Goal: Communication & Community: Answer question/provide support

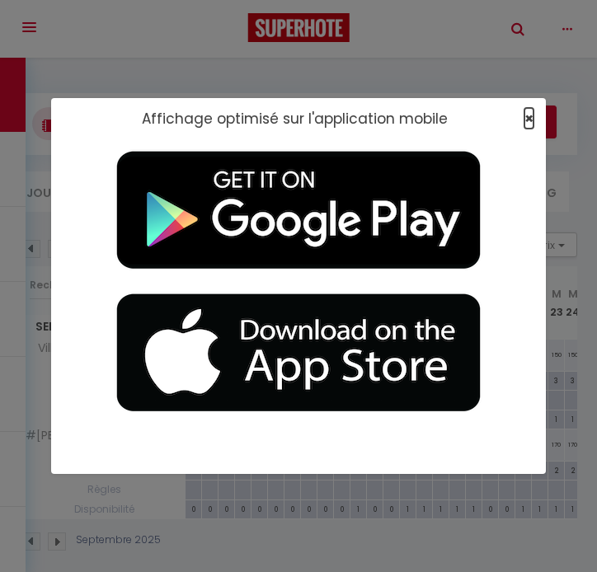
click at [528, 114] on span "×" at bounding box center [528, 118] width 9 height 21
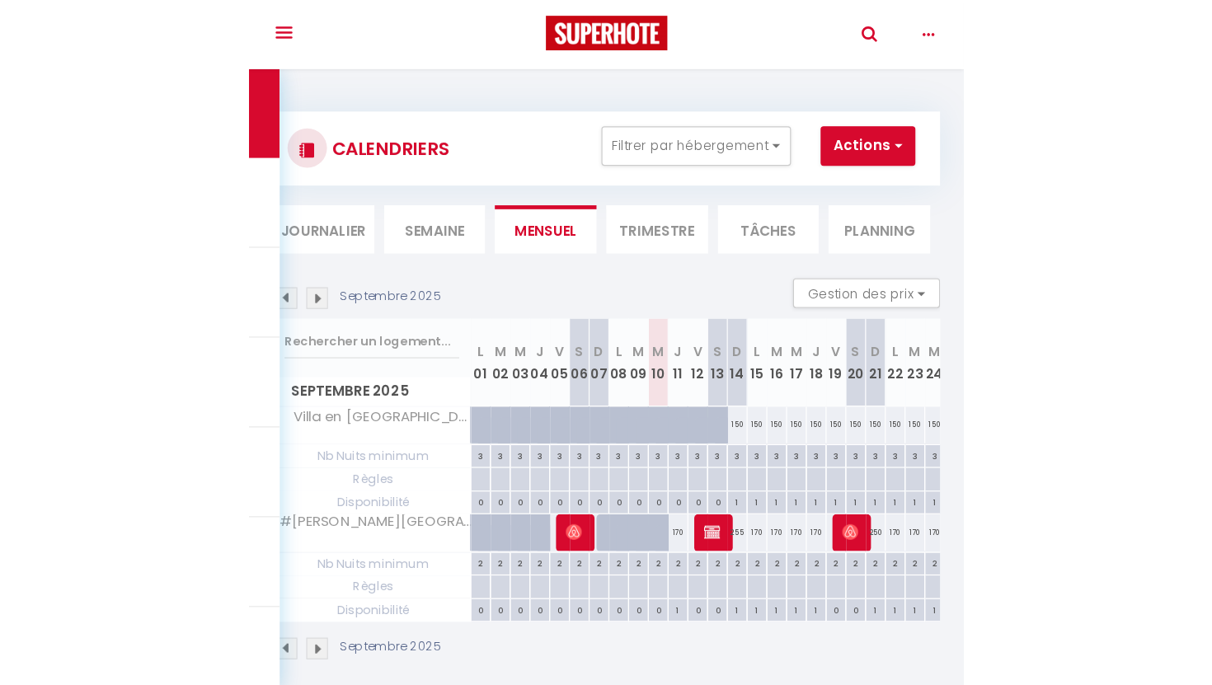
scroll to position [58, 0]
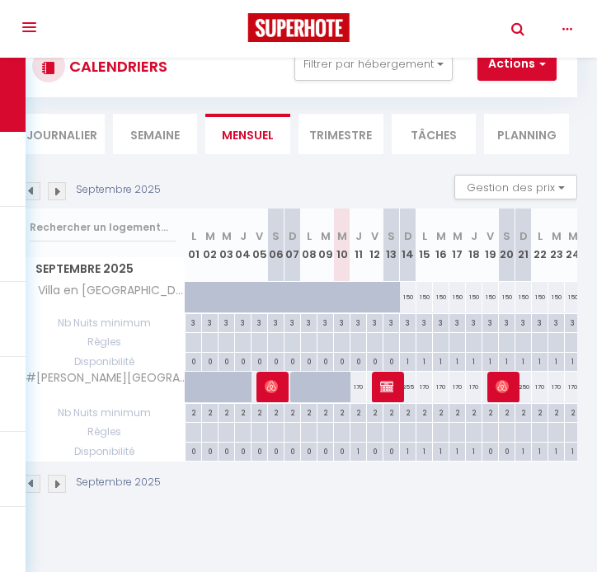
select select
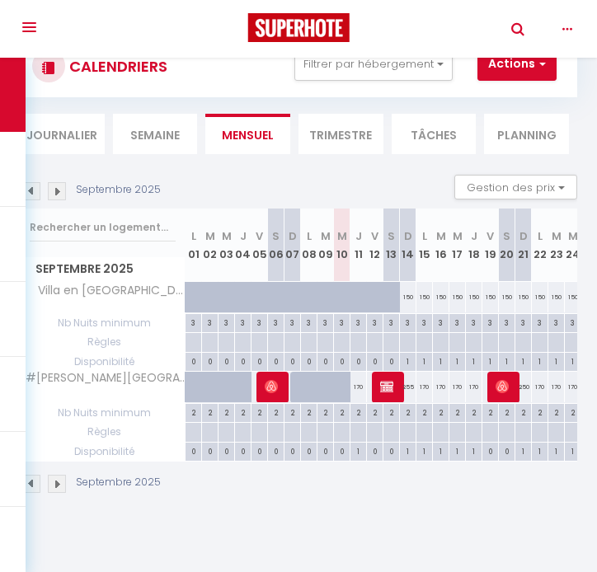
select select
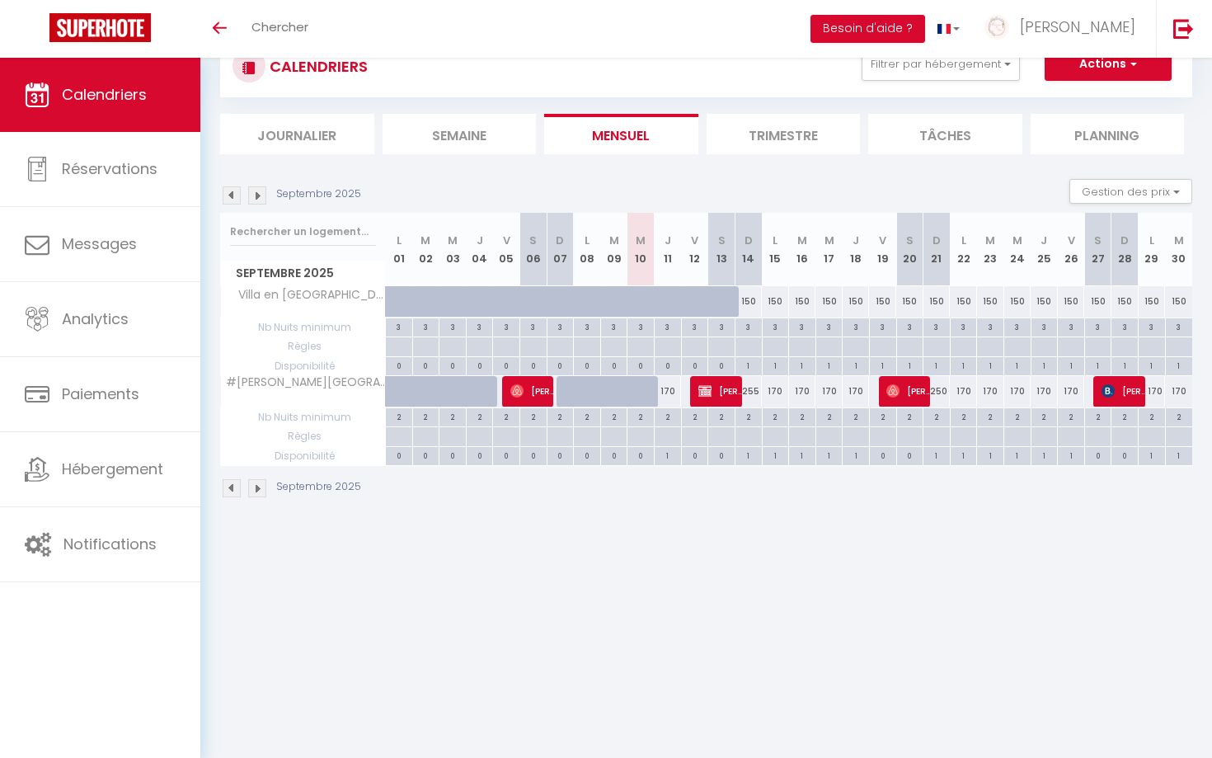
select select
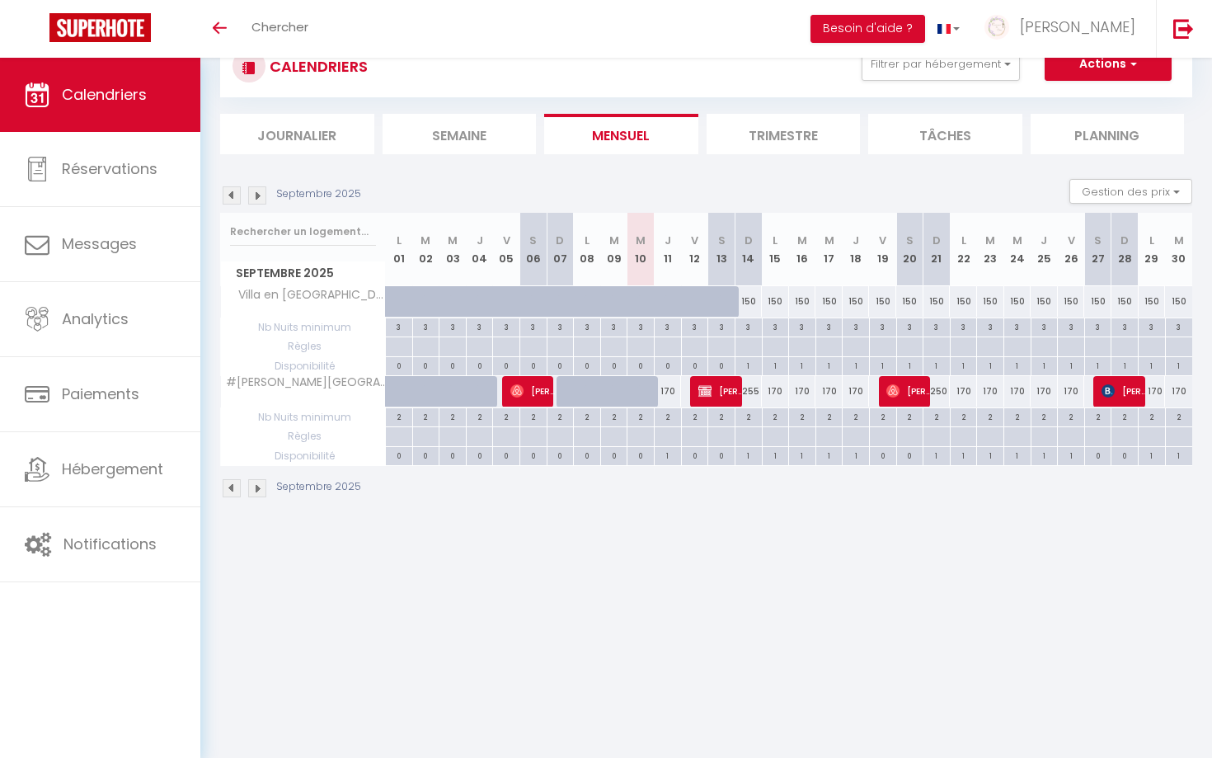
select select
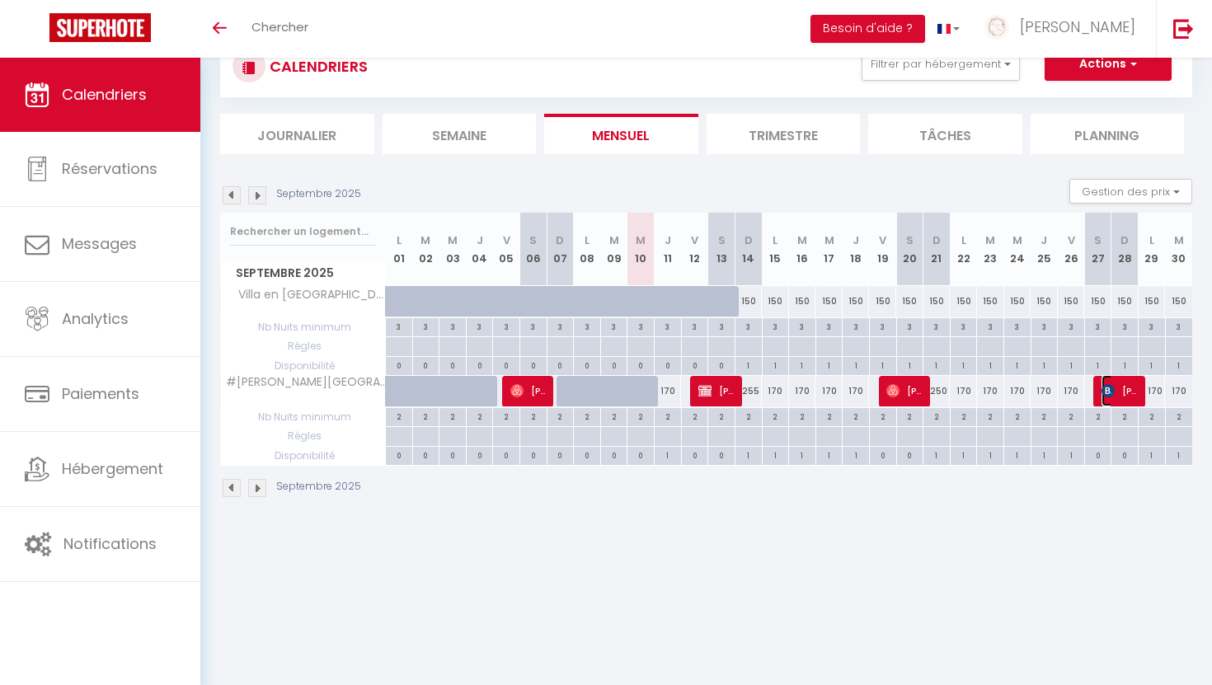
click at [596, 384] on span "[PERSON_NAME]" at bounding box center [1119, 390] width 36 height 31
select select "OK"
select select "KO"
select select "1"
select select "0"
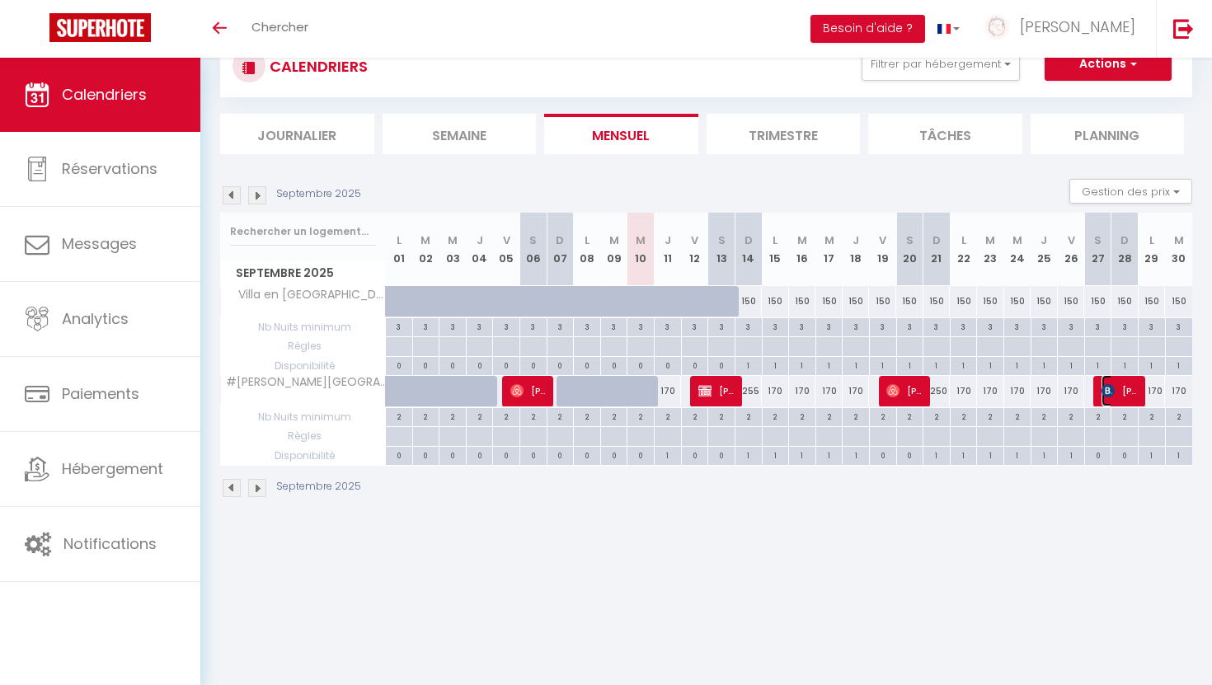
select select "1"
select select
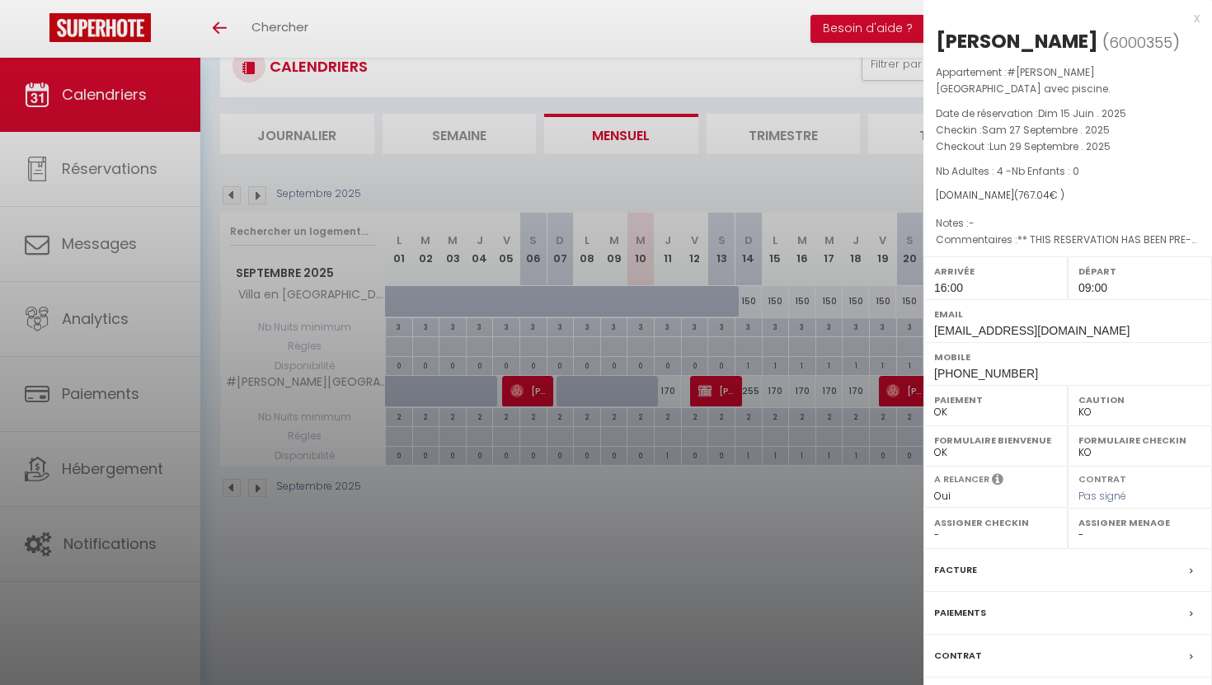
click at [596, 571] on div "Contrat" at bounding box center [1067, 656] width 288 height 43
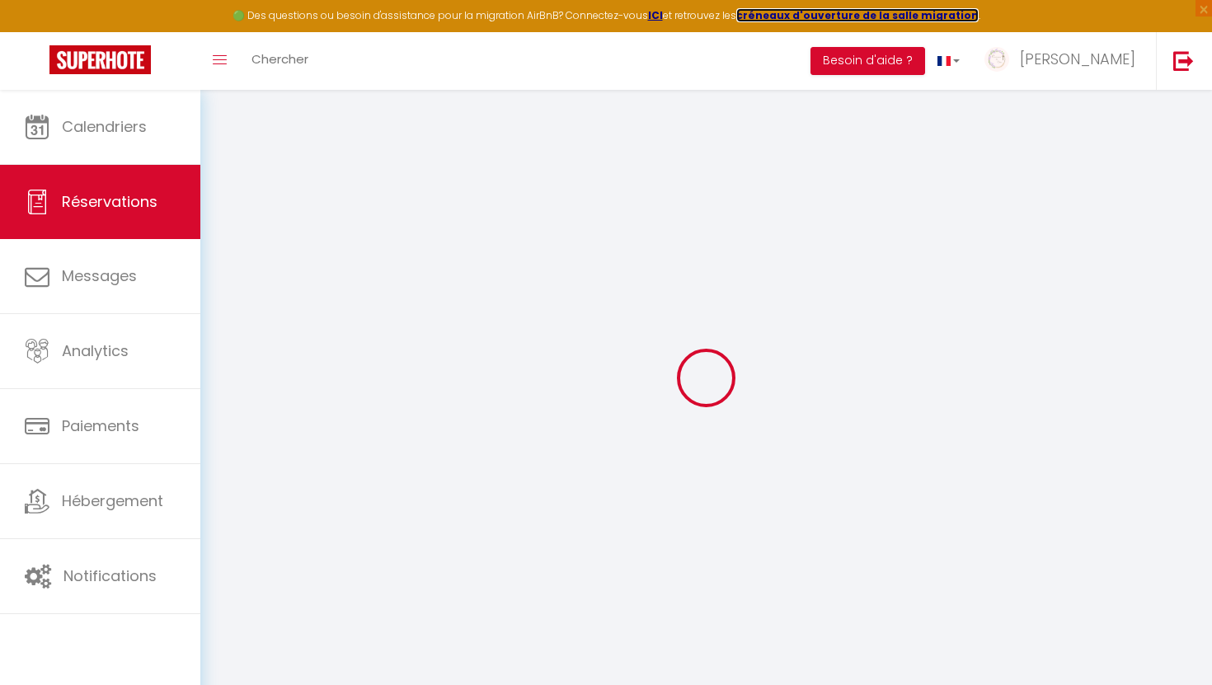
click at [596, 19] on strong "créneaux d'ouverture de la salle migration" at bounding box center [857, 15] width 242 height 14
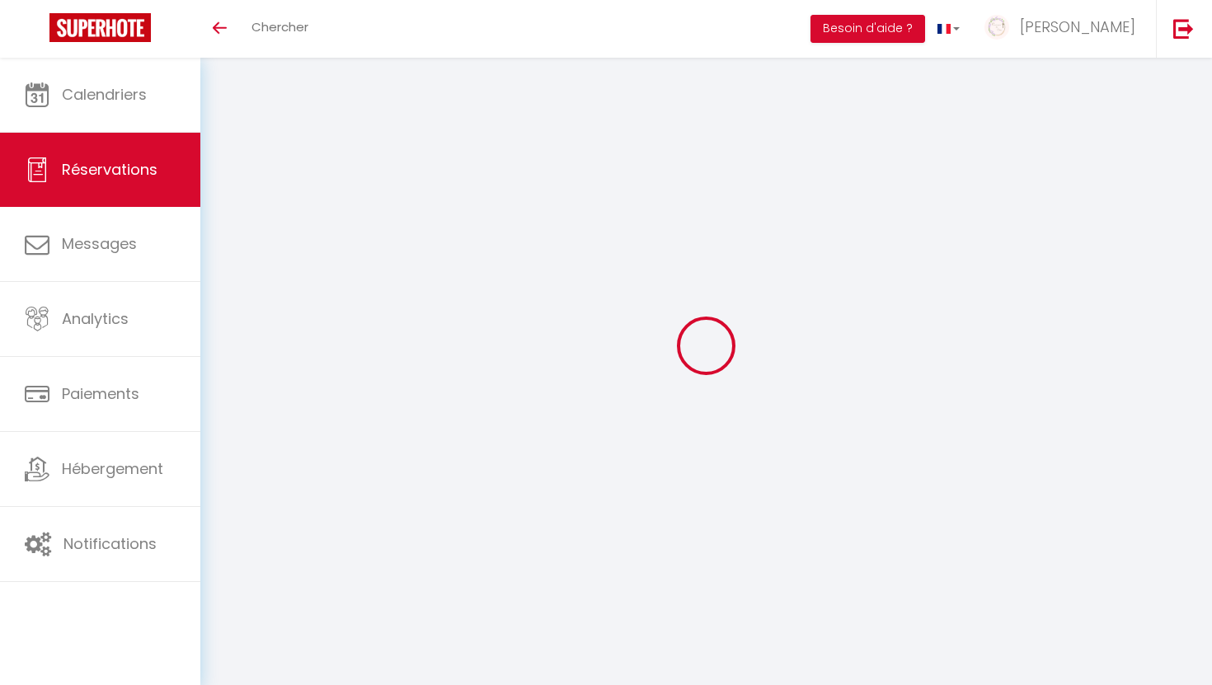
select select
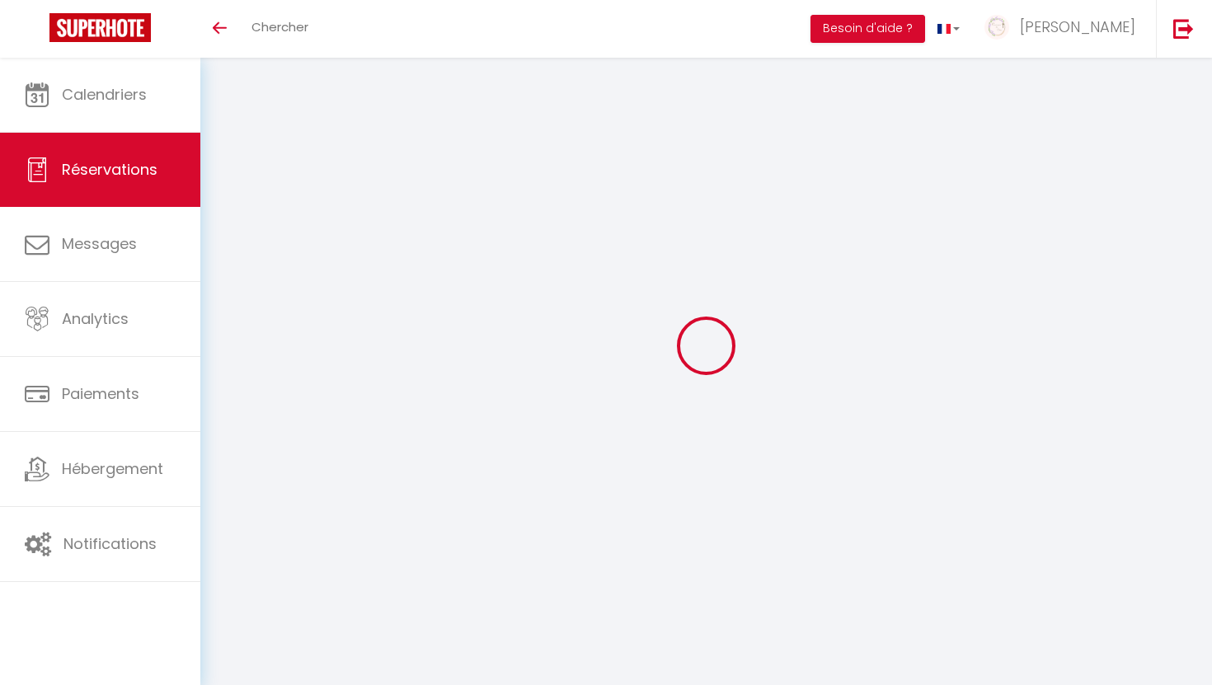
type input "[PERSON_NAME]"
type input "[EMAIL_ADDRESS][DOMAIN_NAME]"
type input "[PHONE_NUMBER]"
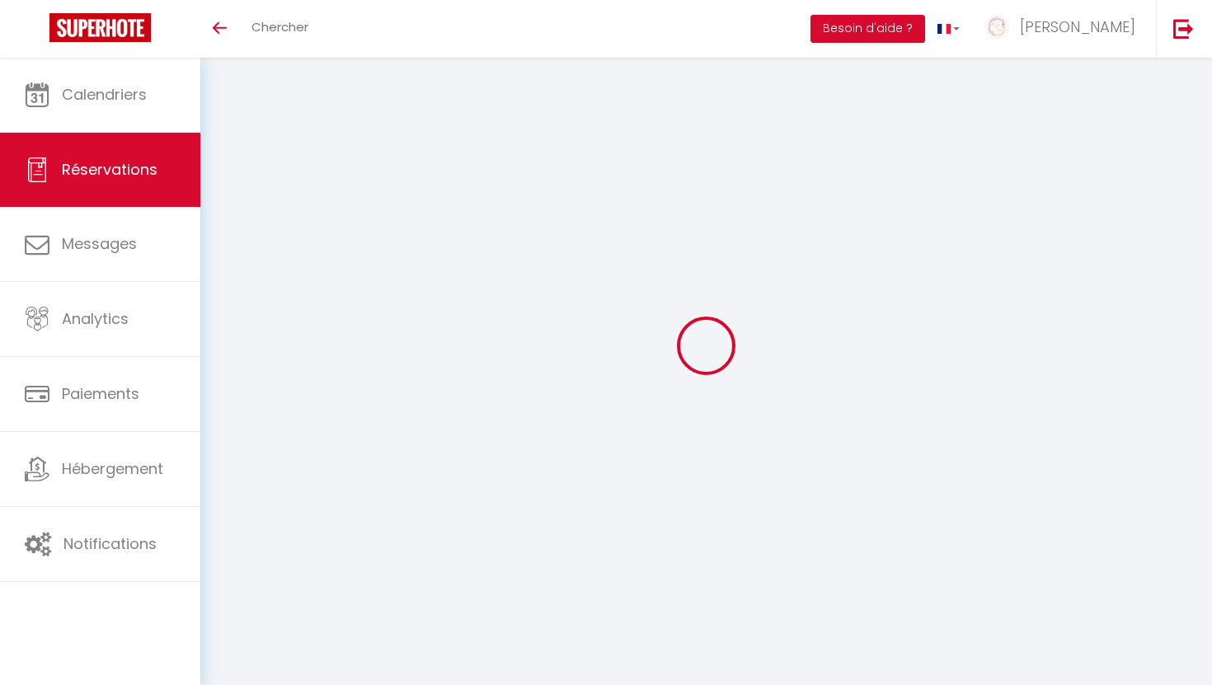
type input "[PHONE_NUMBER]"
type input "."
select select "FR"
type input "10"
type input "114"
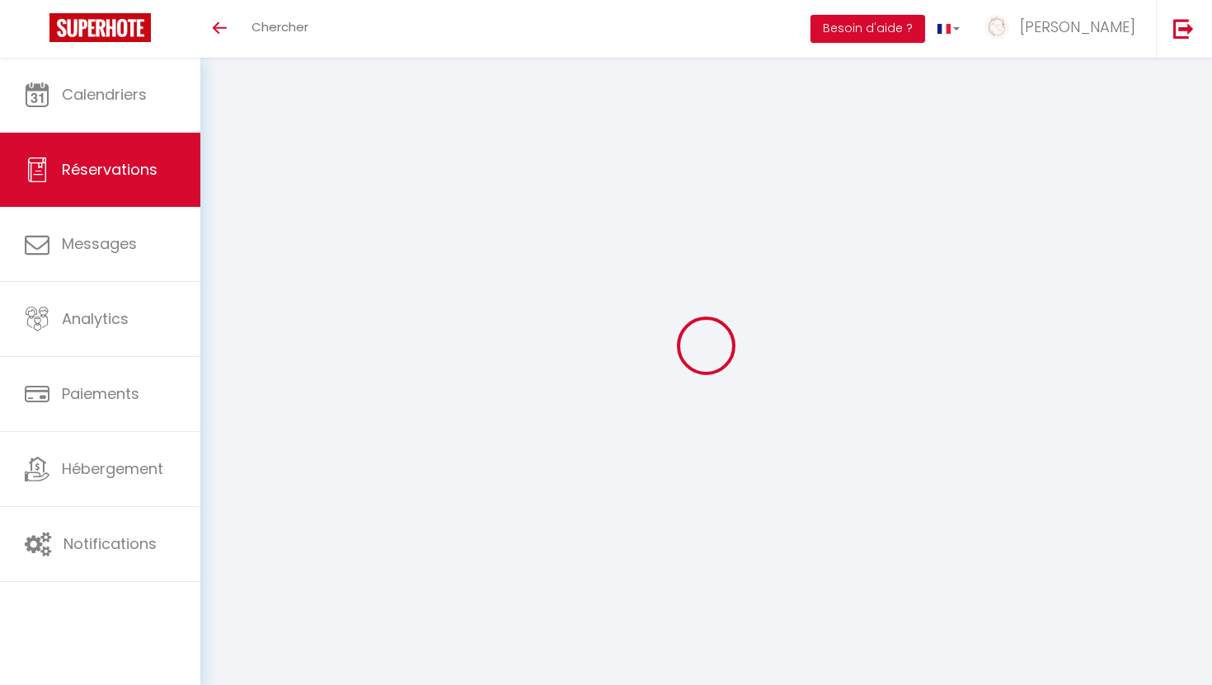
type input "10.74"
select select "59408"
select select "1"
select select
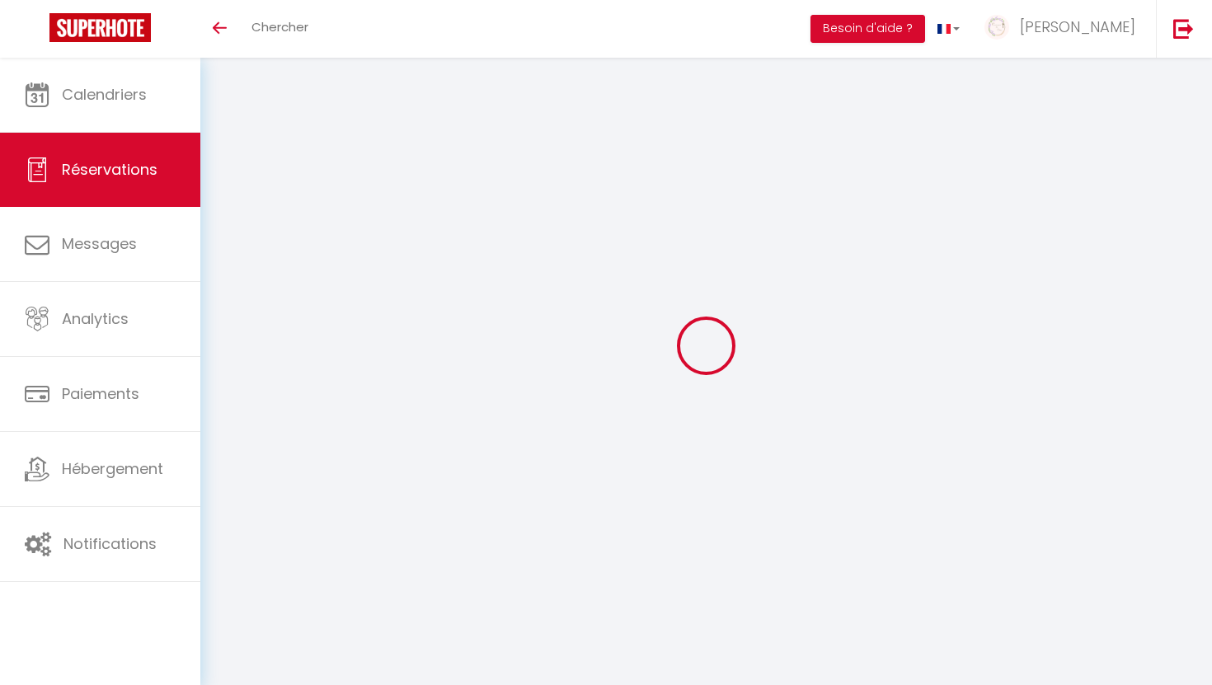
type input "4"
select select "12"
select select
select select "2"
type input "0"
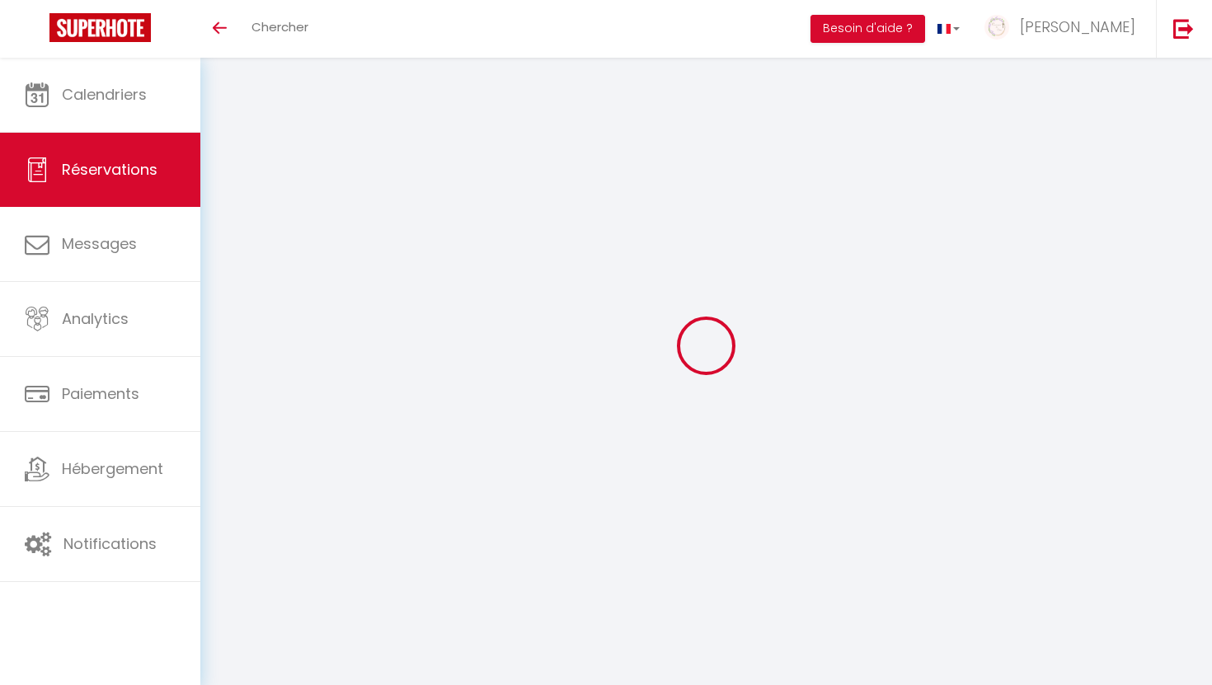
type input "0"
select select
select select "14"
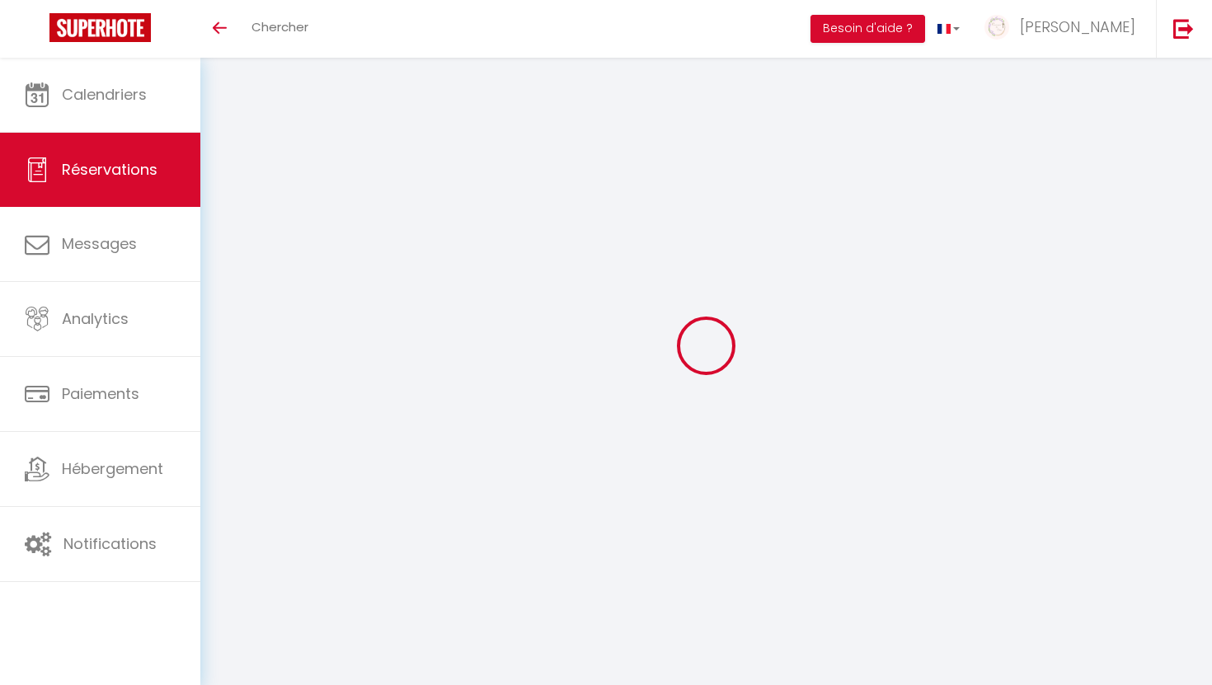
select select
checkbox input "false"
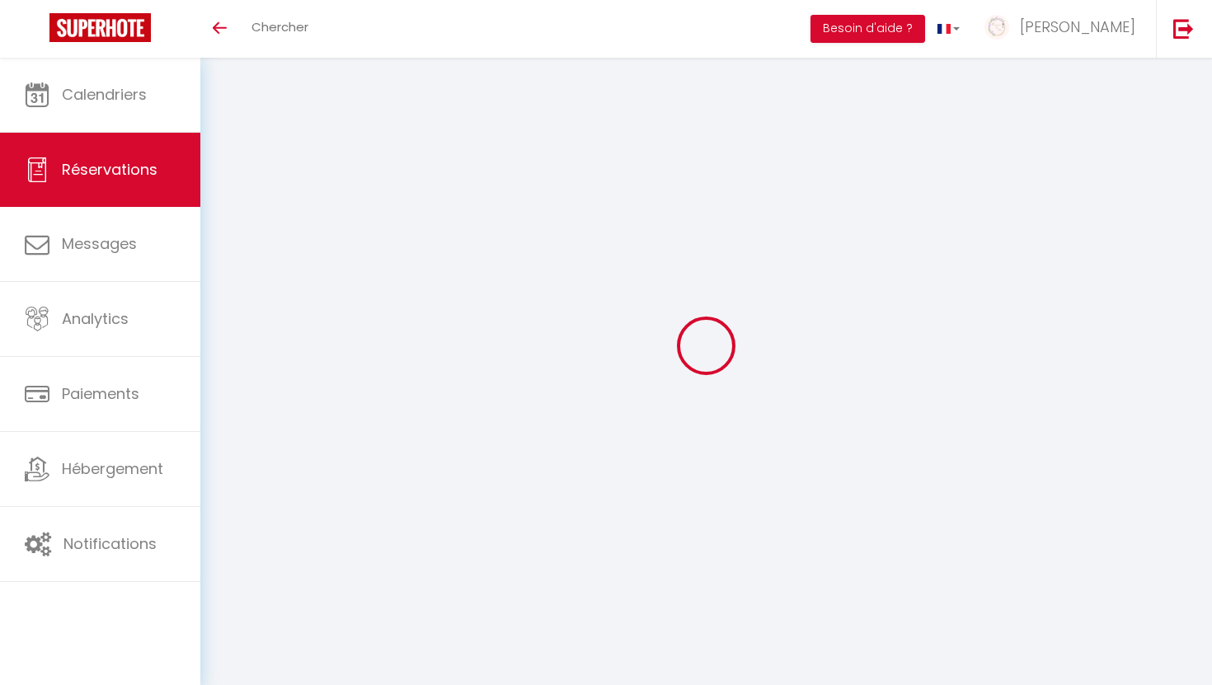
select select
checkbox input "false"
type textarea "** THIS RESERVATION HAS BEEN PRE-PAID ** BOOKING NOTE : Payment charge is EUR 1…"
type input "250"
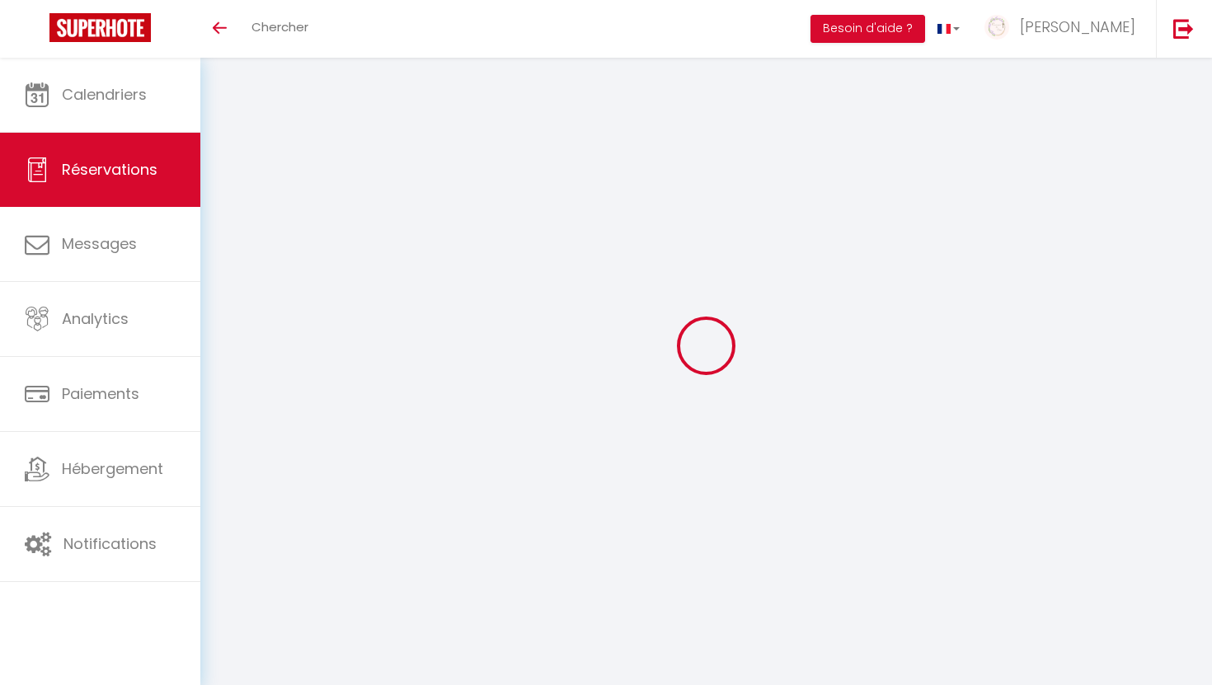
type input "7.04"
select select
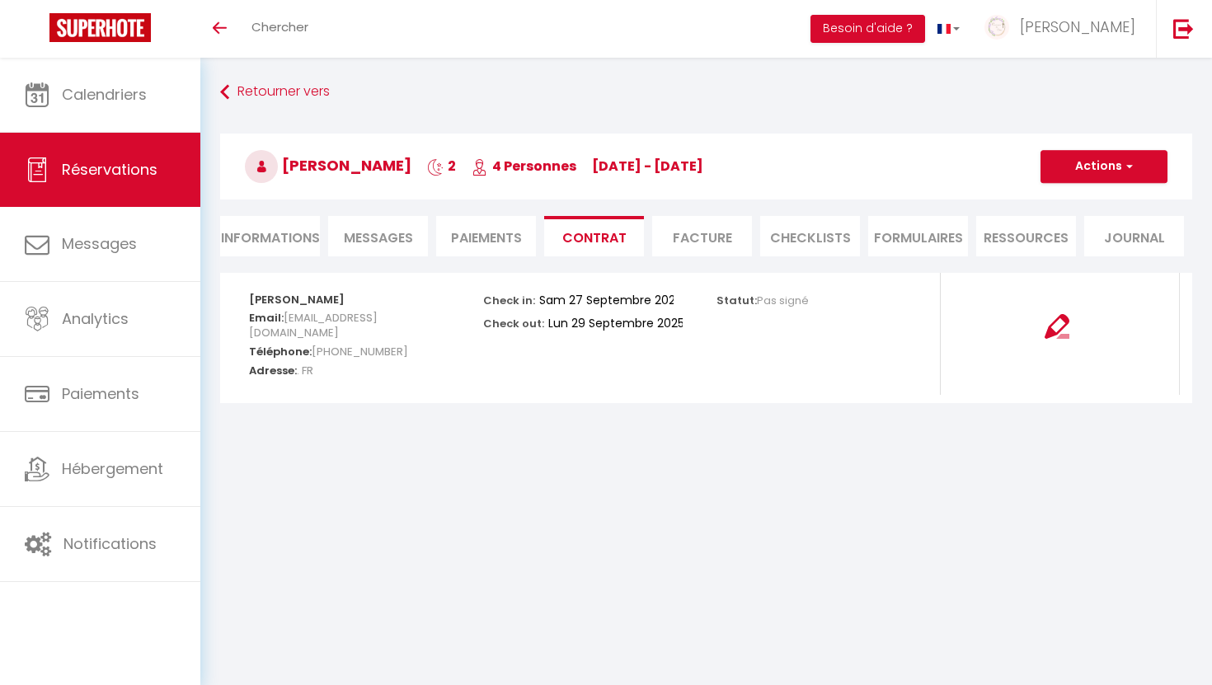
select select "16:00"
select select "09:00"
click at [288, 241] on li "Informations" at bounding box center [270, 236] width 100 height 40
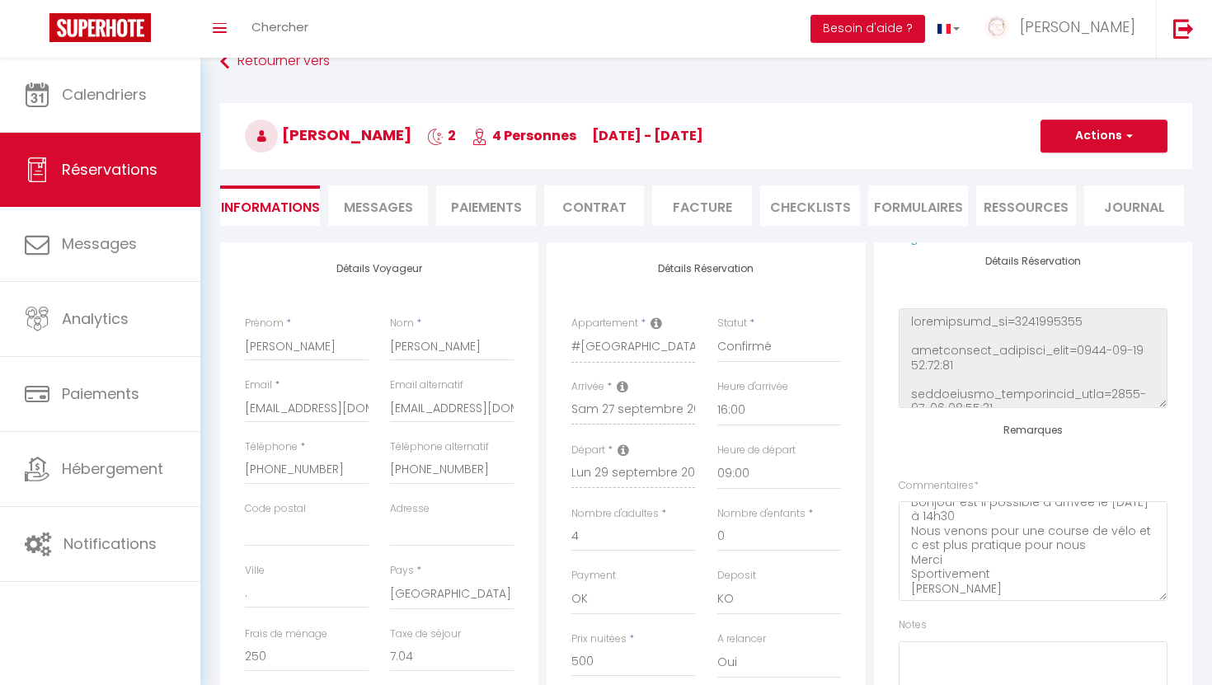
scroll to position [41, 0]
click at [397, 217] on li "Messages" at bounding box center [378, 205] width 100 height 40
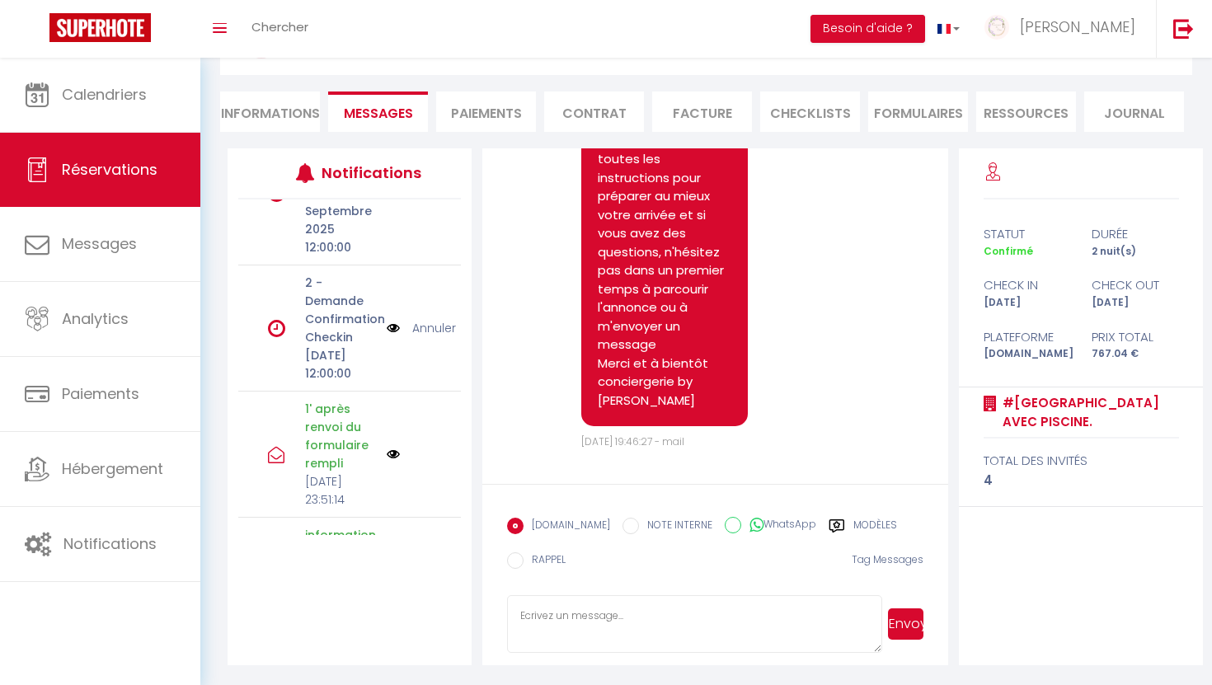
scroll to position [4546, 0]
click at [550, 608] on textarea at bounding box center [694, 624] width 375 height 58
type textarea "Bonsoir [PERSON_NAME]"
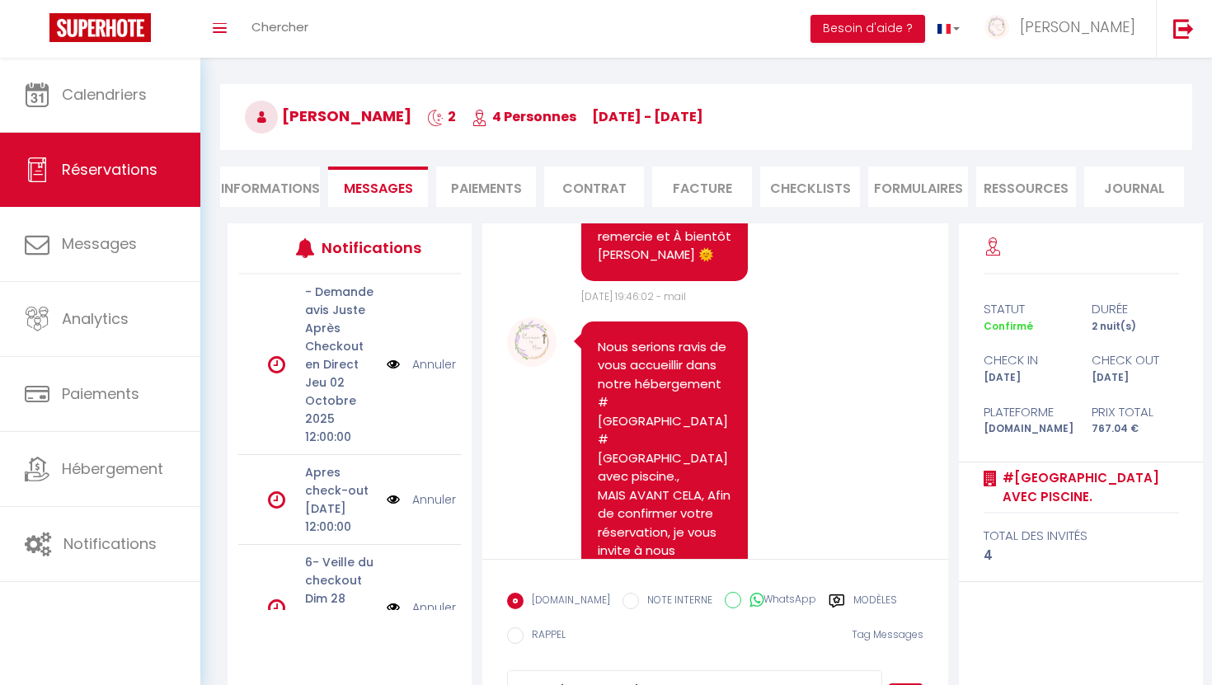
scroll to position [49, 0]
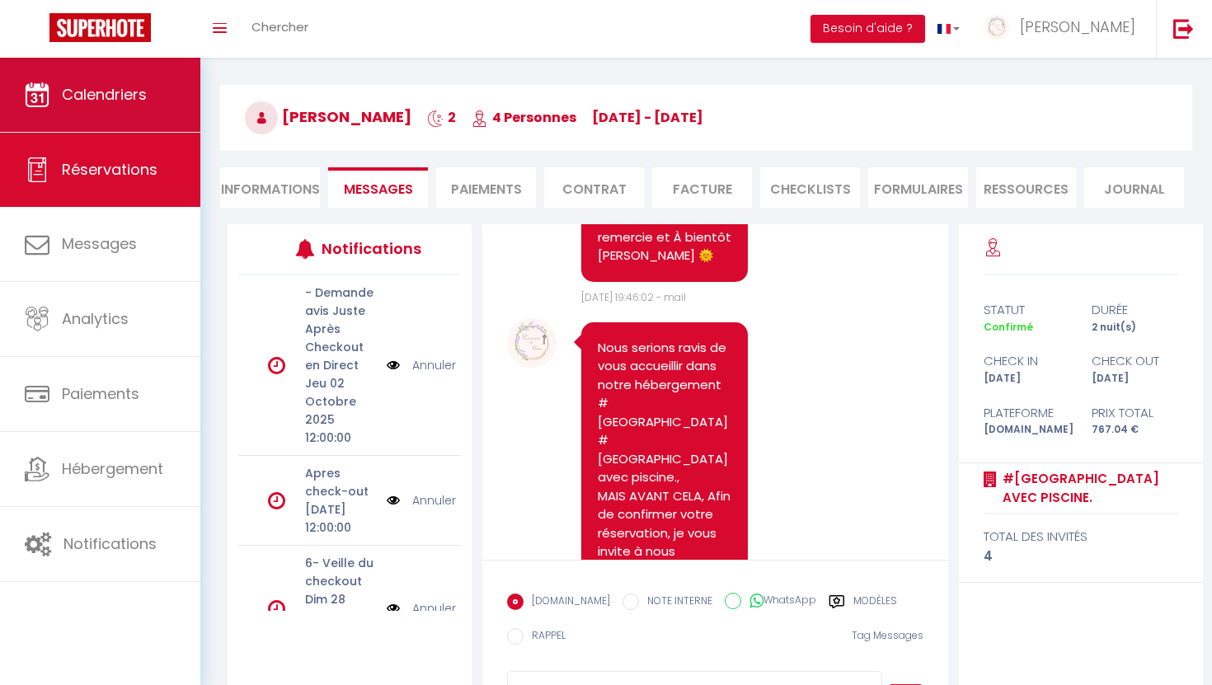
click at [124, 90] on span "Calendriers" at bounding box center [104, 94] width 85 height 21
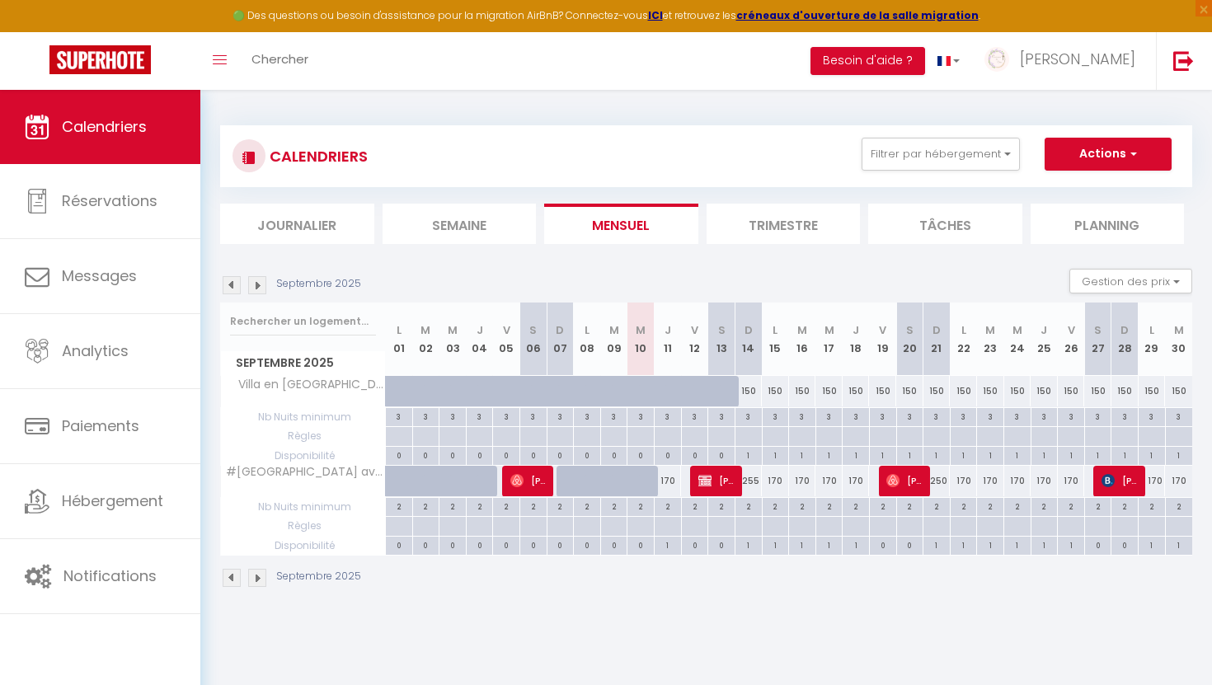
click at [800, 214] on li "Trimestre" at bounding box center [783, 224] width 154 height 40
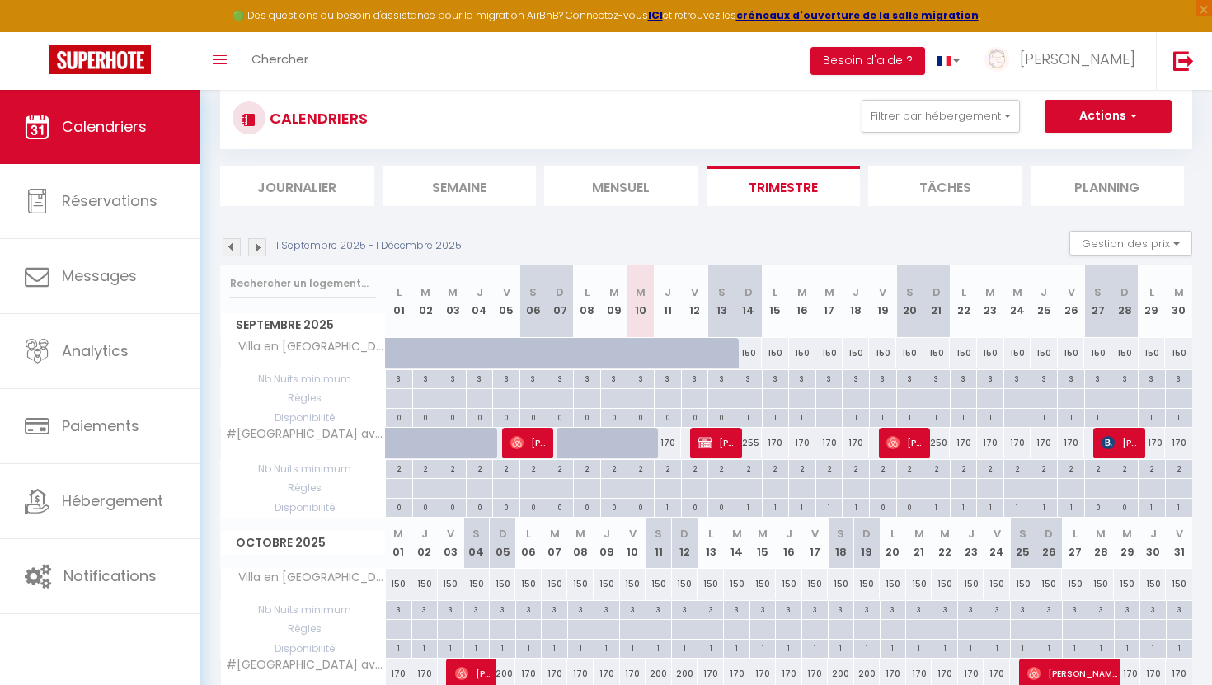
scroll to position [33, 0]
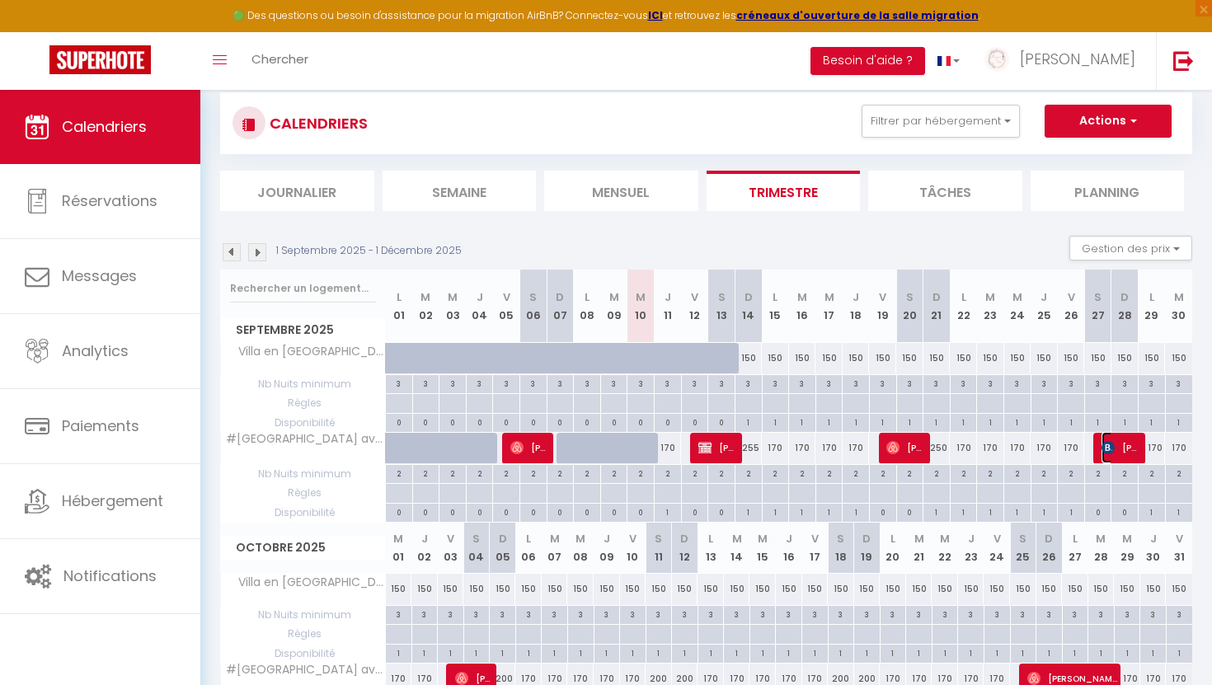
click at [1128, 447] on span "[PERSON_NAME]" at bounding box center [1119, 447] width 36 height 31
select select "OK"
select select "KO"
select select "1"
select select "0"
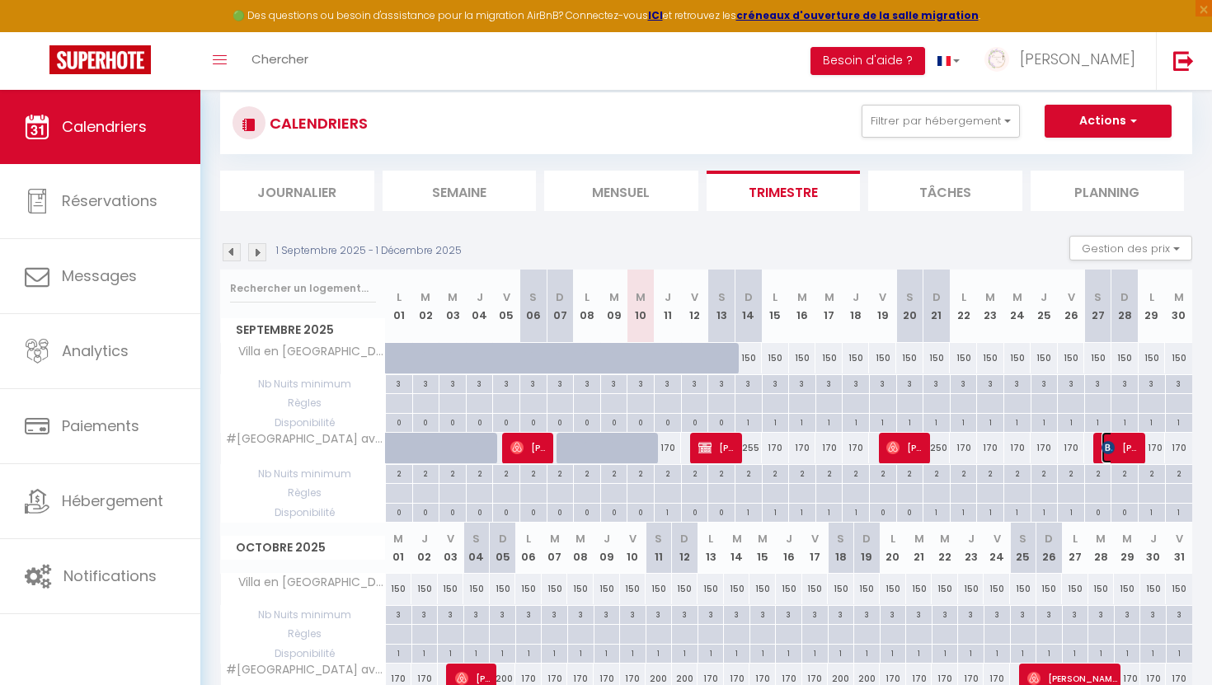
select select "1"
select select
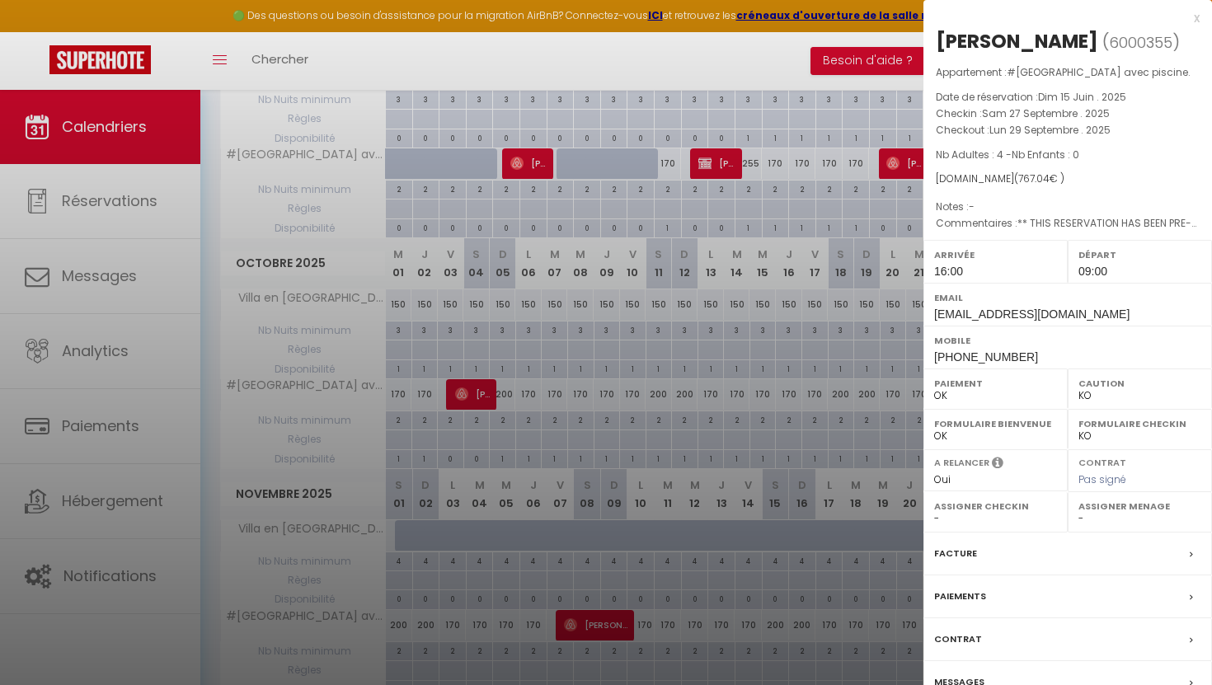
scroll to position [400, 0]
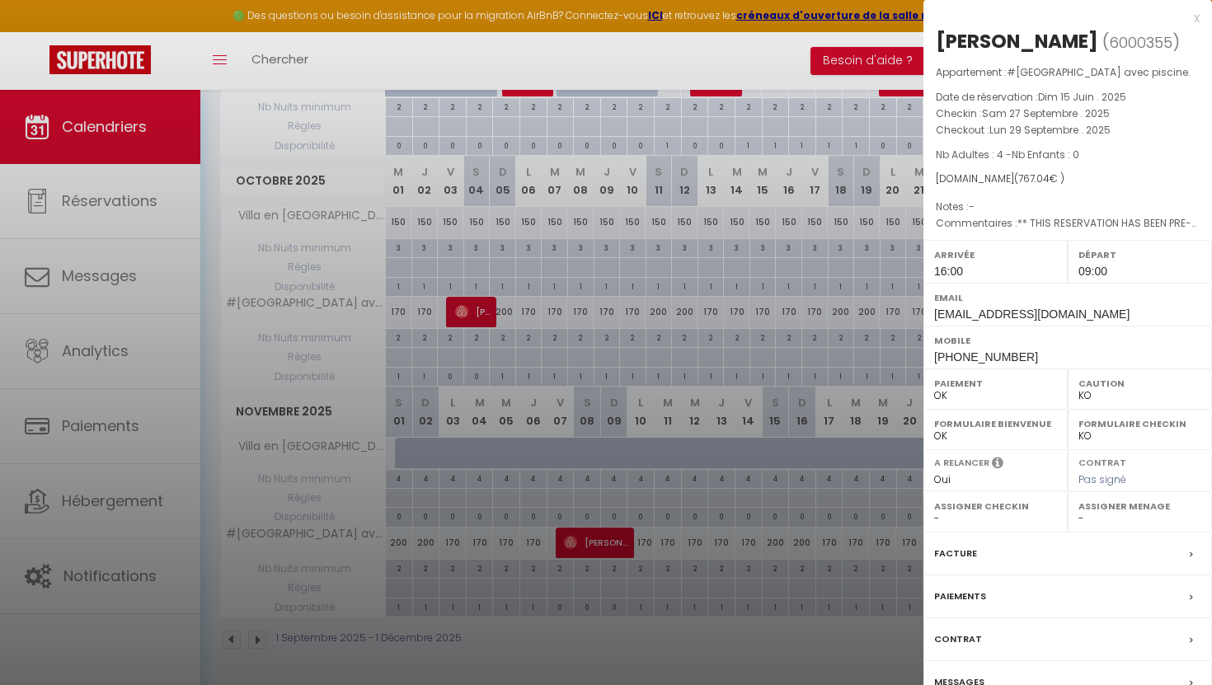
click at [963, 681] on div "Messages" at bounding box center [1067, 682] width 288 height 43
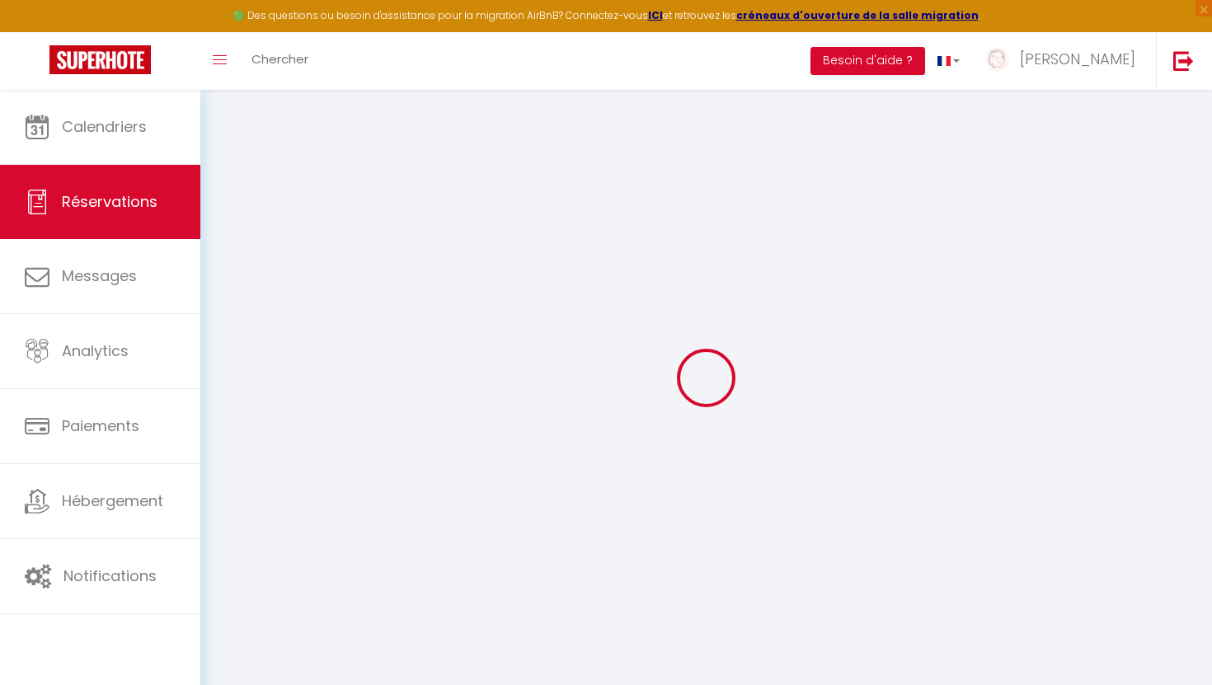
select select
checkbox input "false"
type textarea "** THIS RESERVATION HAS BEEN PRE-PAID ** BOOKING NOTE : Payment charge is EUR 1…"
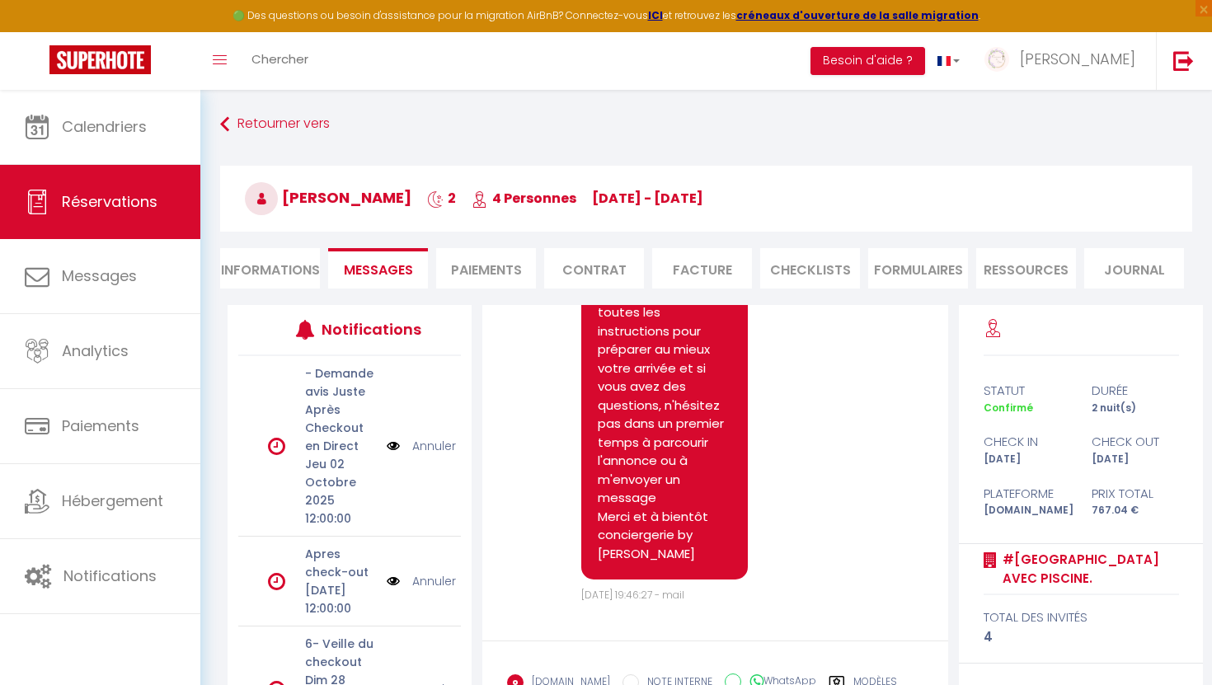
scroll to position [157, 0]
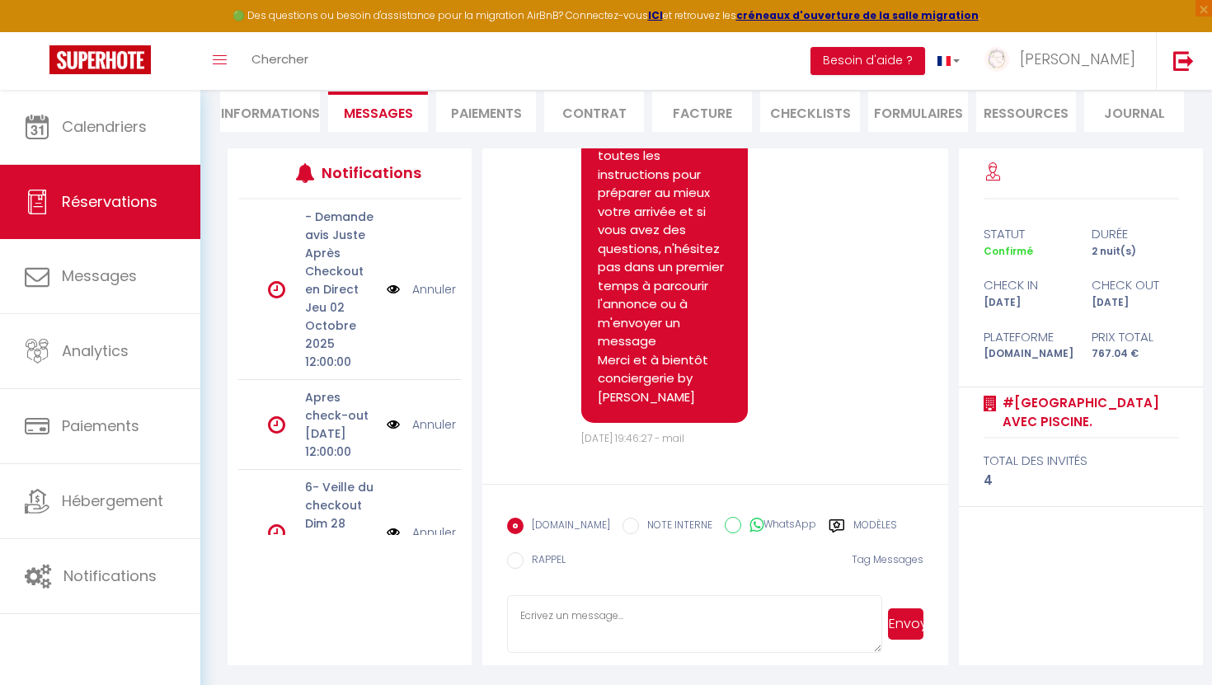
click at [544, 610] on textarea at bounding box center [694, 624] width 375 height 58
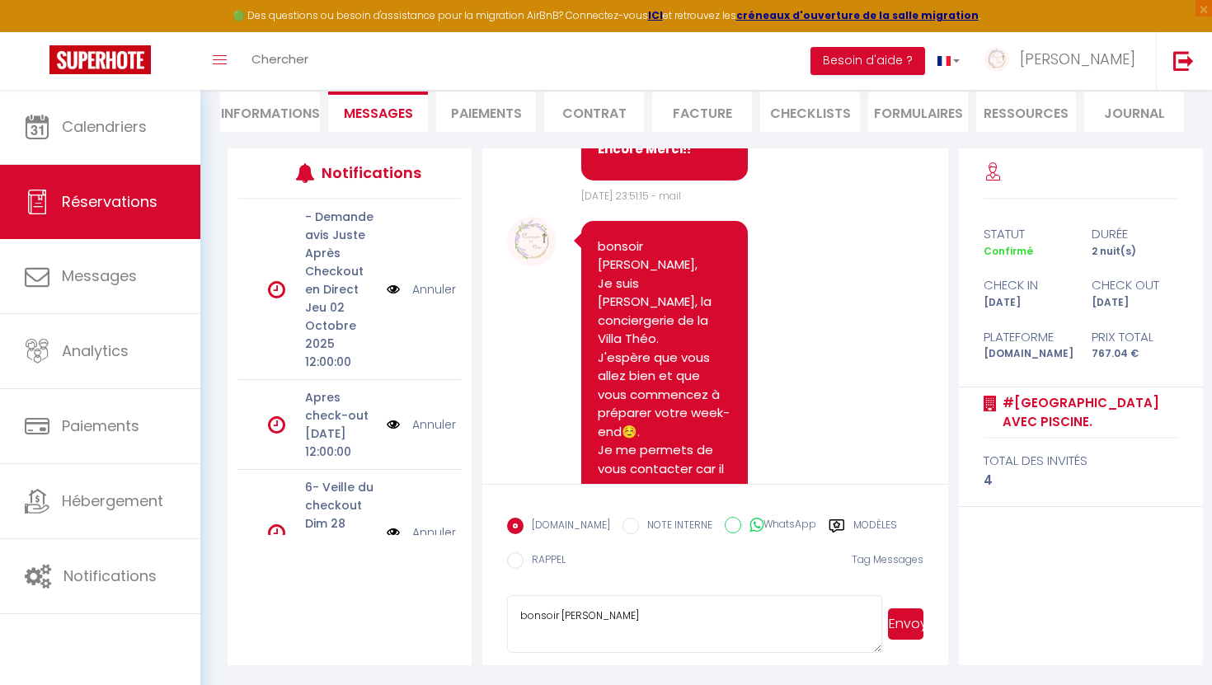
scroll to position [3589, 0]
click at [639, 632] on textarea "bonsoir [PERSON_NAME], Merci pour les informatons" at bounding box center [694, 624] width 375 height 58
click at [633, 632] on textarea "bonsoir [PERSON_NAME], Merci pour les informatons" at bounding box center [694, 624] width 375 height 58
click at [669, 634] on textarea "bonsoir [PERSON_NAME], Merci pour les informations" at bounding box center [694, 624] width 375 height 58
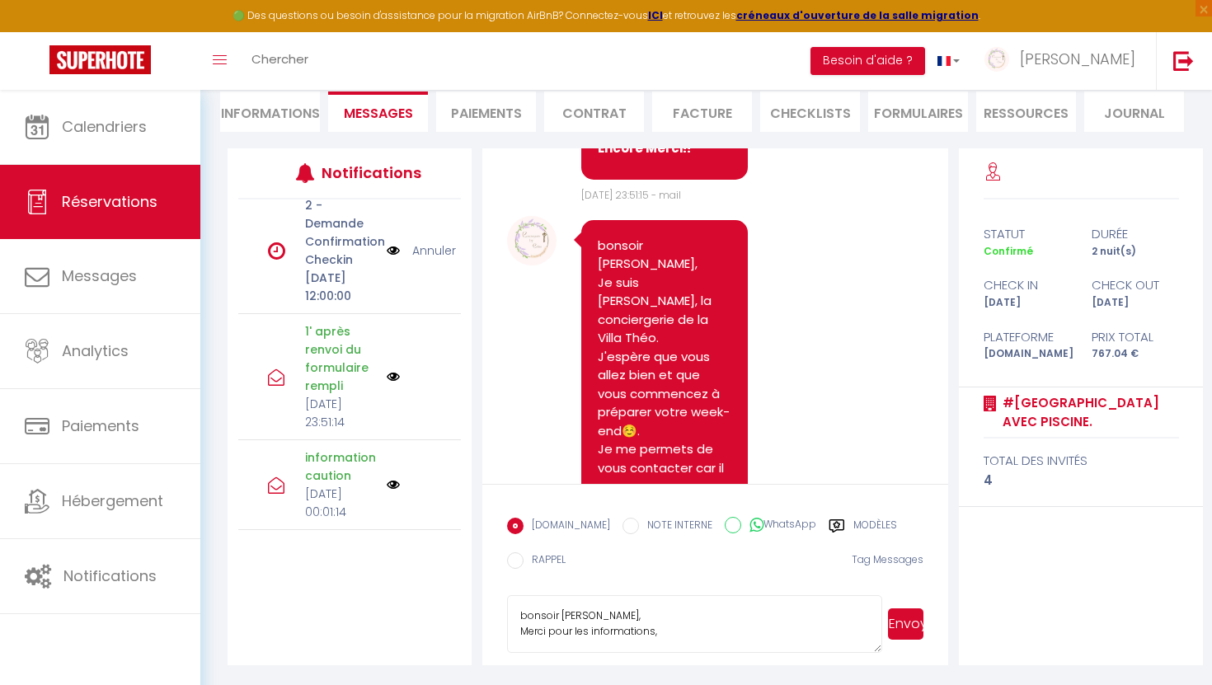
scroll to position [936, 0]
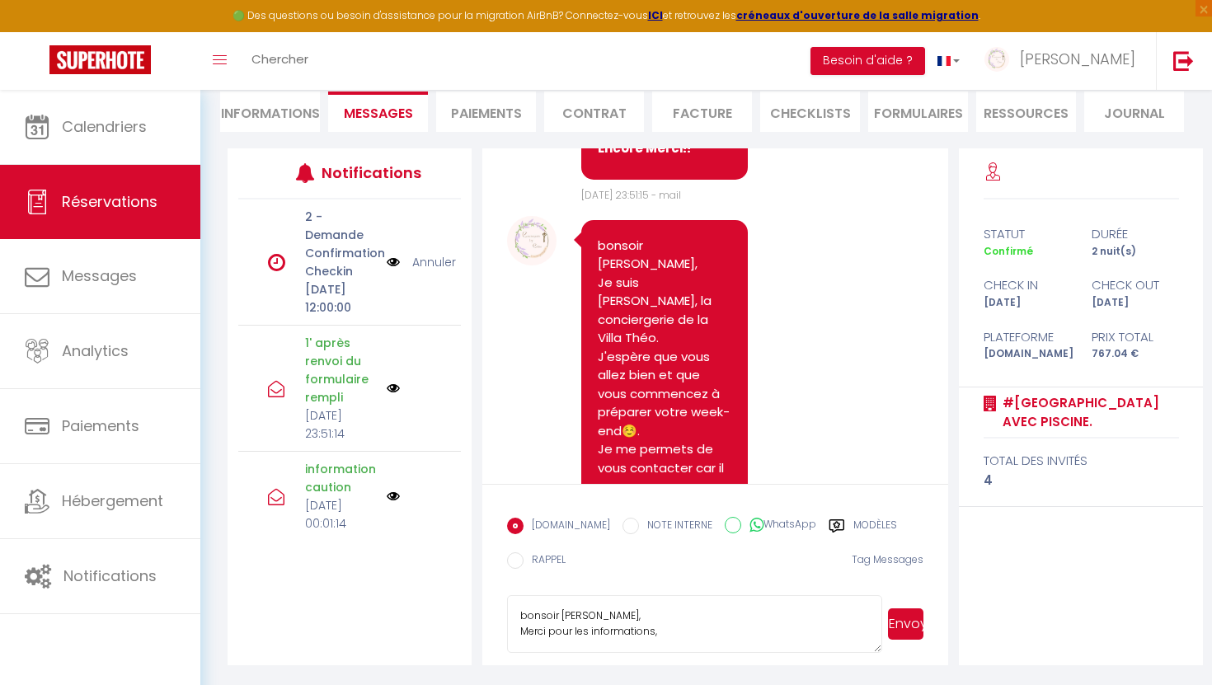
type textarea "bonsoir [PERSON_NAME], Merci pour les informations,"
click at [388, 271] on img at bounding box center [393, 262] width 13 height 18
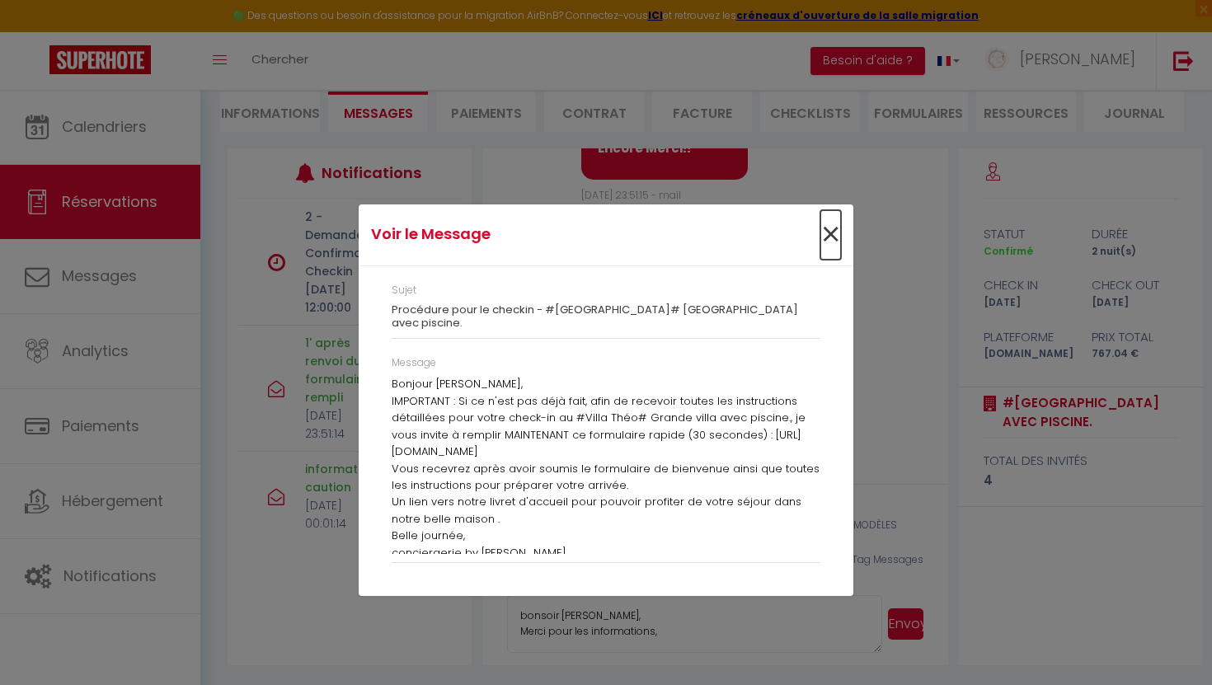
click at [831, 238] on span "×" at bounding box center [830, 234] width 21 height 49
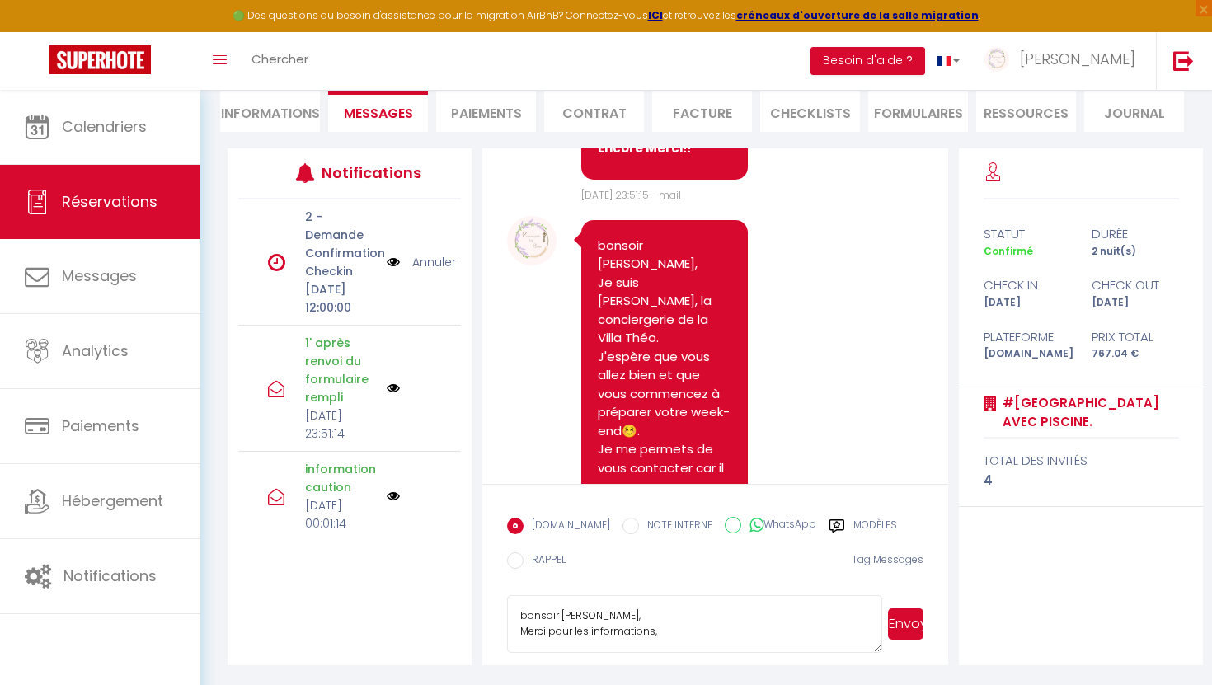
click at [436, 271] on link "Annuler" at bounding box center [434, 262] width 44 height 18
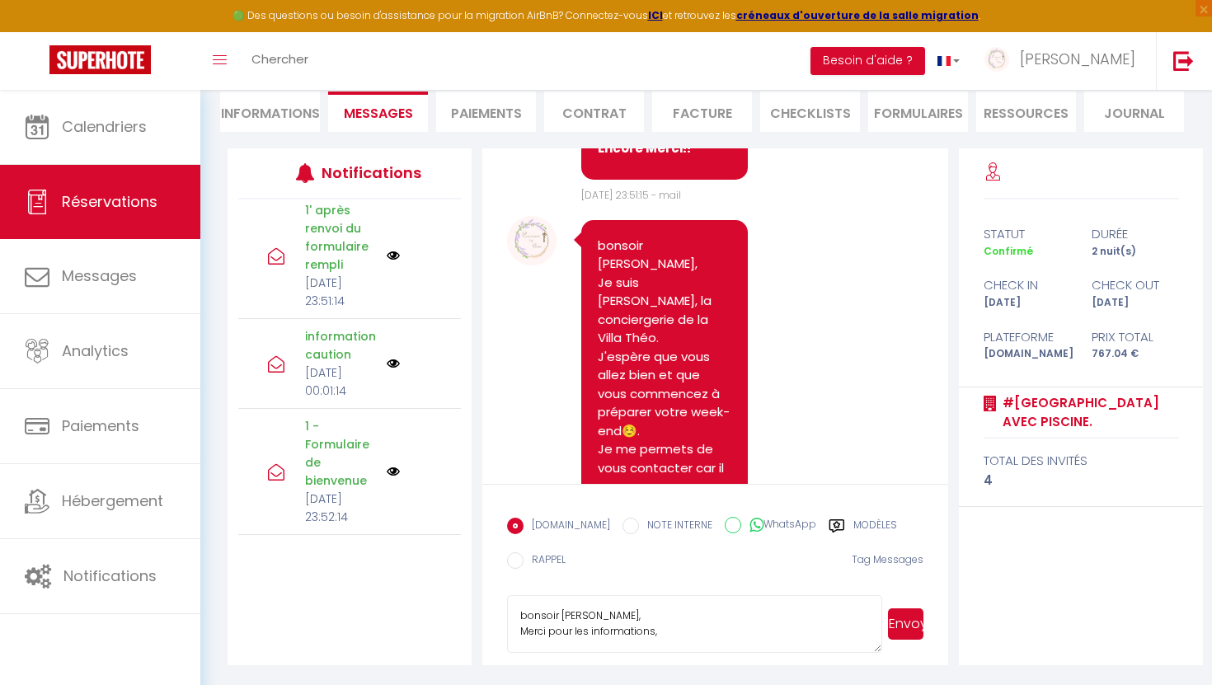
scroll to position [1036, 0]
click at [394, 262] on img at bounding box center [393, 255] width 13 height 13
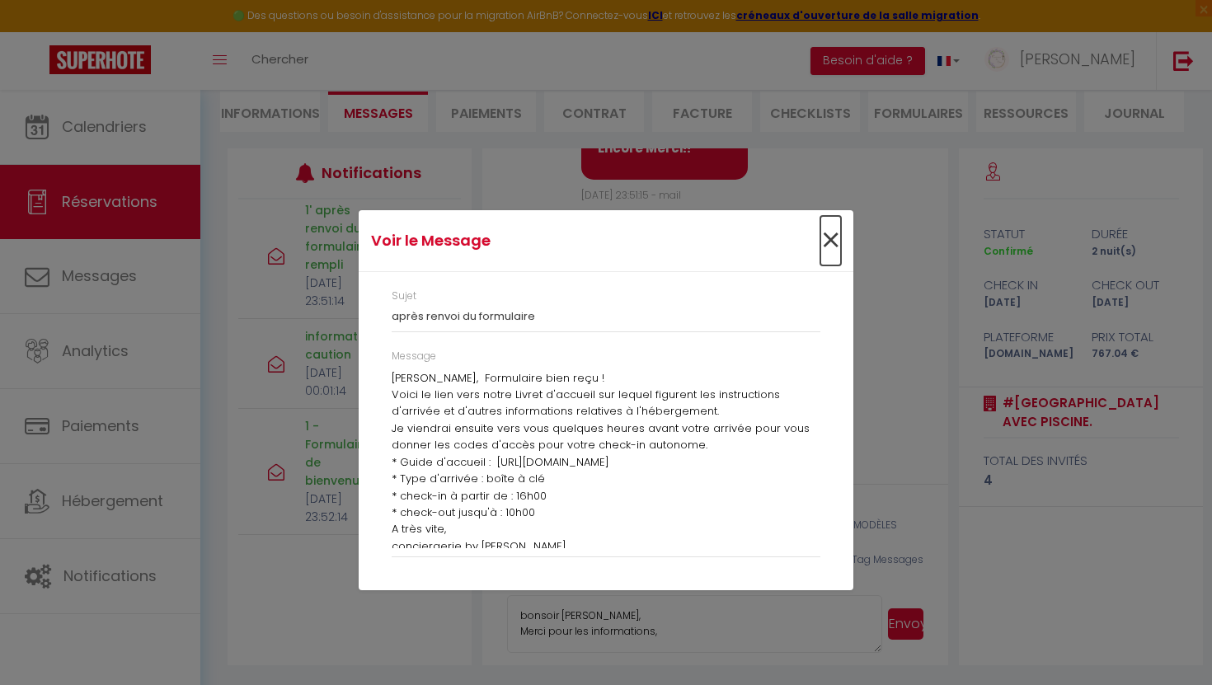
click at [836, 230] on span "×" at bounding box center [830, 240] width 21 height 49
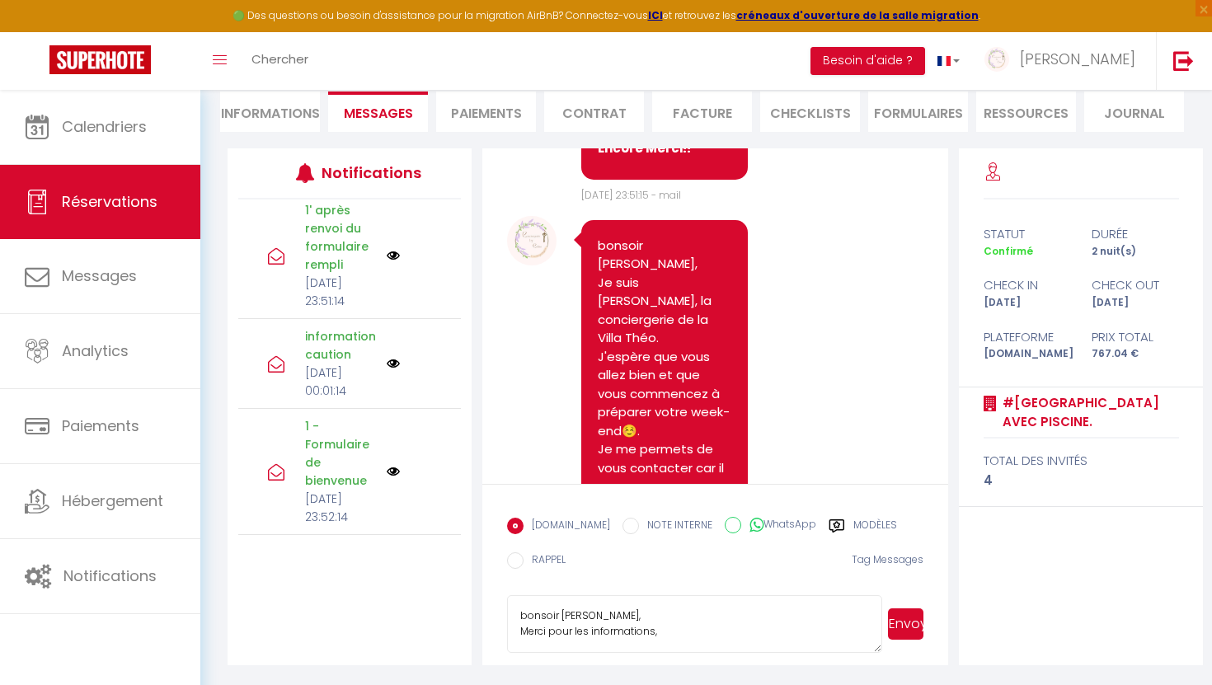
click at [291, 113] on li "Informations" at bounding box center [270, 111] width 100 height 40
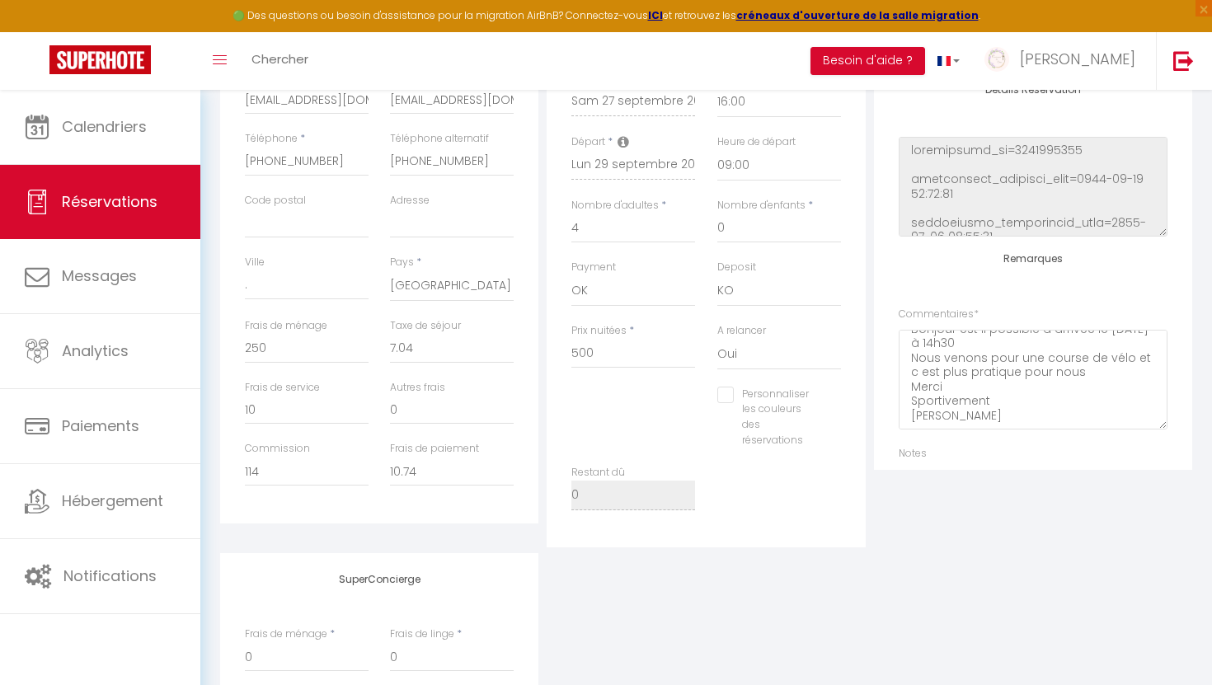
scroll to position [572, 0]
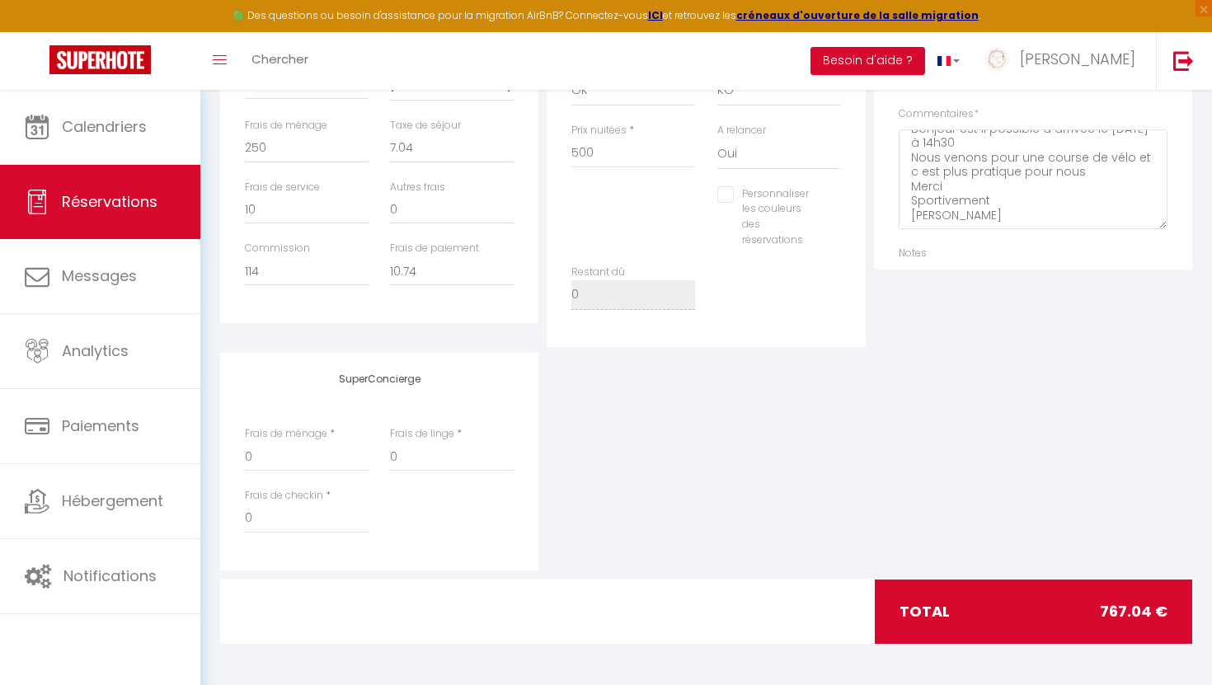
checkbox input "false"
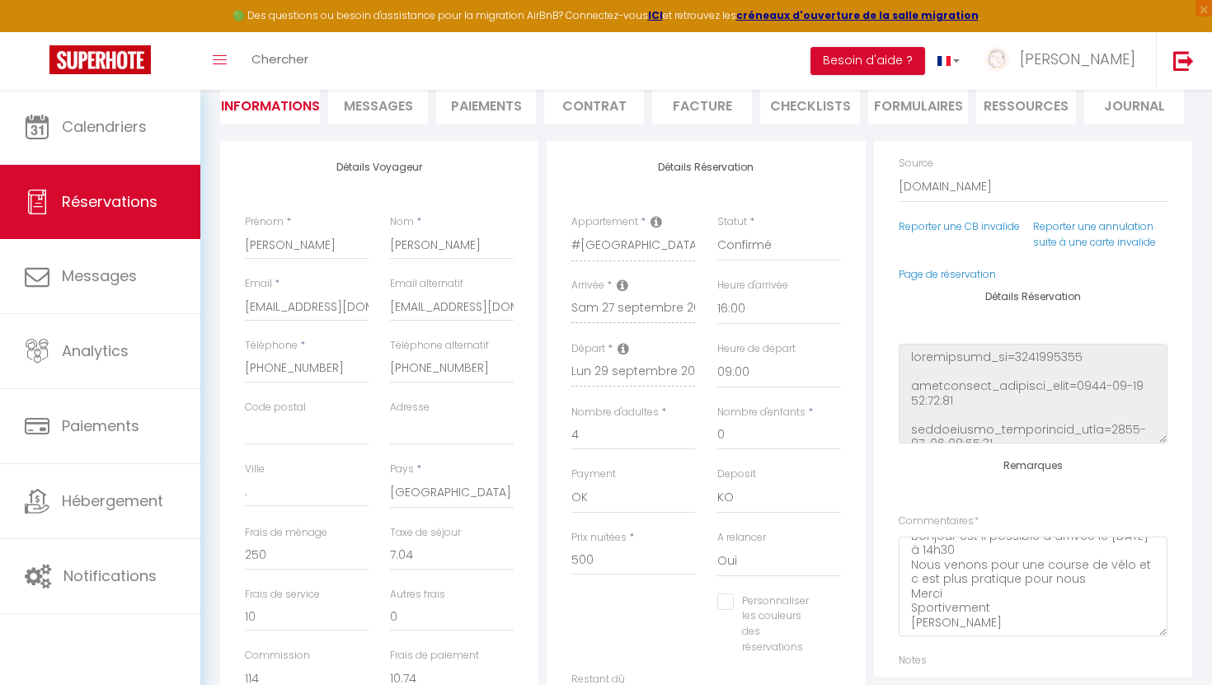
scroll to position [0, 0]
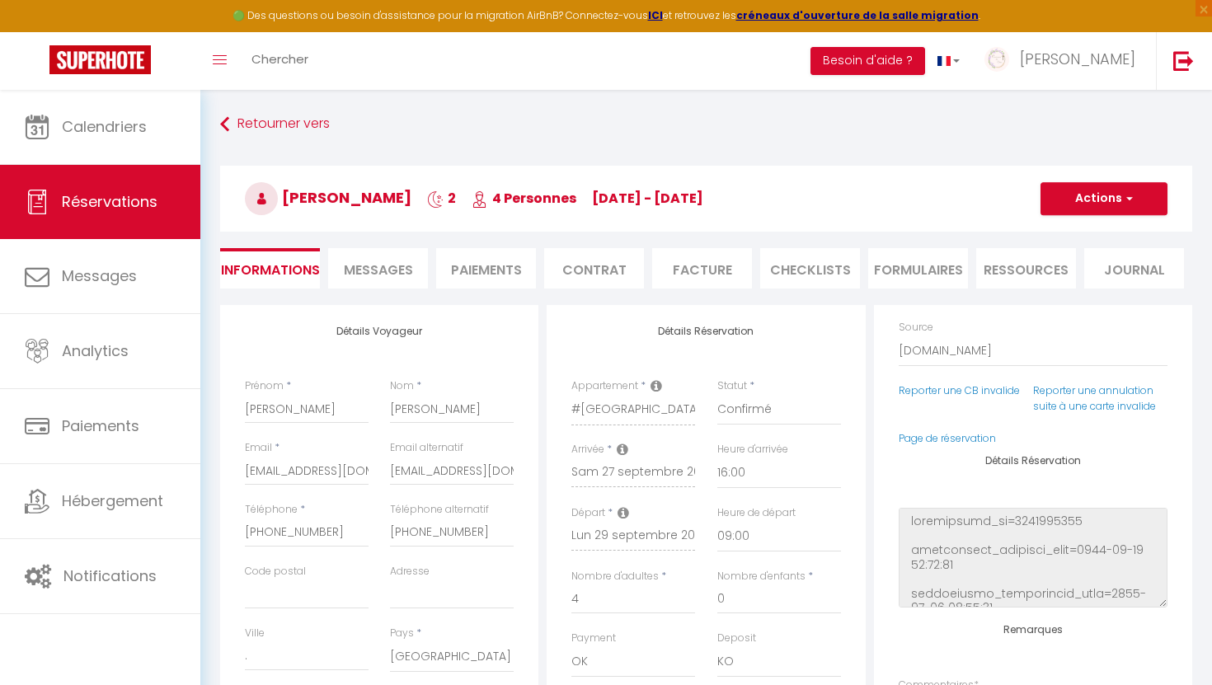
click at [359, 276] on span "Messages" at bounding box center [378, 269] width 69 height 19
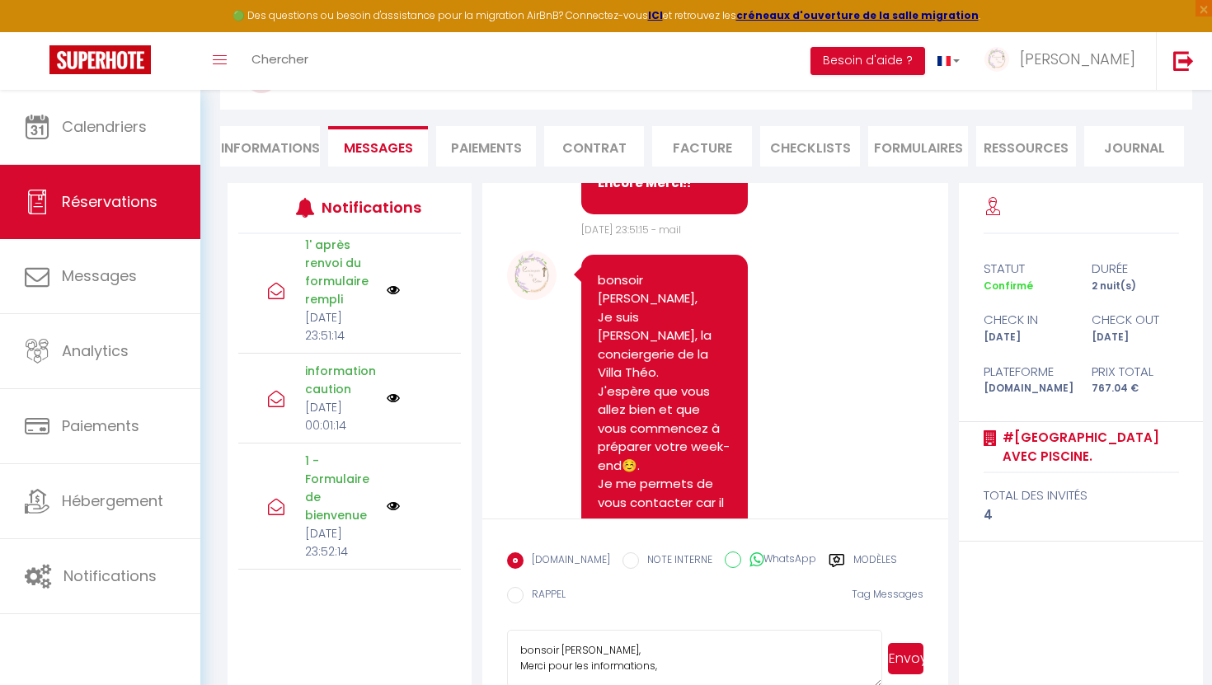
scroll to position [157, 0]
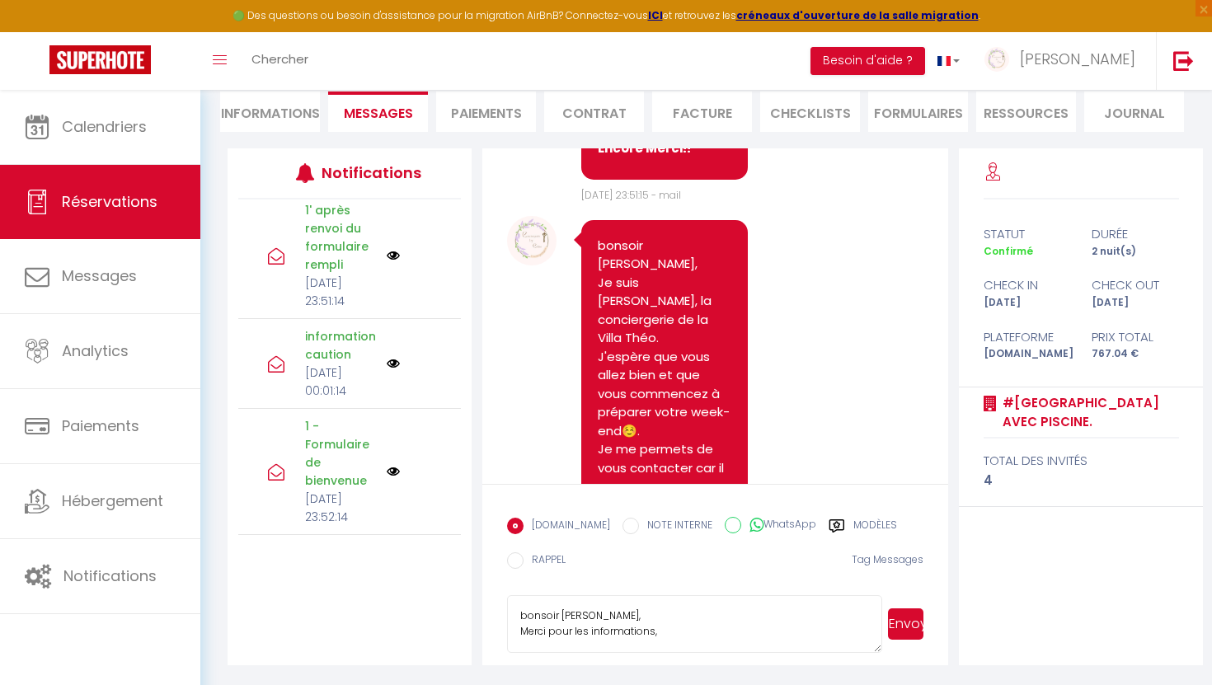
click at [672, 636] on textarea "bonsoir [PERSON_NAME], Merci pour les informations," at bounding box center [694, 624] width 375 height 58
type textarea "bonsoir [PERSON_NAME], Merci pour les informations, pour votre demande d'arrivé…"
click at [295, 95] on li "Informations" at bounding box center [270, 111] width 100 height 40
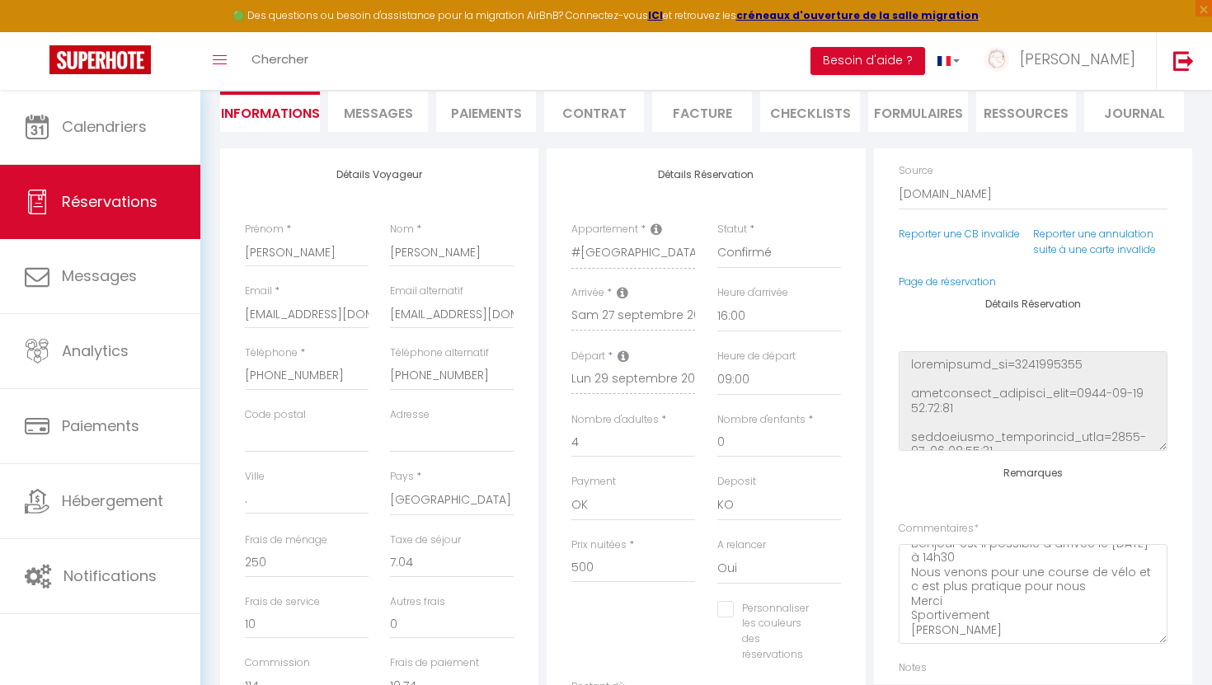
checkbox input "false"
click at [396, 115] on span "Messages" at bounding box center [378, 113] width 69 height 19
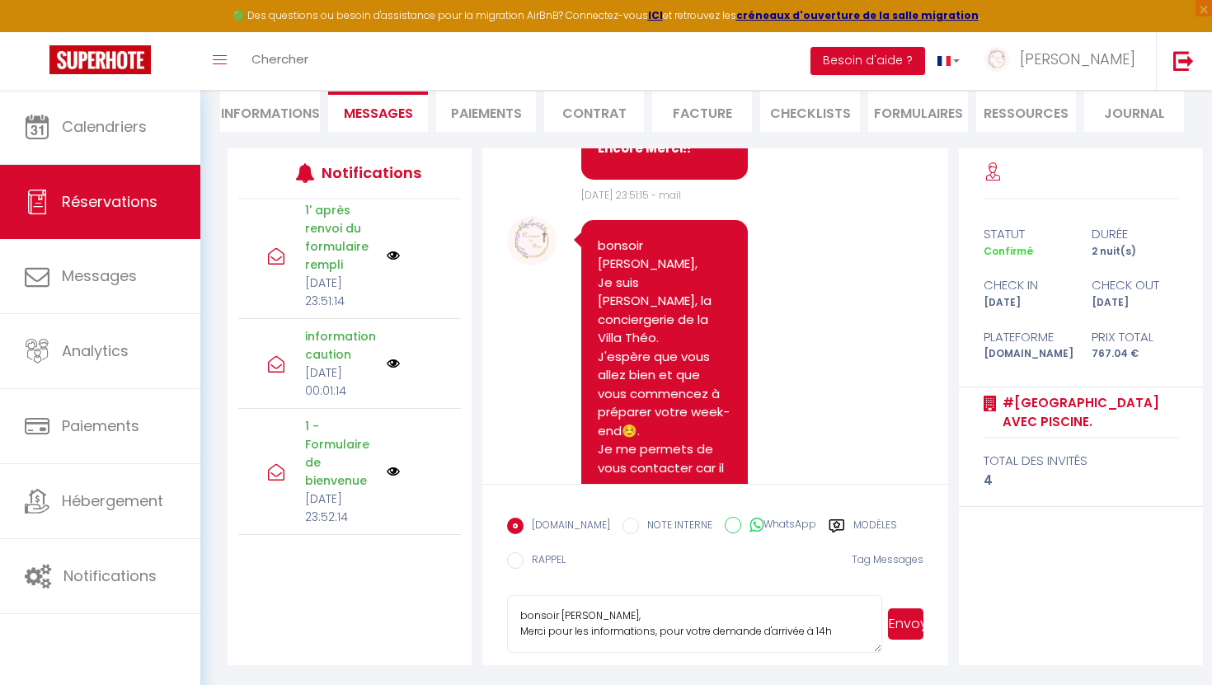
click at [836, 629] on textarea "bonsoir [PERSON_NAME], Merci pour les informations, pour votre demande d'arrivé…" at bounding box center [694, 624] width 375 height 58
click at [557, 632] on textarea "bonsoir [PERSON_NAME], Merci pour les informations, pour votre demande d'arrivé…" at bounding box center [694, 624] width 375 height 58
click at [544, 648] on textarea "bonsoir [PERSON_NAME], Merci pour les informations, pour votre demande d'arrivé…" at bounding box center [694, 624] width 375 height 58
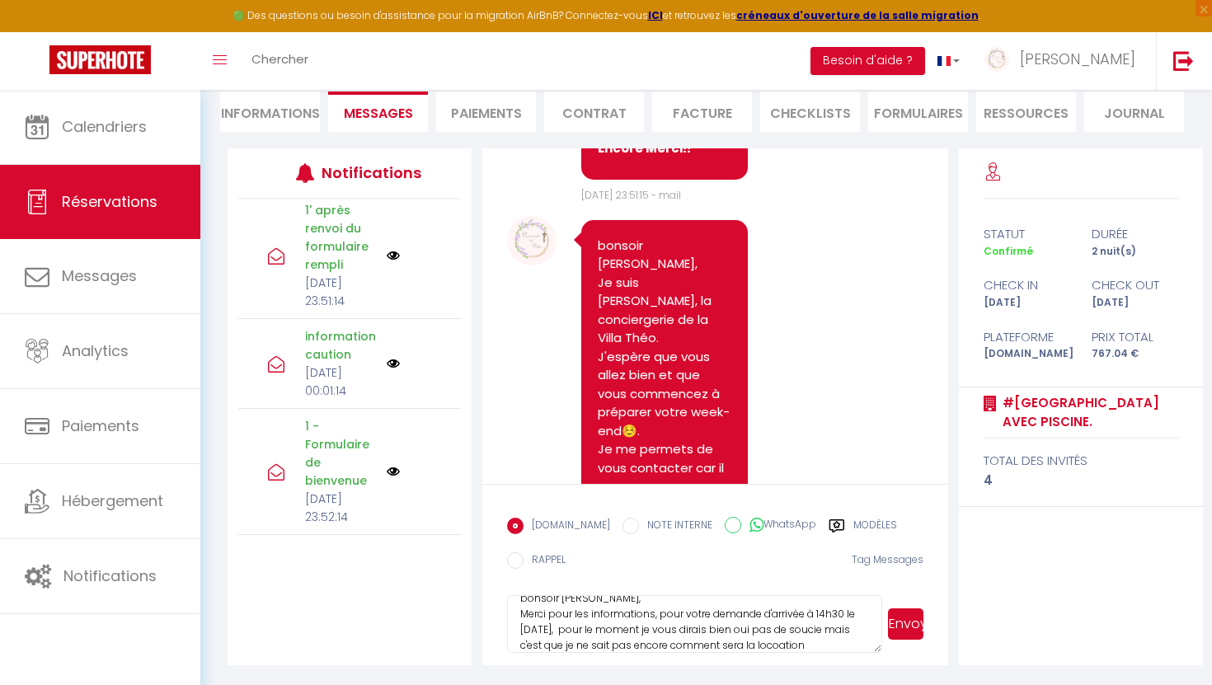
click at [786, 644] on textarea "bonsoir [PERSON_NAME], Merci pour les informations, pour votre demande d'arrivé…" at bounding box center [694, 624] width 375 height 58
click at [804, 643] on textarea "bonsoir [PERSON_NAME], Merci pour les informations, pour votre demande d'arrivé…" at bounding box center [694, 624] width 375 height 58
click at [790, 645] on textarea "bonsoir [PERSON_NAME], Merci pour les informations, pour votre demande d'arrivé…" at bounding box center [694, 624] width 375 height 58
click at [657, 647] on textarea "bonsoir [PERSON_NAME], Merci pour les informations, pour votre demande d'arrivé…" at bounding box center [694, 624] width 375 height 58
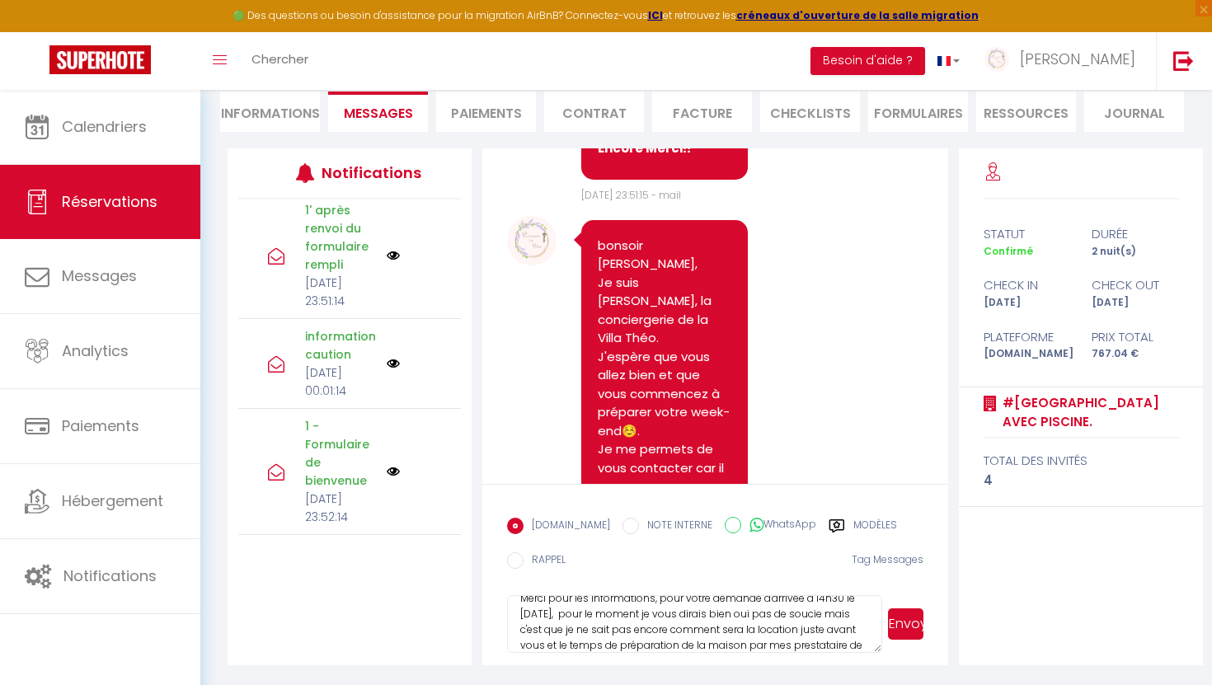
scroll to position [49, 0]
click at [565, 645] on textarea "bonsoir [PERSON_NAME], Merci pour les informations, pour votre demande d'arrivé…" at bounding box center [694, 624] width 375 height 58
click at [543, 630] on textarea "bonsoir [PERSON_NAME], Merci pour les informations, pour votre demande d'arrivé…" at bounding box center [694, 624] width 375 height 58
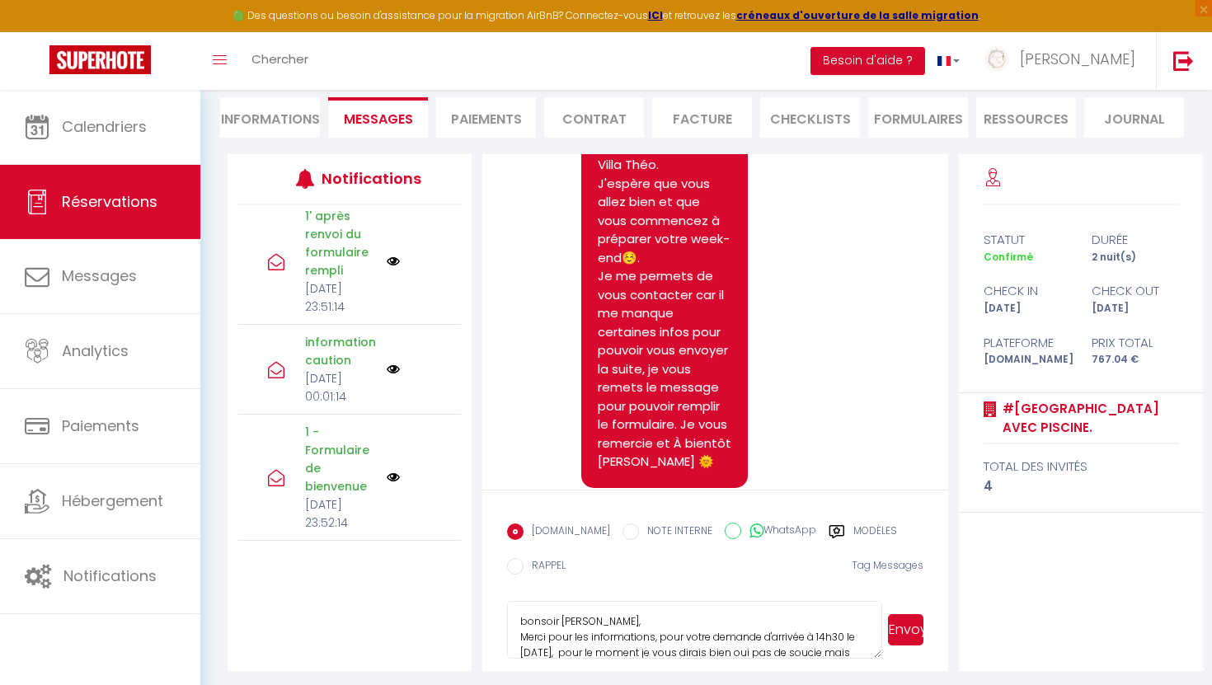
scroll to position [150, 0]
click at [724, 620] on textarea "bonsoir [PERSON_NAME], Merci pour les informations, pour votre demande d'arrivé…" at bounding box center [694, 631] width 375 height 58
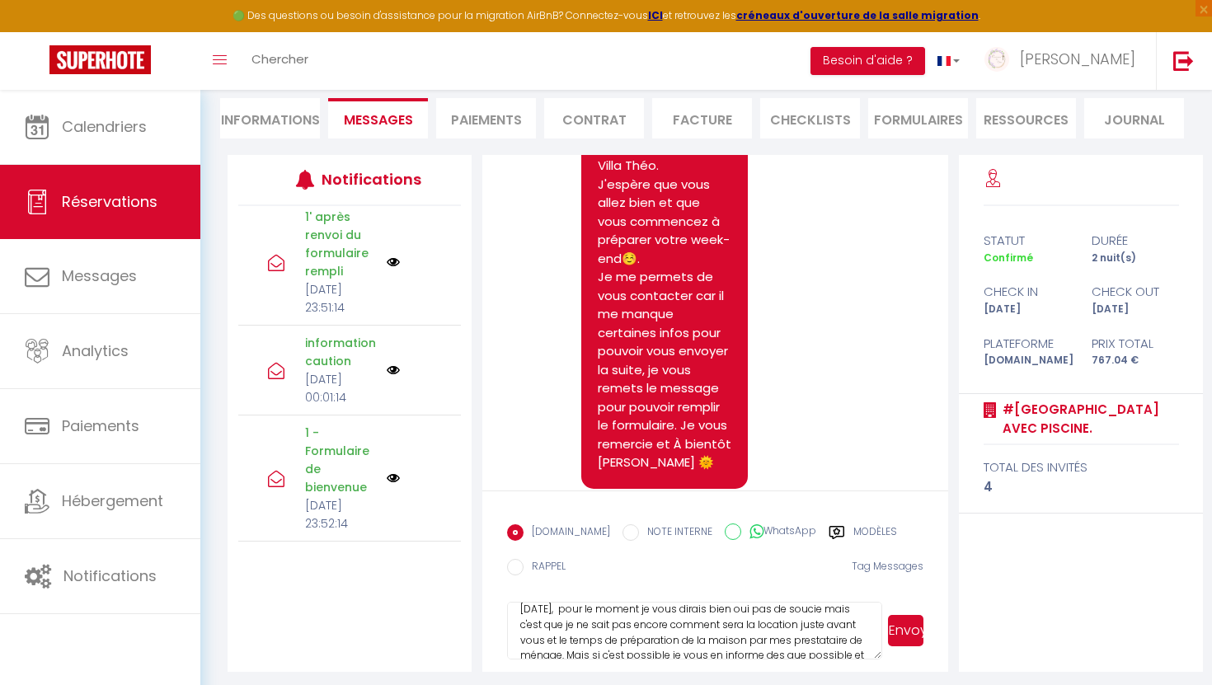
scroll to position [55, 0]
drag, startPoint x: 515, startPoint y: 625, endPoint x: 799, endPoint y: 619, distance: 283.6
click at [799, 619] on textarea "bonsoir [PERSON_NAME], Merci pour les informations, pour votre demande d'arrivé…" at bounding box center [694, 631] width 375 height 58
click at [563, 639] on textarea "bonsoir [PERSON_NAME], Merci pour les informations, pour votre demande d'arrivé…" at bounding box center [694, 631] width 375 height 58
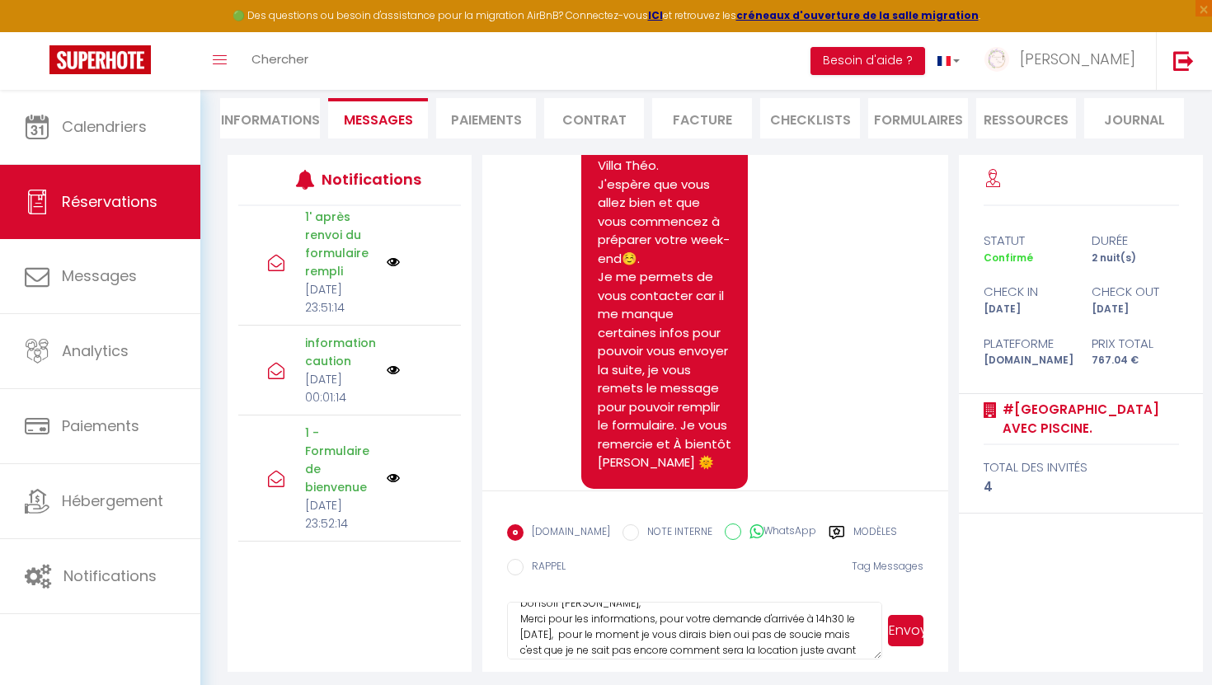
click at [563, 639] on textarea "bonsoir [PERSON_NAME], Merci pour les informations, pour votre demande d'arrivé…" at bounding box center [694, 631] width 375 height 58
click at [563, 636] on textarea "bonsoir [PERSON_NAME], Merci pour les informations, pour votre demande d'arrivé…" at bounding box center [694, 631] width 375 height 58
click at [565, 637] on textarea "bonsoir [PERSON_NAME], Merci pour les informations, pour votre demande d'arrivé…" at bounding box center [694, 631] width 375 height 58
click at [823, 639] on textarea "bonsoir [PERSON_NAME], Merci pour les informations, pour votre demande d'arrivé…" at bounding box center [694, 631] width 375 height 58
click at [587, 652] on textarea "bonsoir [PERSON_NAME], Merci pour les informations, pour votre demande d'arrivé…" at bounding box center [694, 631] width 375 height 58
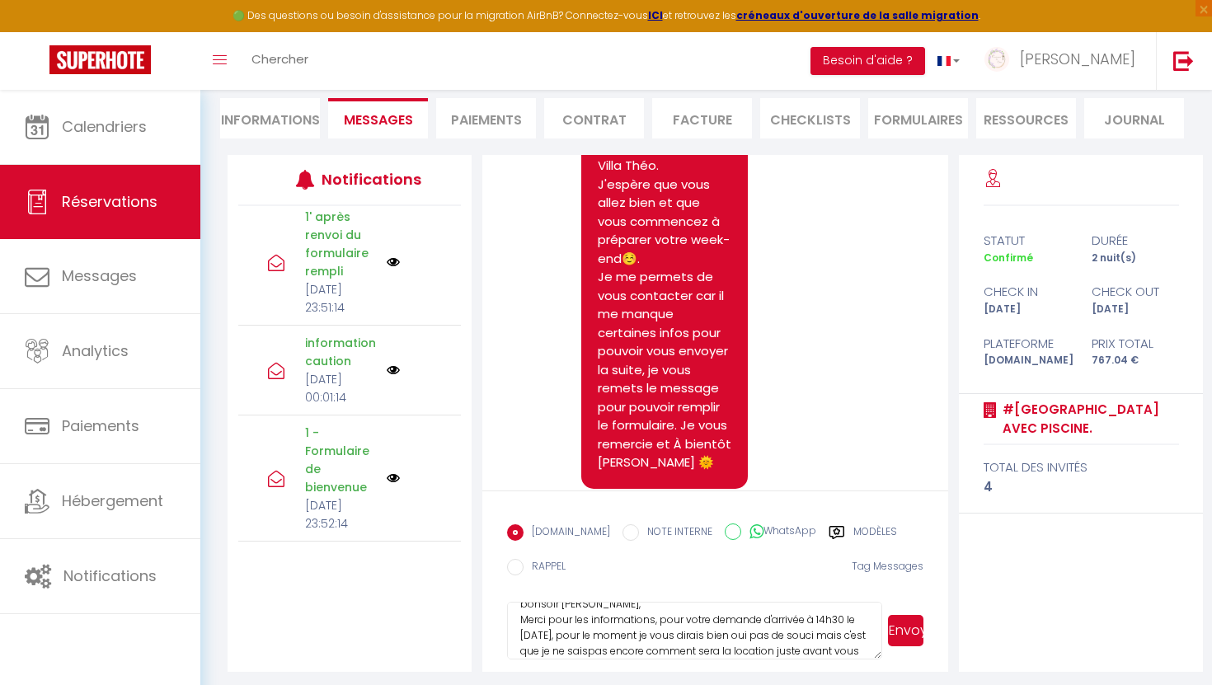
scroll to position [17, 0]
drag, startPoint x: 524, startPoint y: 623, endPoint x: 556, endPoint y: 636, distance: 34.7
click at [559, 638] on textarea "bonsoir [PERSON_NAME], Merci pour les informations, pour votre demande d'arrivé…" at bounding box center [694, 631] width 375 height 58
click at [514, 616] on textarea "bonsoir [PERSON_NAME], Merci pour les informations, pour votre demande d'arrivé…" at bounding box center [694, 631] width 375 height 58
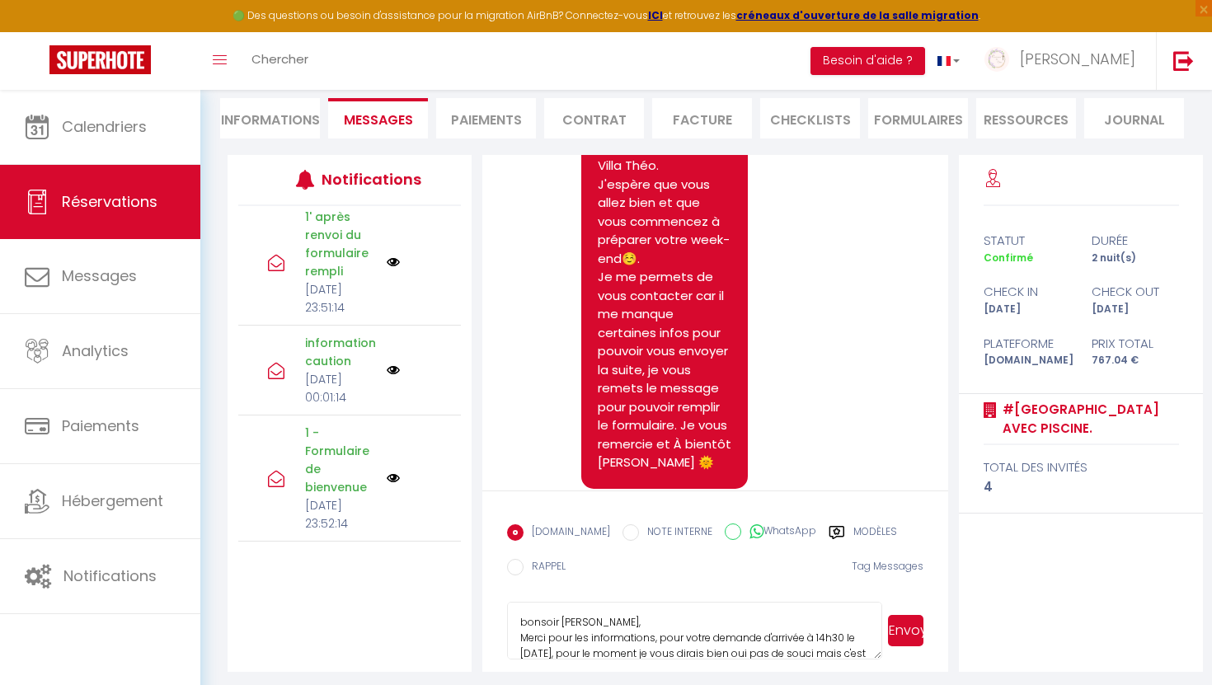
drag, startPoint x: 520, startPoint y: 621, endPoint x: 609, endPoint y: 645, distance: 92.2
click at [610, 646] on textarea "bonsoir [PERSON_NAME], Merci pour les informations, pour votre demande d'arrivé…" at bounding box center [694, 631] width 375 height 58
click at [611, 614] on textarea "bonsoir [PERSON_NAME], Merci pour les informations, pour votre demande d'arrivé…" at bounding box center [694, 631] width 375 height 58
click at [589, 642] on textarea "bonsoir [PERSON_NAME], Merci pour les informations, pour votre demande d'arrivé…" at bounding box center [694, 631] width 375 height 58
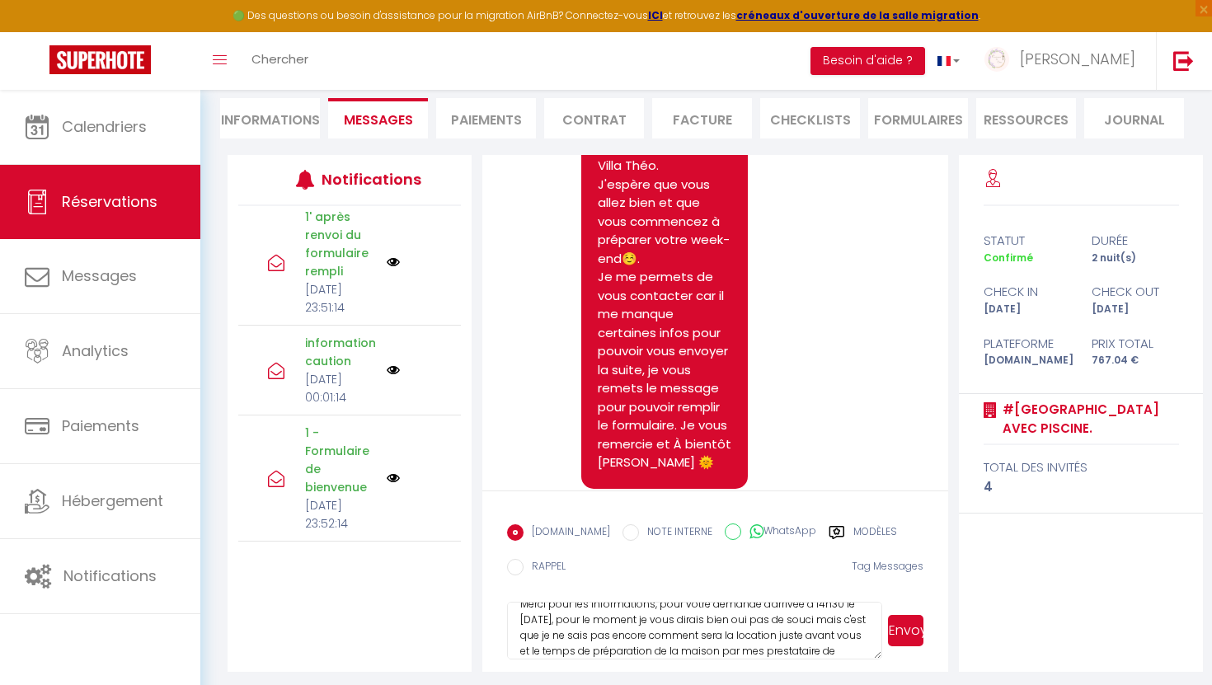
drag, startPoint x: 518, startPoint y: 605, endPoint x: 871, endPoint y: 630, distance: 353.7
click at [871, 630] on textarea "bonsoir [PERSON_NAME], Merci pour les informations, pour votre demande d'arrivé…" at bounding box center [694, 631] width 375 height 58
click at [814, 617] on textarea "bonsoir [PERSON_NAME], Merci pour les informations, pour votre demande d'arrivé…" at bounding box center [694, 631] width 375 height 58
drag, startPoint x: 822, startPoint y: 612, endPoint x: 852, endPoint y: 655, distance: 52.6
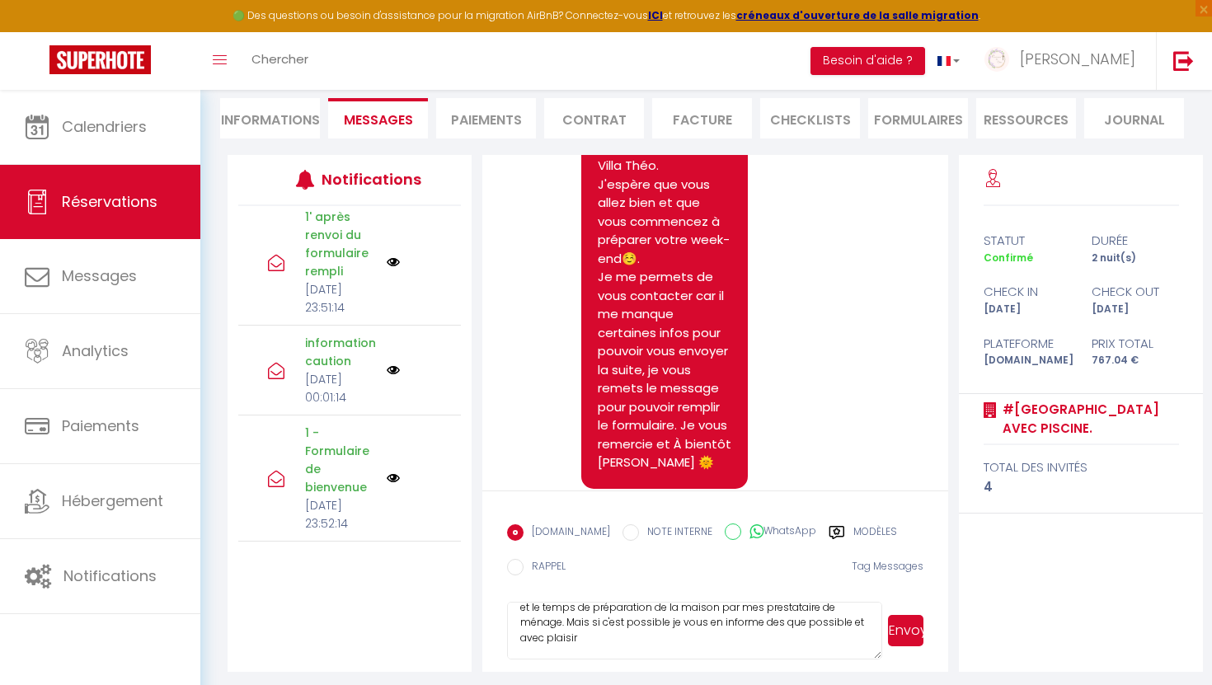
click at [853, 657] on textarea "bonsoir [PERSON_NAME], Merci pour les informations, pour votre demande d'arrivé…" at bounding box center [694, 631] width 375 height 58
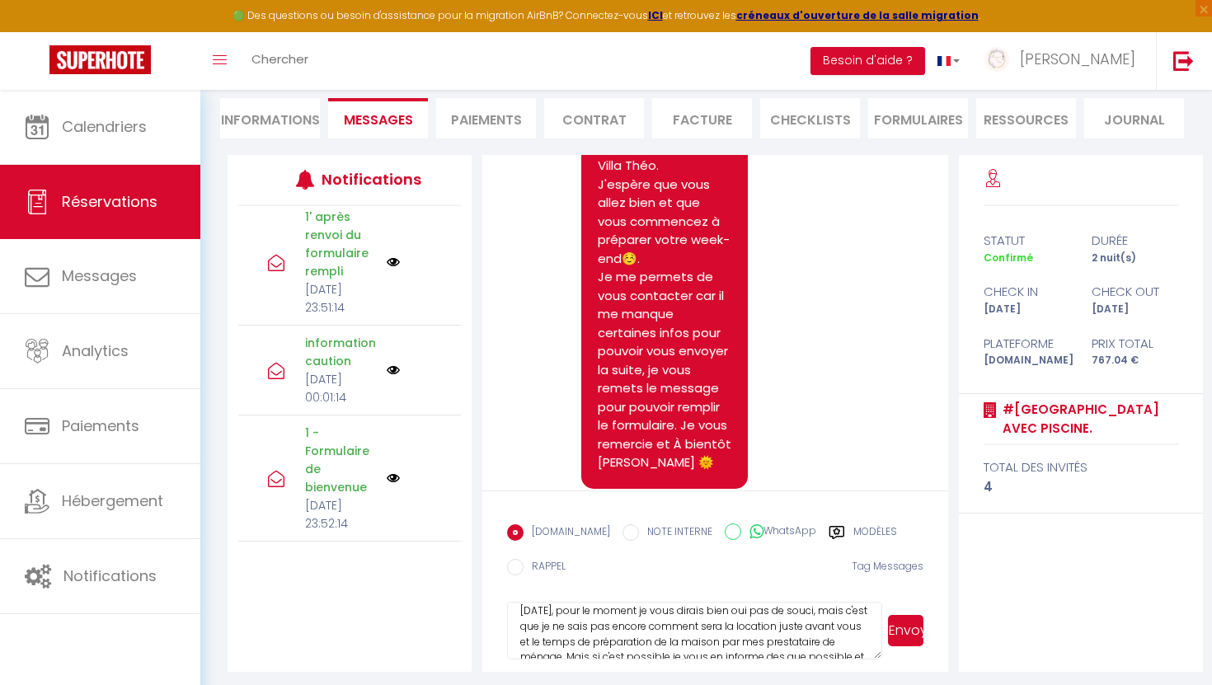
click at [816, 640] on textarea "bonsoir [PERSON_NAME], Merci pour les informations, pour votre demande d'arrivé…" at bounding box center [694, 631] width 375 height 58
click at [819, 612] on textarea "bonsoir [PERSON_NAME], Merci pour les informations, pour votre demande d'arrivé…" at bounding box center [694, 631] width 375 height 58
click at [828, 613] on textarea "bonsoir [PERSON_NAME], Merci pour les informations, pour votre demande d'arrivé…" at bounding box center [694, 631] width 375 height 58
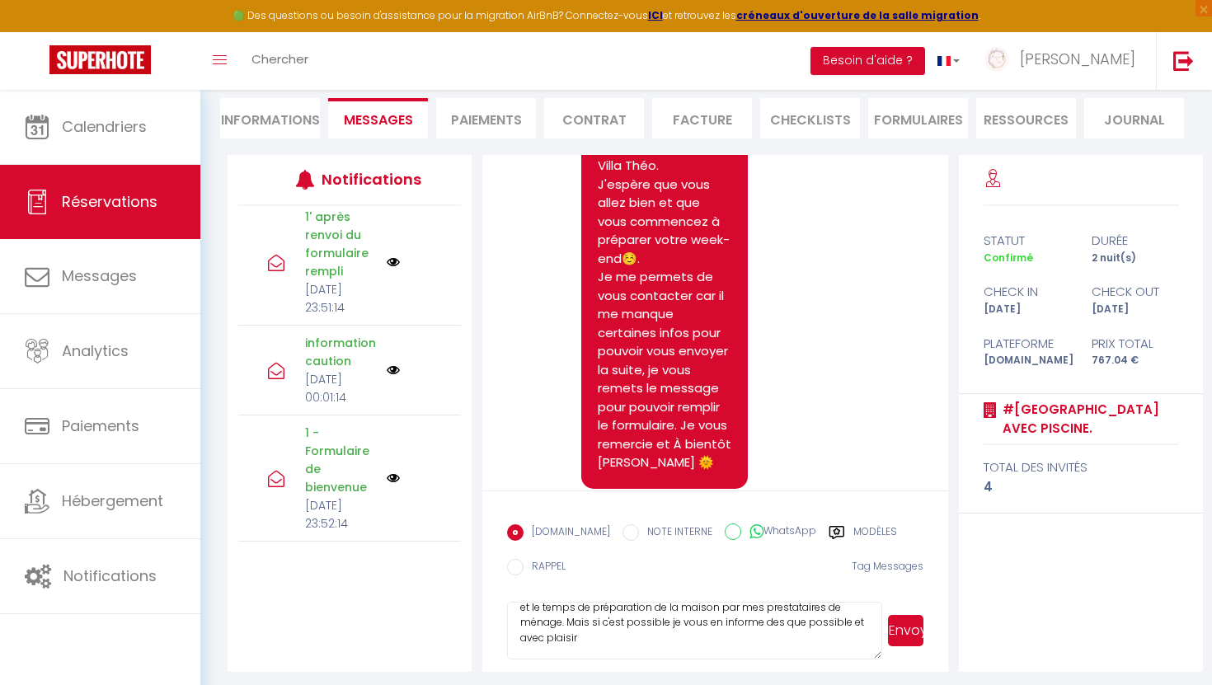
scroll to position [0, 0]
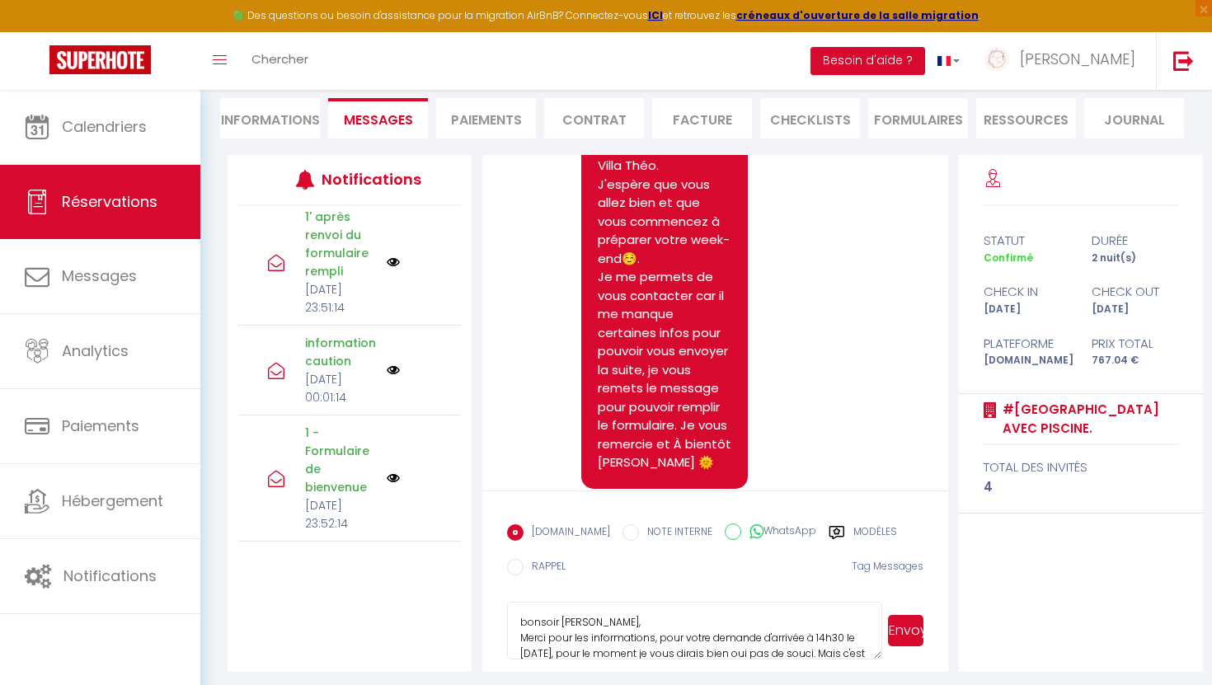
drag, startPoint x: 819, startPoint y: 611, endPoint x: 732, endPoint y: 629, distance: 89.2
click at [732, 629] on textarea "bonsoir [PERSON_NAME], Merci pour les informations, pour votre demande d'arrivé…" at bounding box center [694, 631] width 375 height 58
click at [820, 611] on textarea "bonsoir [PERSON_NAME], Merci pour les informations, pour votre demande d'arrivé…" at bounding box center [694, 631] width 375 height 58
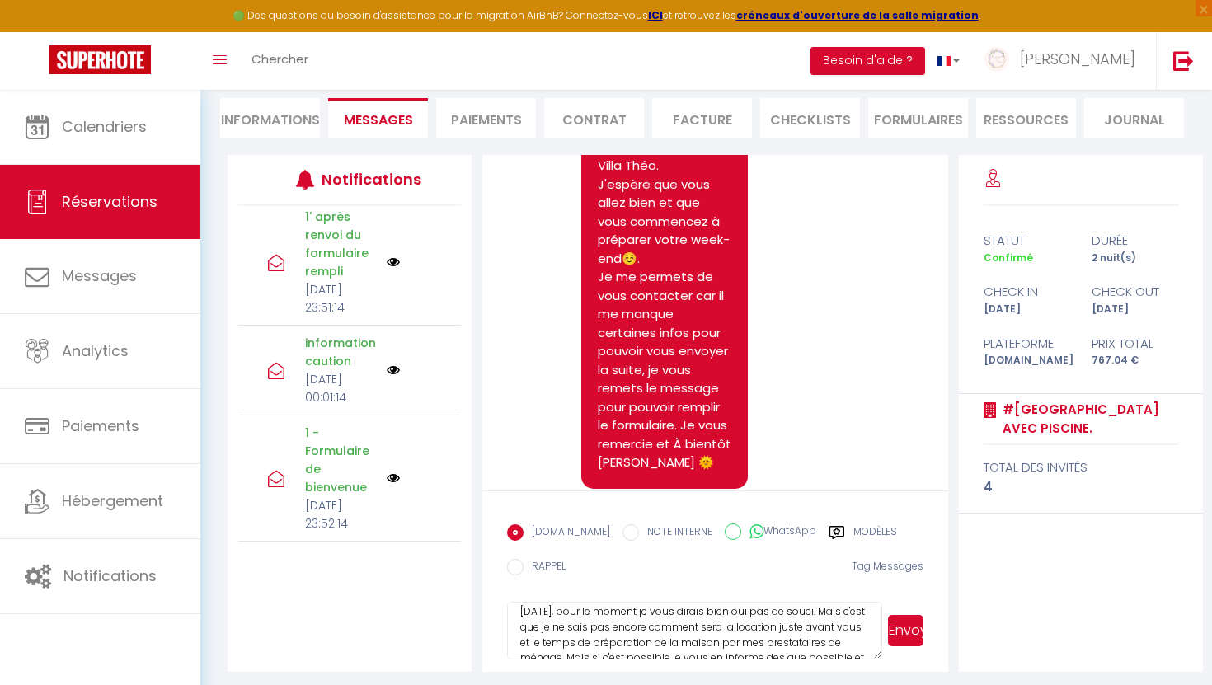
scroll to position [77, 0]
drag, startPoint x: 819, startPoint y: 612, endPoint x: 851, endPoint y: 662, distance: 59.7
click at [852, 664] on form "[DOMAIN_NAME] NOTE INTERNE WhatsApp Modèles 10 « ‹ » › [DATE] [PHONE_NUMBER] Di…" at bounding box center [715, 580] width 466 height 181
click at [776, 625] on textarea "bonsoir [PERSON_NAME], Merci pour les informations, pour votre demande d'arrivé…" at bounding box center [694, 631] width 375 height 58
click at [627, 650] on textarea "bonsoir [PERSON_NAME], Merci pour les informations, pour votre demande d'arrivé…" at bounding box center [694, 631] width 375 height 58
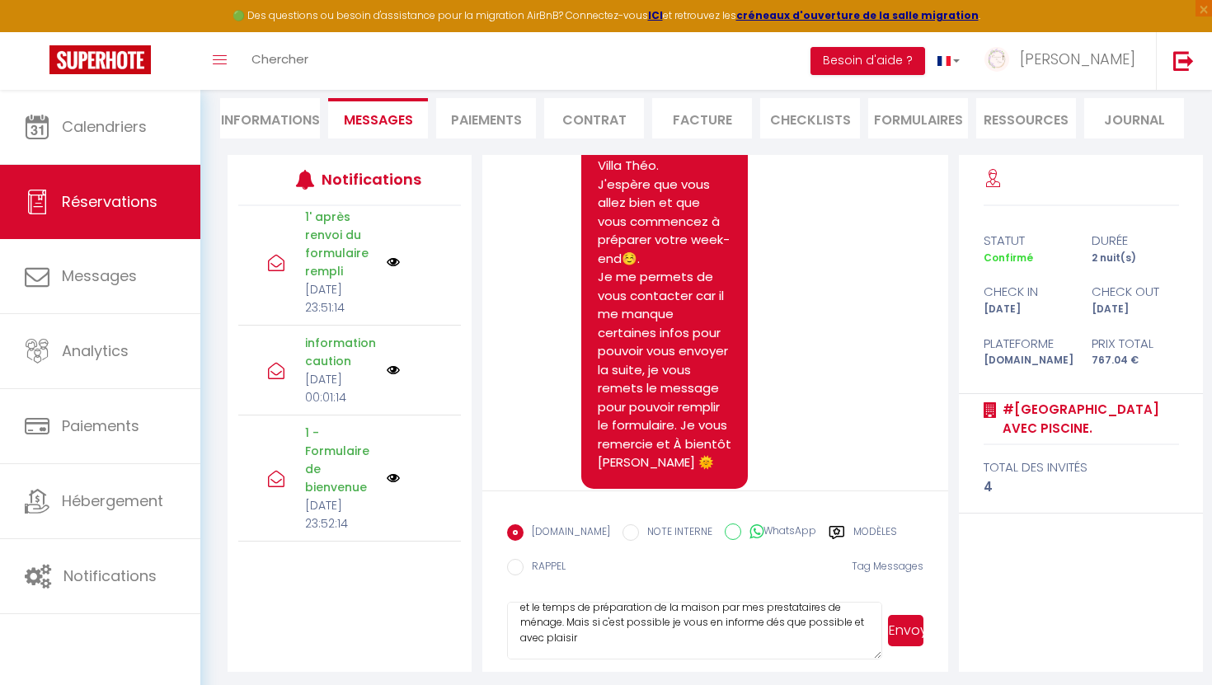
click at [588, 641] on textarea "bonsoir [PERSON_NAME], Merci pour les informations, pour votre demande d'arrivé…" at bounding box center [694, 631] width 375 height 58
drag, startPoint x: 523, startPoint y: 623, endPoint x: 578, endPoint y: 638, distance: 57.2
click at [579, 638] on textarea "bonsoir [PERSON_NAME], Merci pour les informations, pour votre demande d'arrivé…" at bounding box center [694, 631] width 375 height 58
type textarea "bonsoir [PERSON_NAME], Merci pour les informations, pour votre demande d'arrivé…"
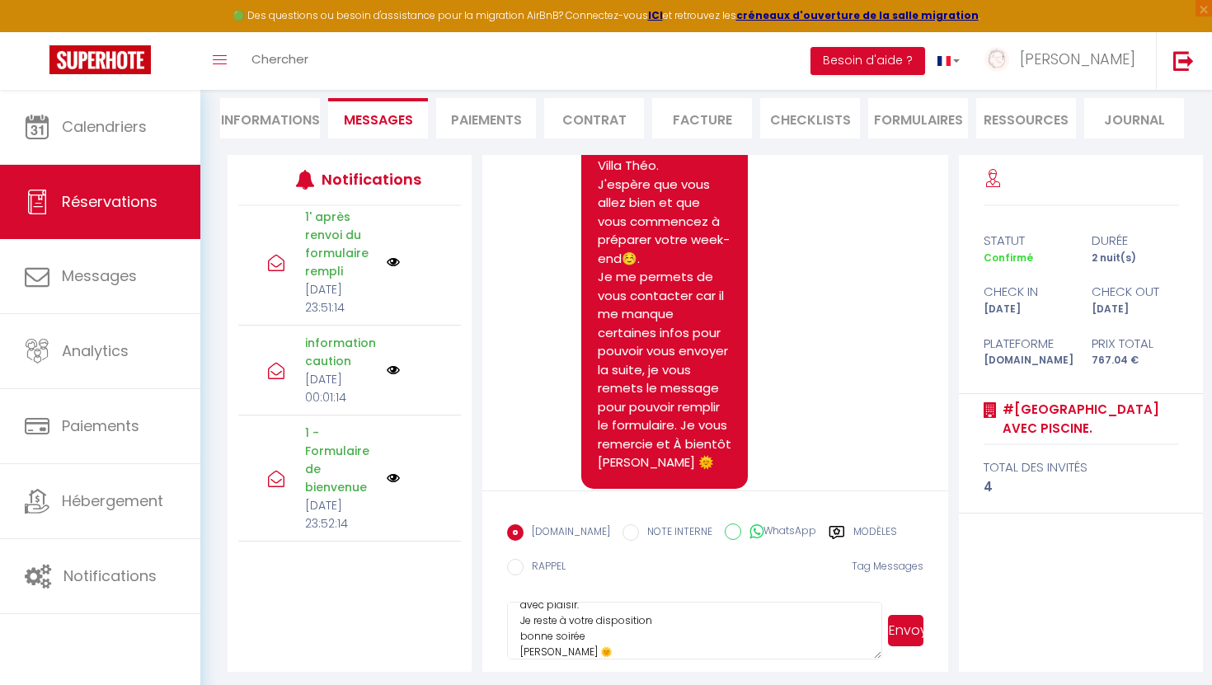
click at [773, 642] on textarea "bonsoir [PERSON_NAME], Merci pour les informations, pour votre demande d'arrivé…" at bounding box center [694, 631] width 375 height 58
click at [919, 630] on button "Envoyer" at bounding box center [905, 630] width 35 height 31
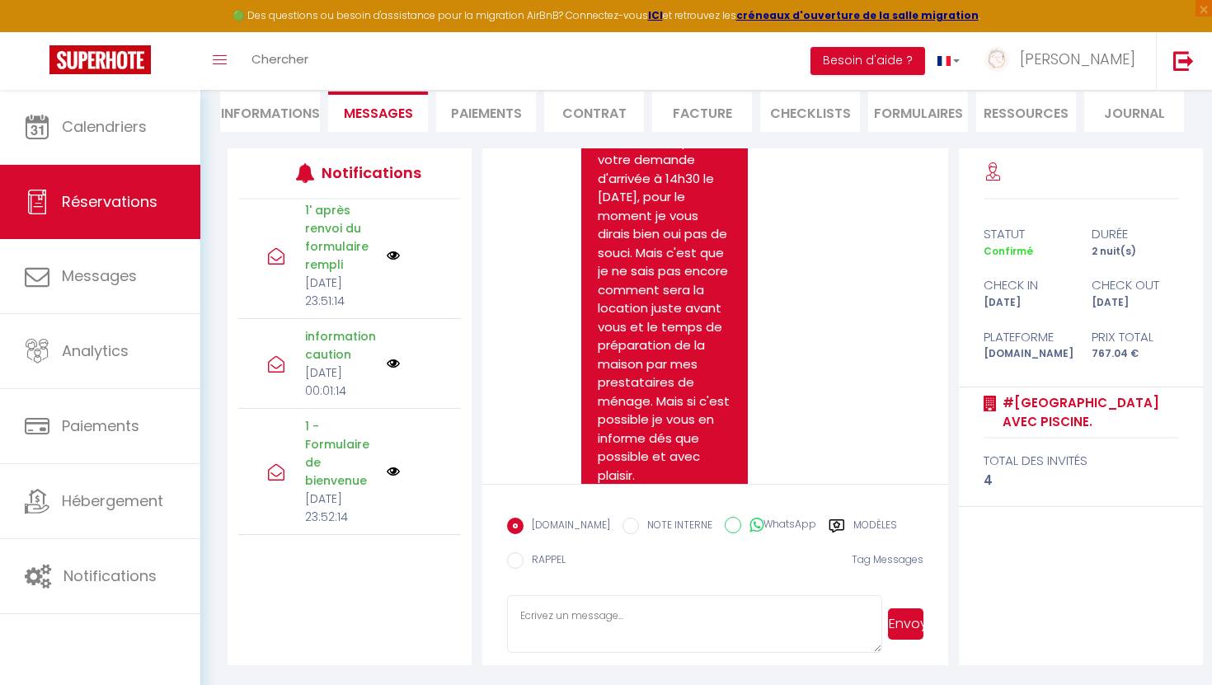
scroll to position [4891, 0]
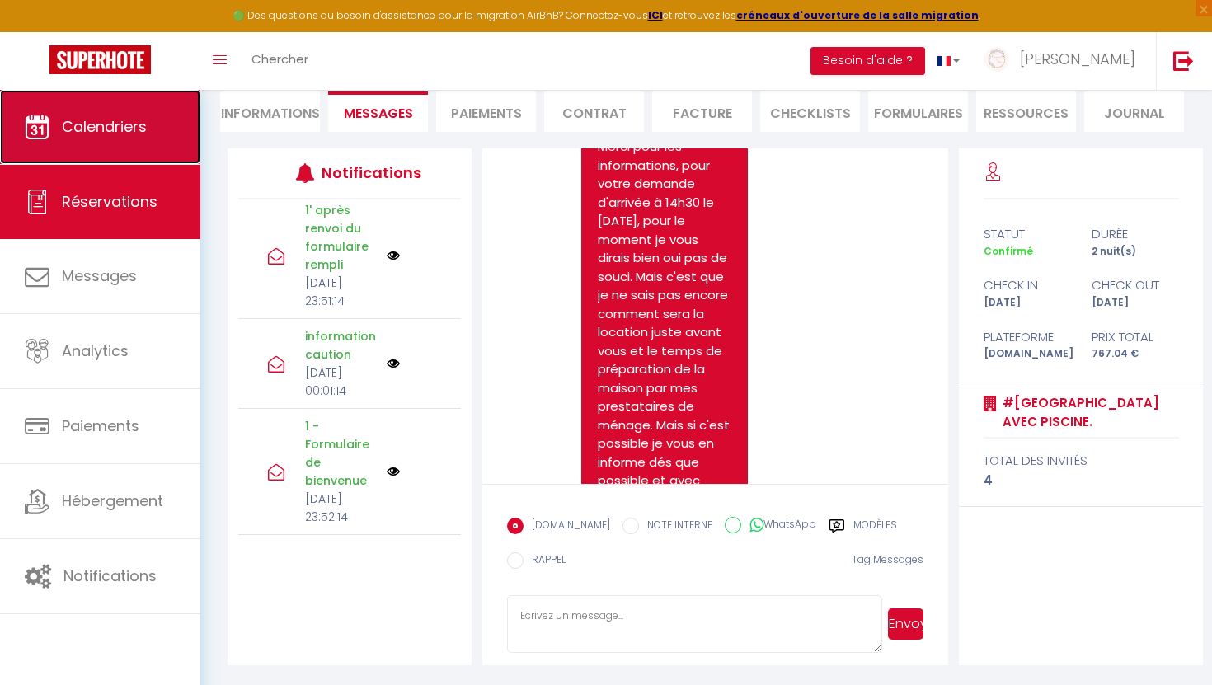
click at [142, 122] on span "Calendriers" at bounding box center [104, 126] width 85 height 21
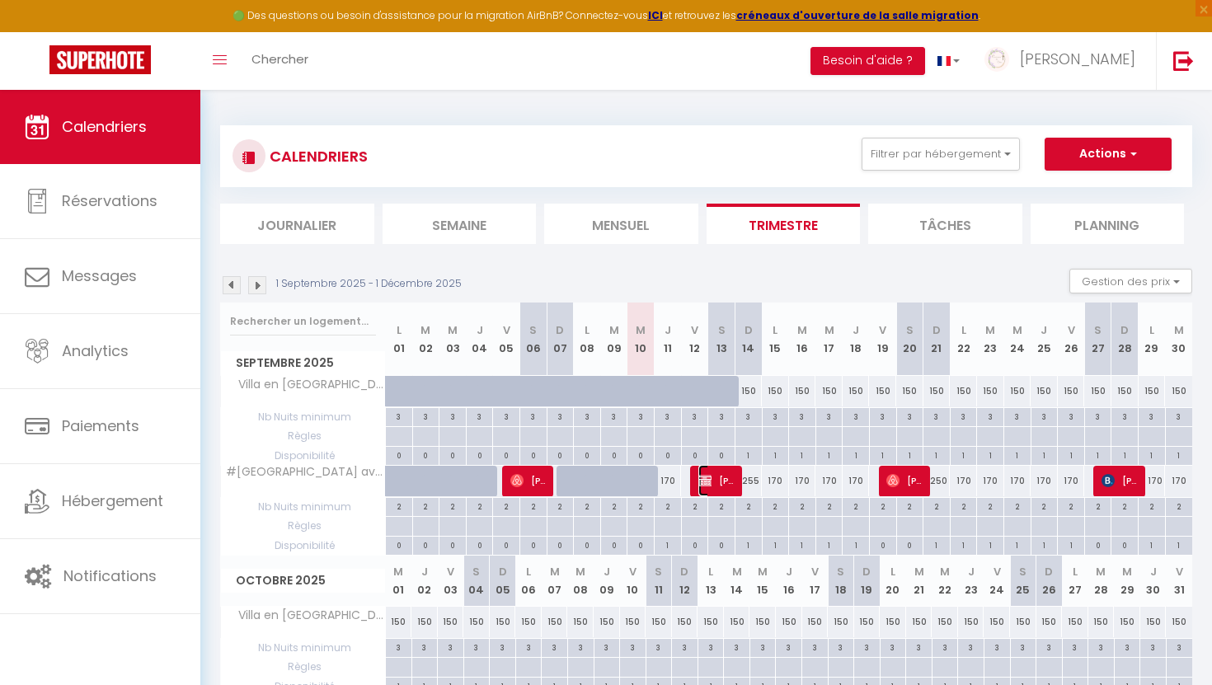
click at [727, 484] on span "[PERSON_NAME]" at bounding box center [716, 480] width 36 height 31
select select "OK"
select select "0"
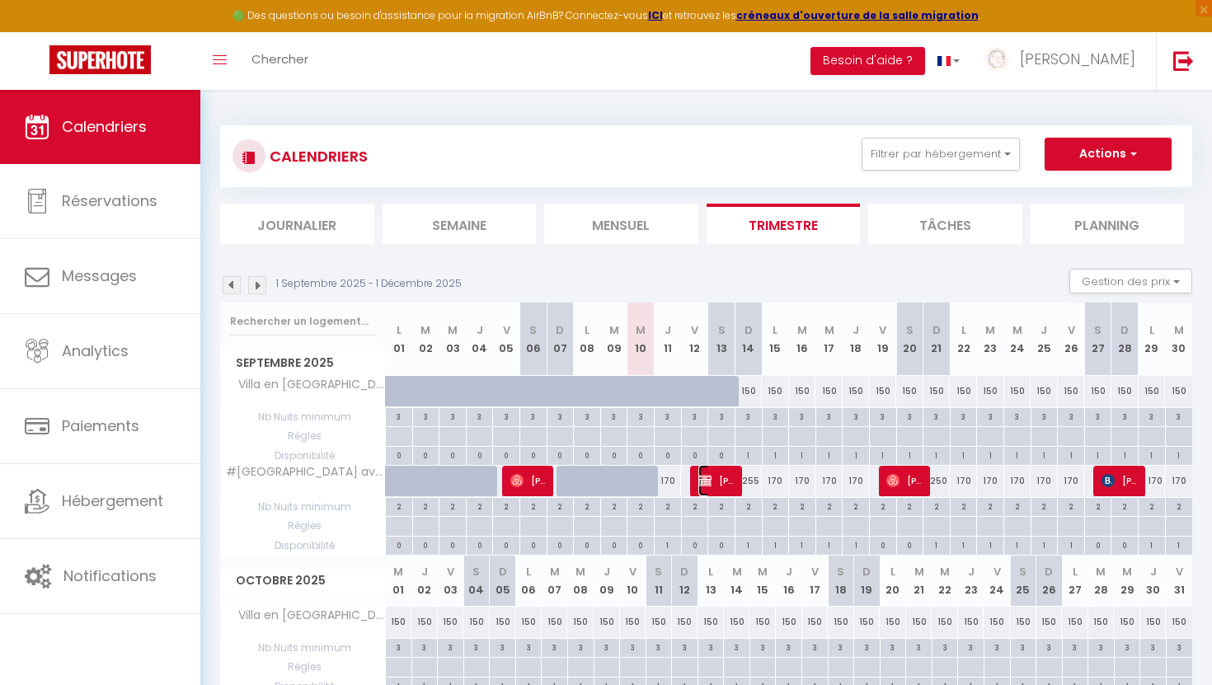
select select "1"
select select
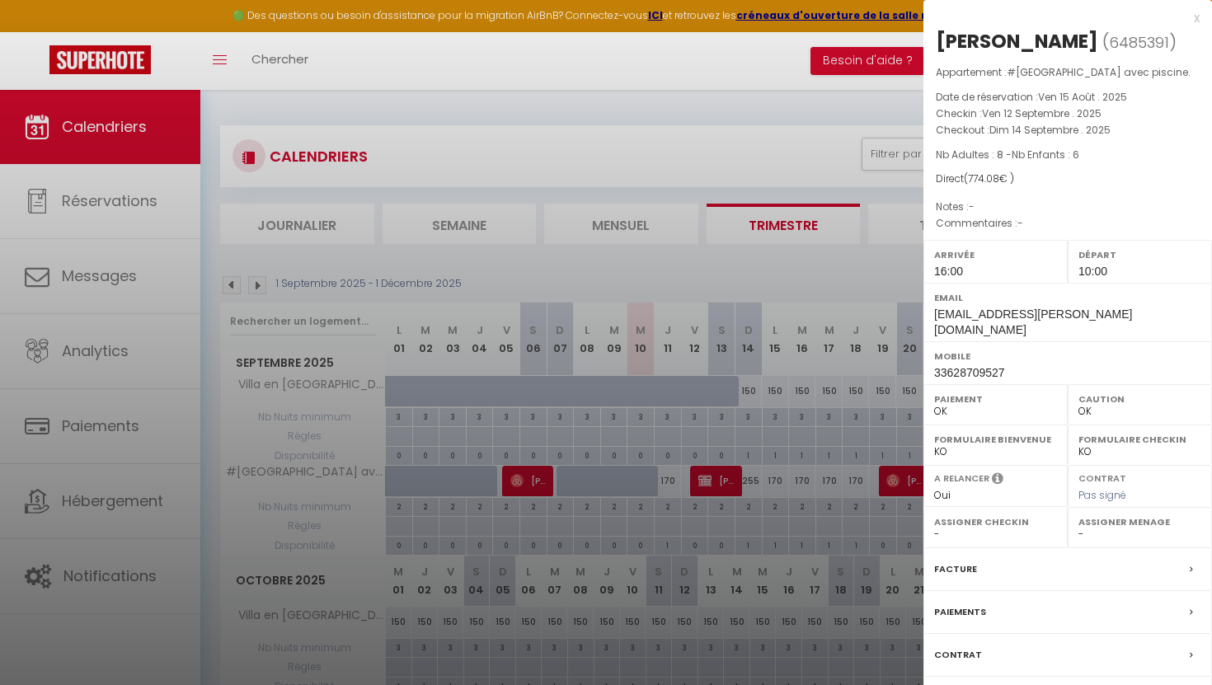
click at [947, 671] on div "Contrat" at bounding box center [1067, 655] width 288 height 43
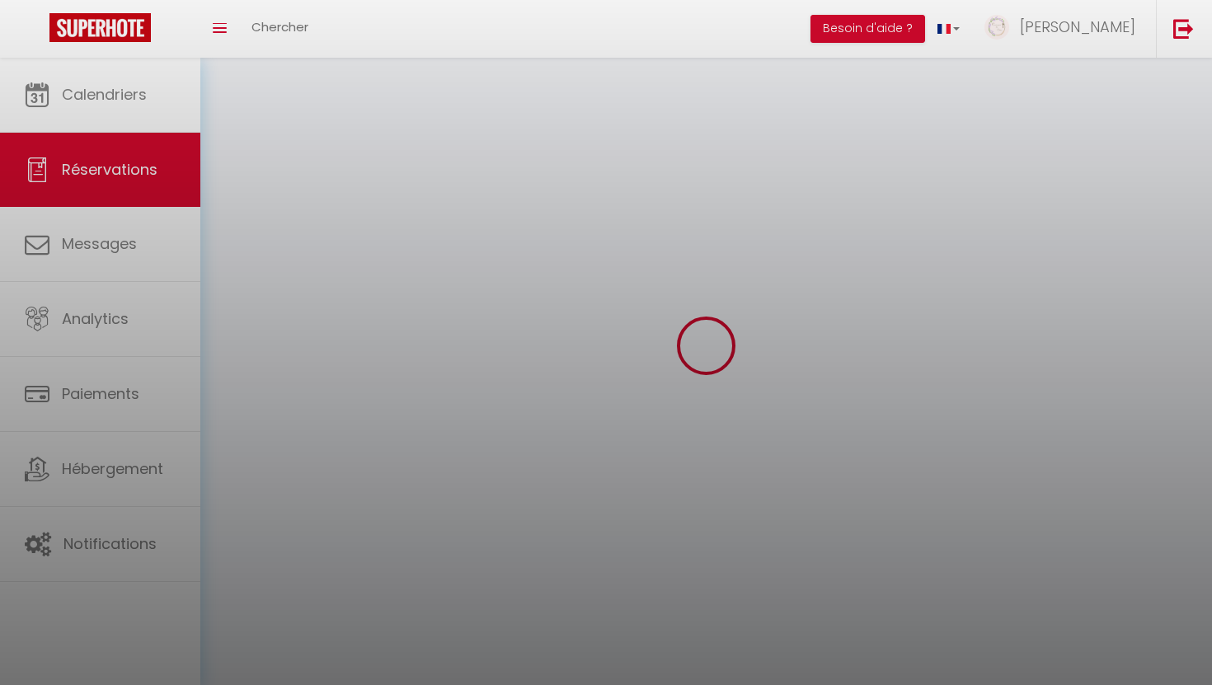
click at [947, 671] on div at bounding box center [606, 342] width 1212 height 685
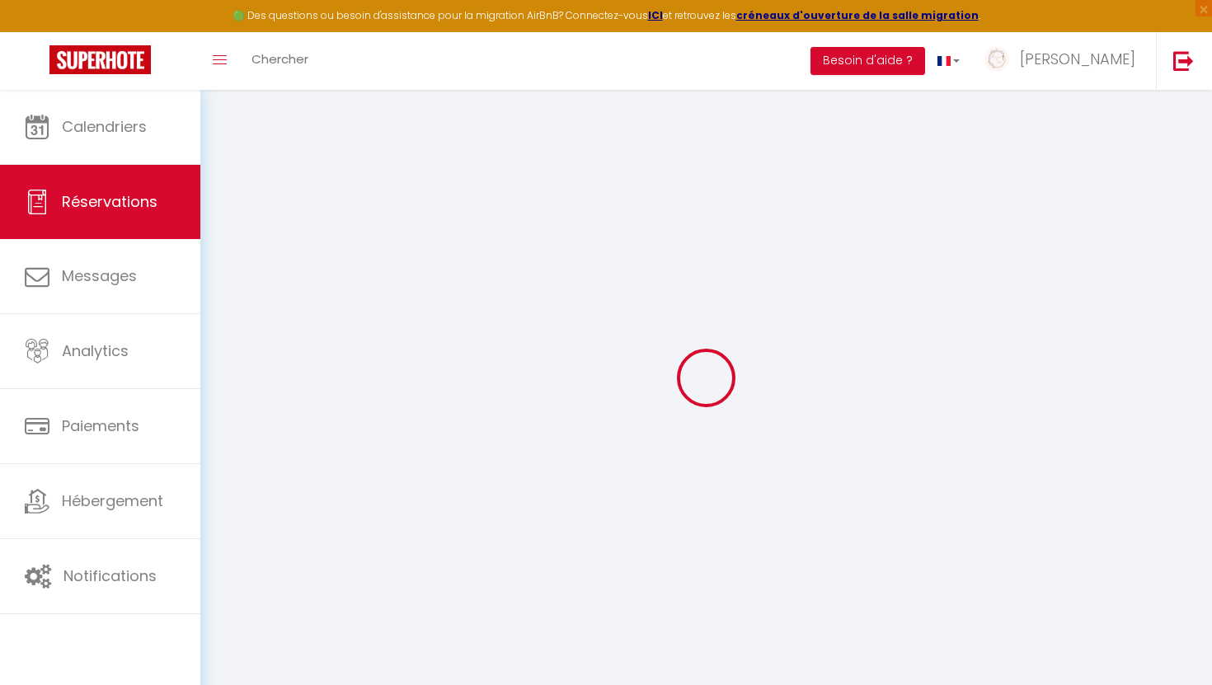
select select
checkbox input "false"
select select
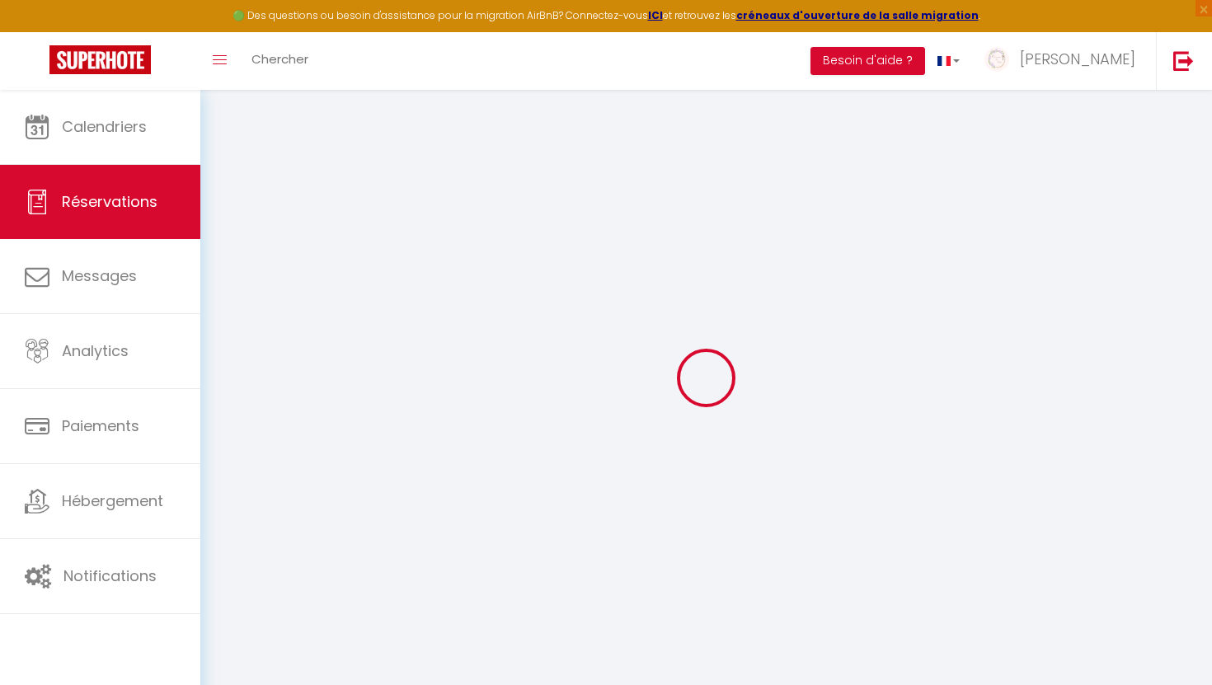
checkbox input "false"
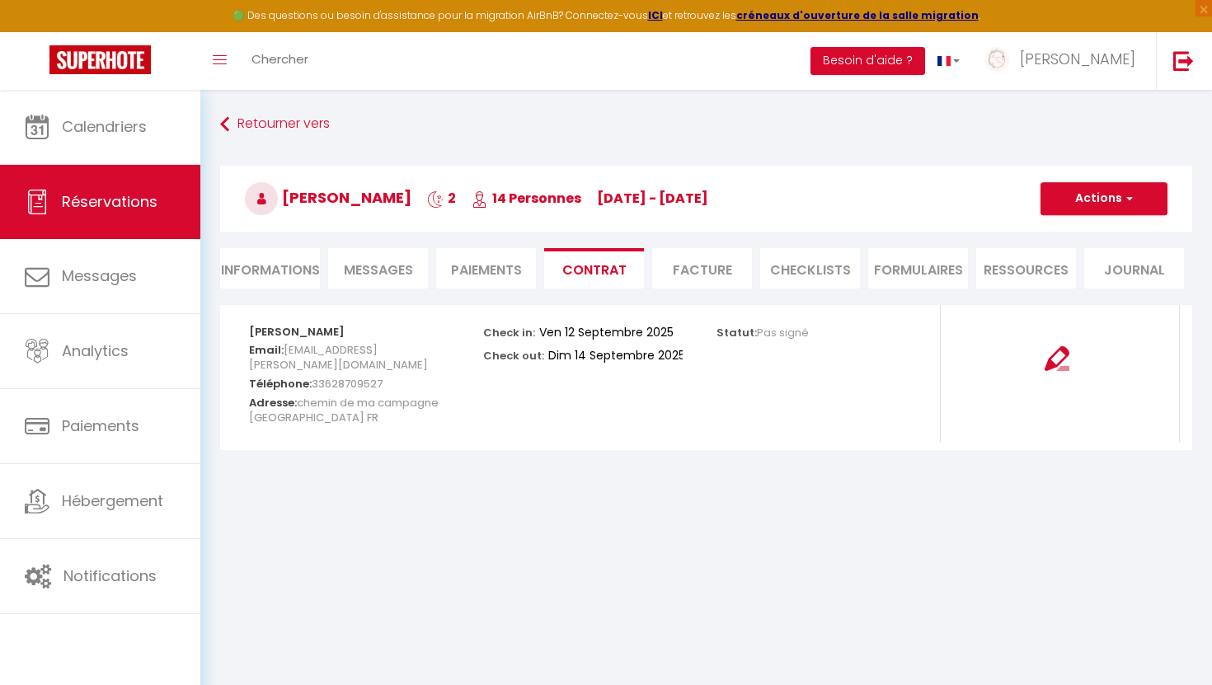
click at [390, 269] on span "Messages" at bounding box center [378, 269] width 69 height 19
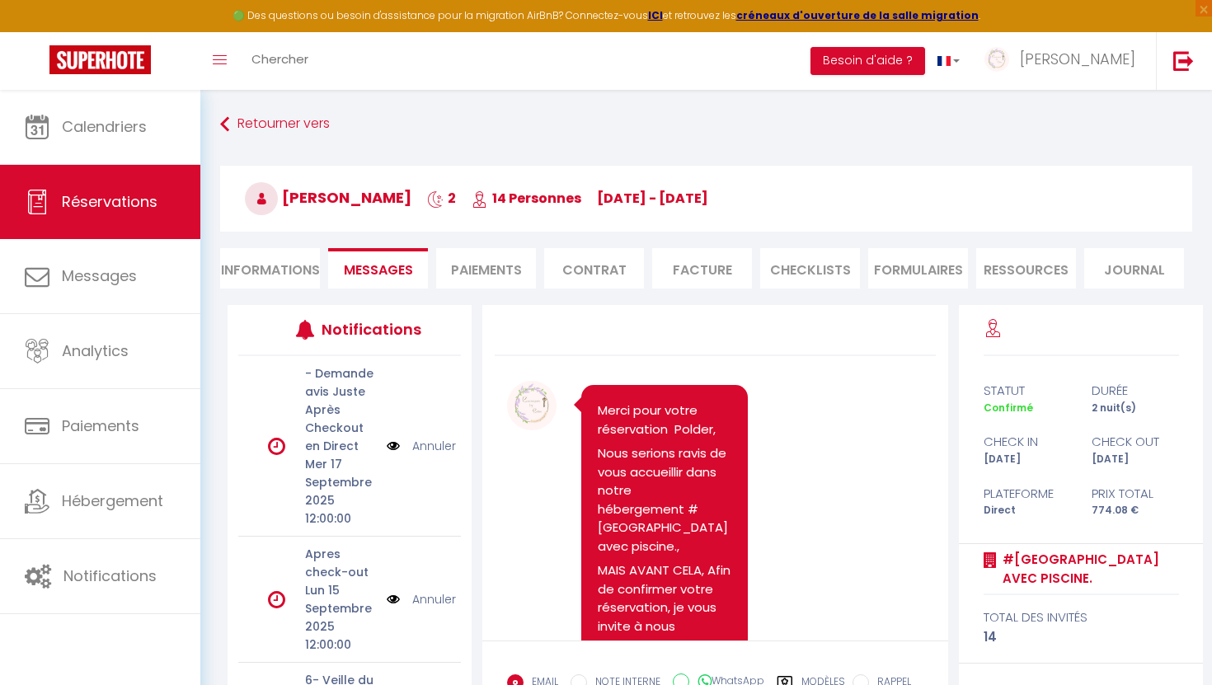
click at [282, 275] on li "Informations" at bounding box center [270, 268] width 100 height 40
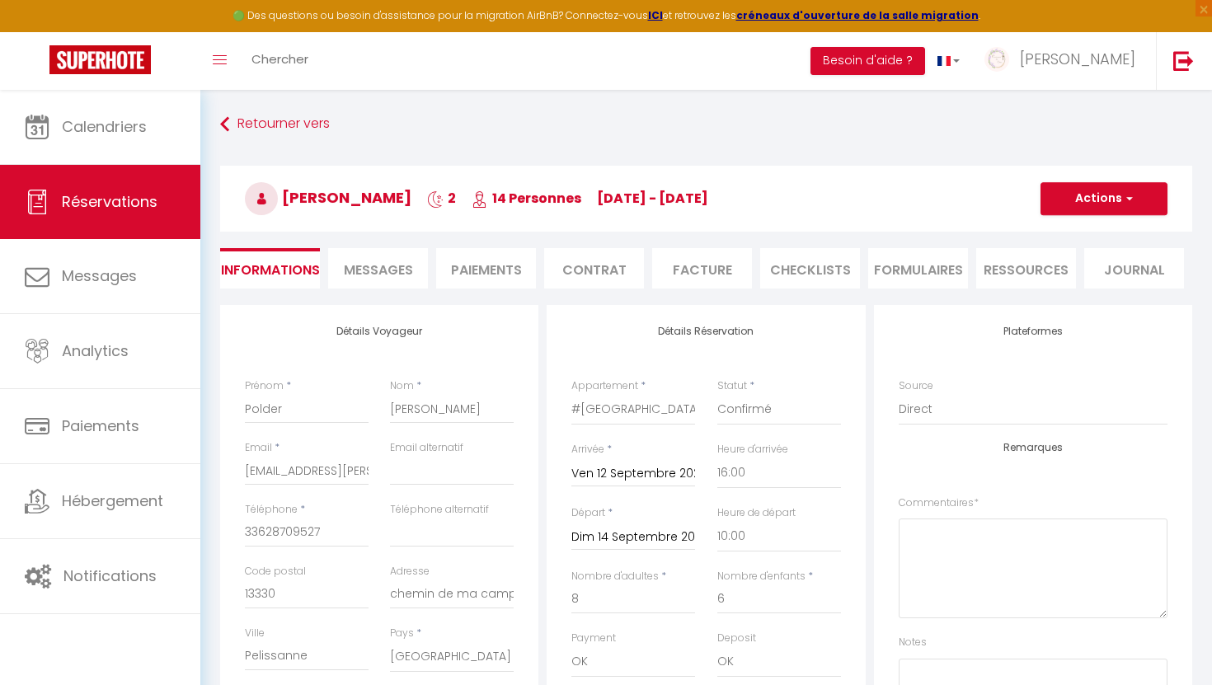
click at [368, 274] on span "Messages" at bounding box center [378, 269] width 69 height 19
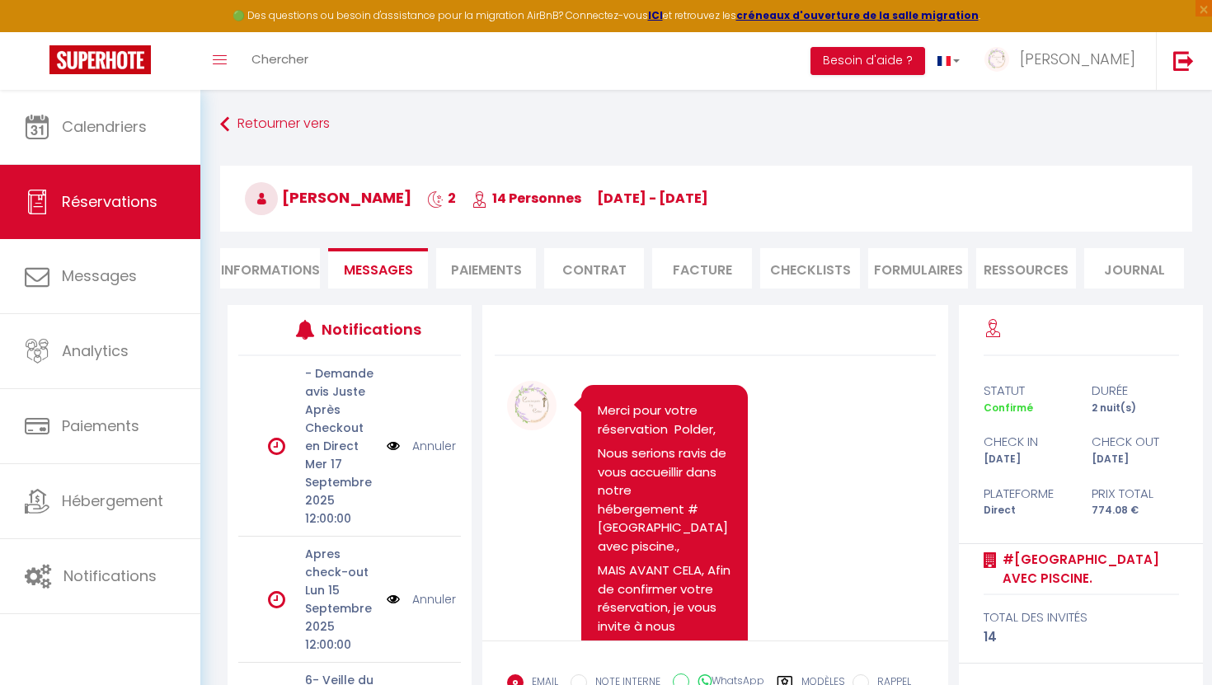
click at [481, 262] on li "Paiements" at bounding box center [486, 268] width 100 height 40
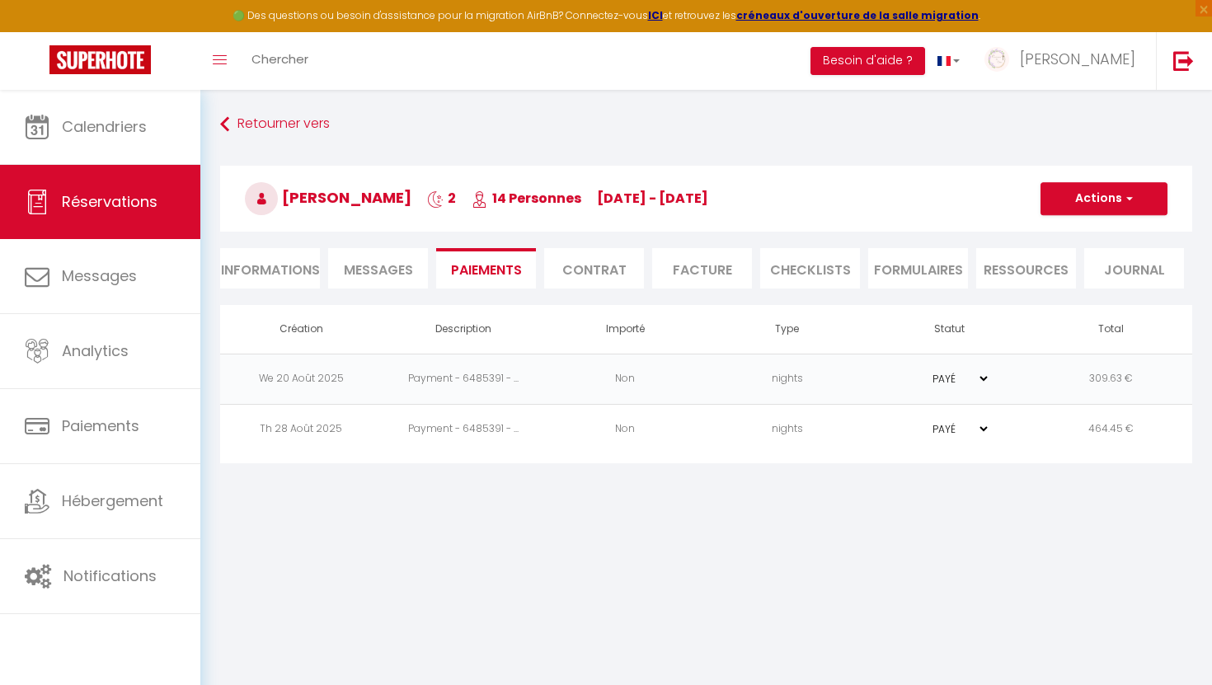
click at [355, 266] on span "Messages" at bounding box center [378, 269] width 69 height 19
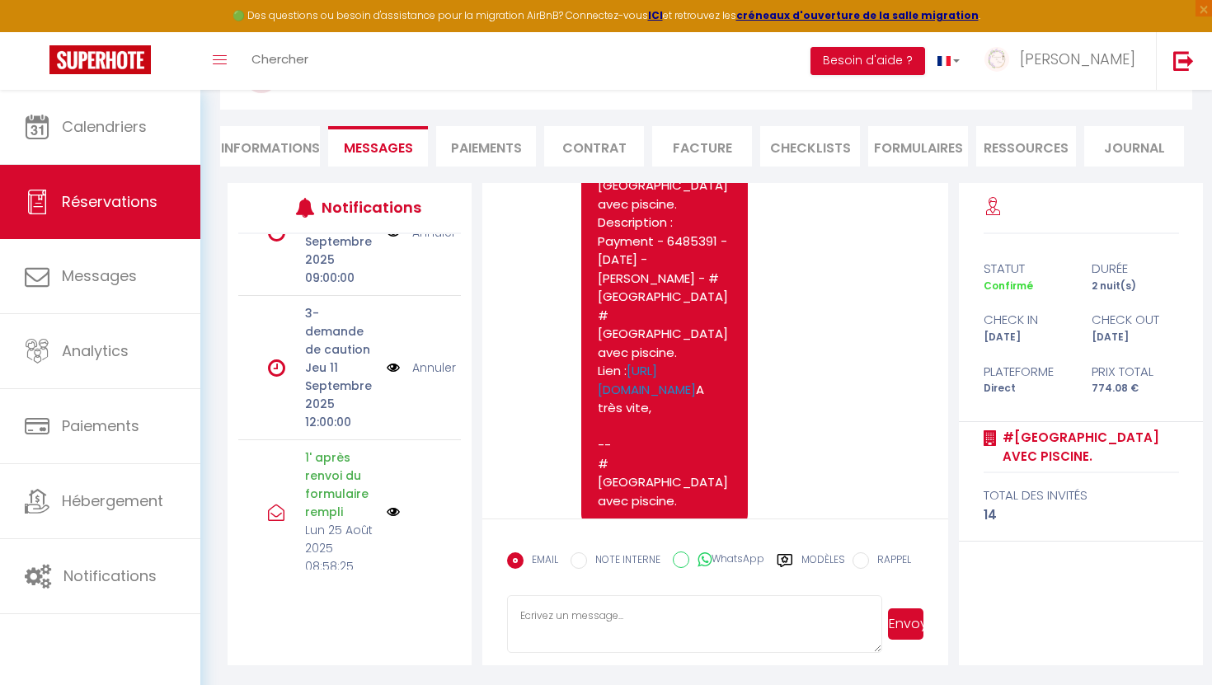
scroll to position [840, 0]
click at [431, 376] on link "Annuler" at bounding box center [434, 367] width 44 height 18
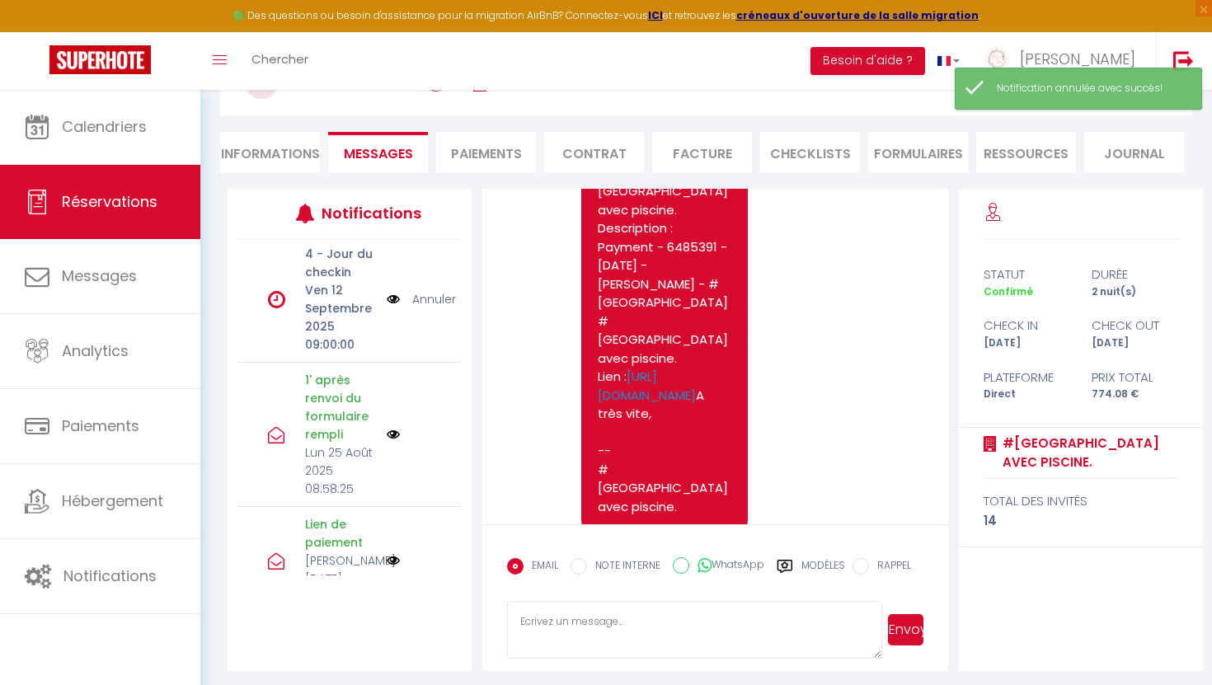
scroll to position [122, 0]
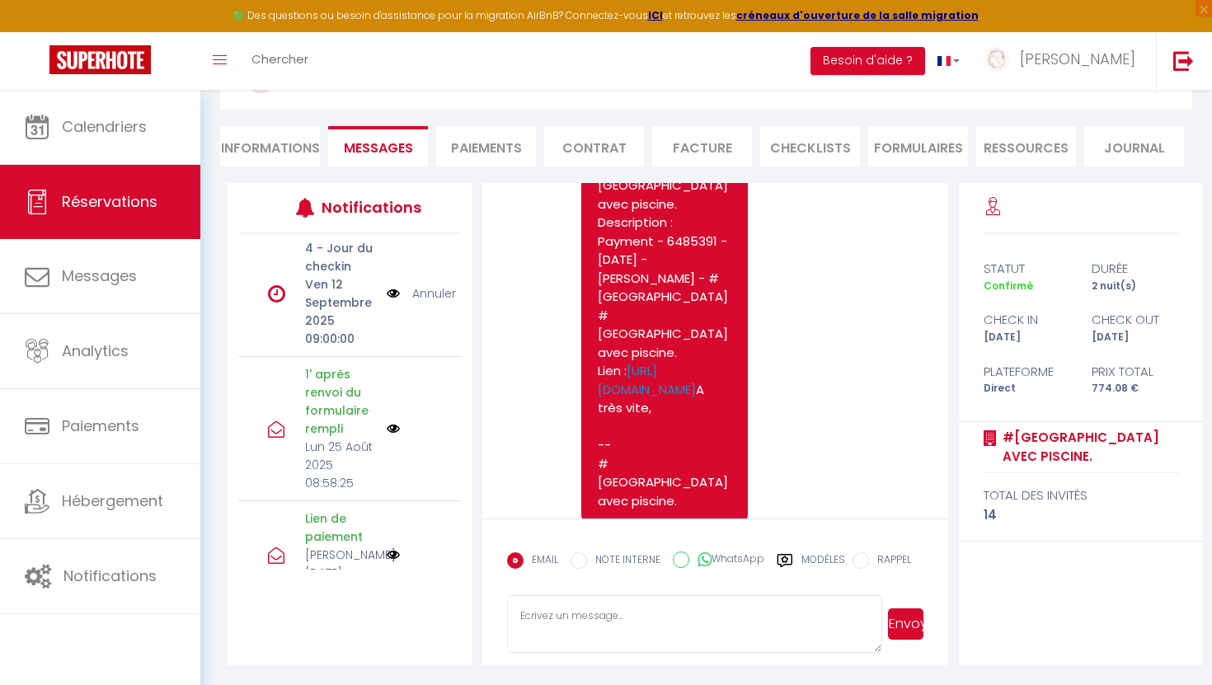
click at [274, 154] on li "Informations" at bounding box center [270, 146] width 100 height 40
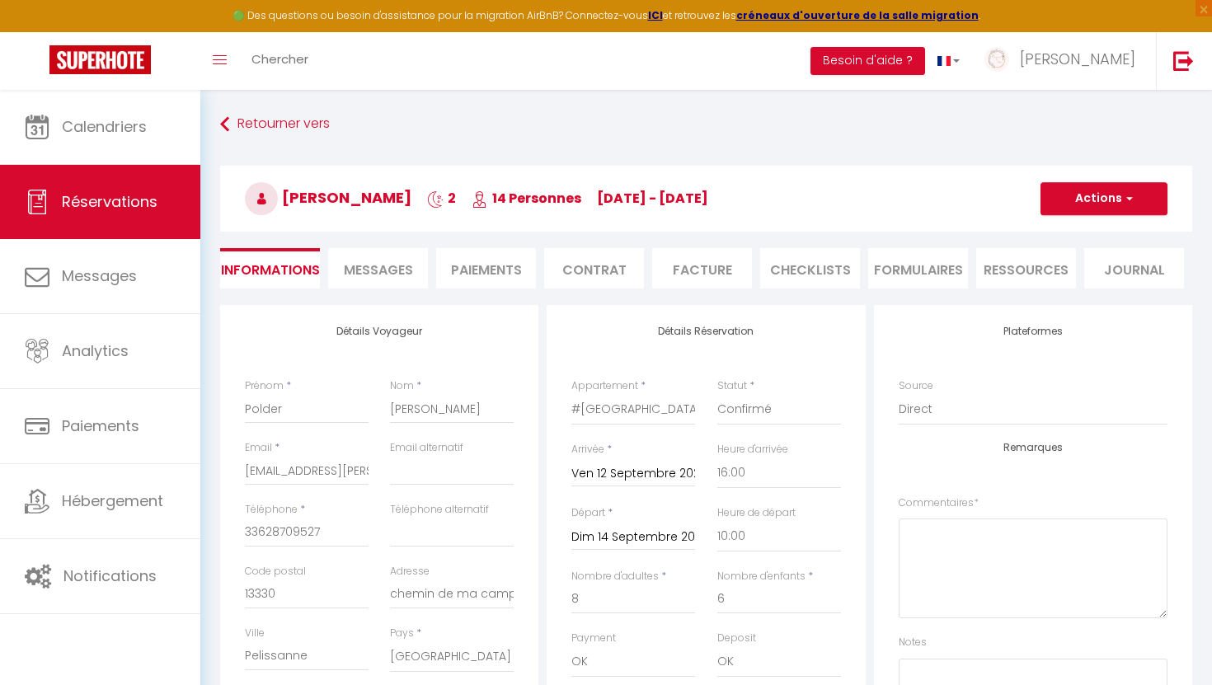
checkbox input "false"
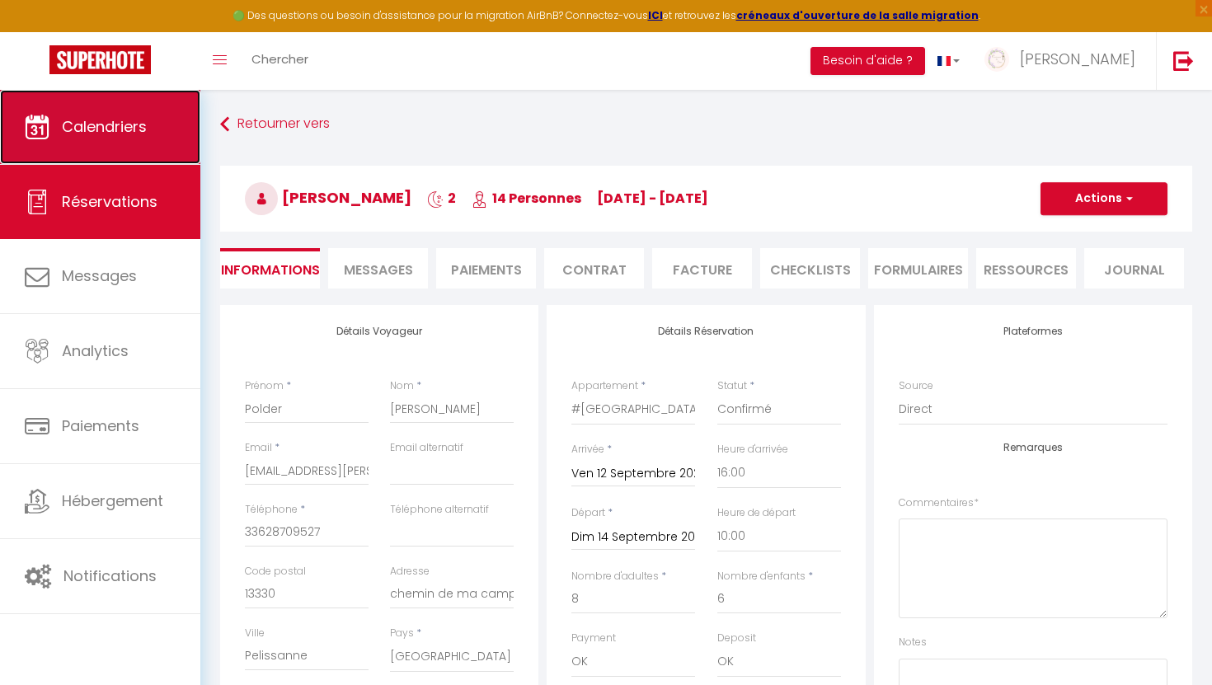
click at [140, 136] on span "Calendriers" at bounding box center [104, 126] width 85 height 21
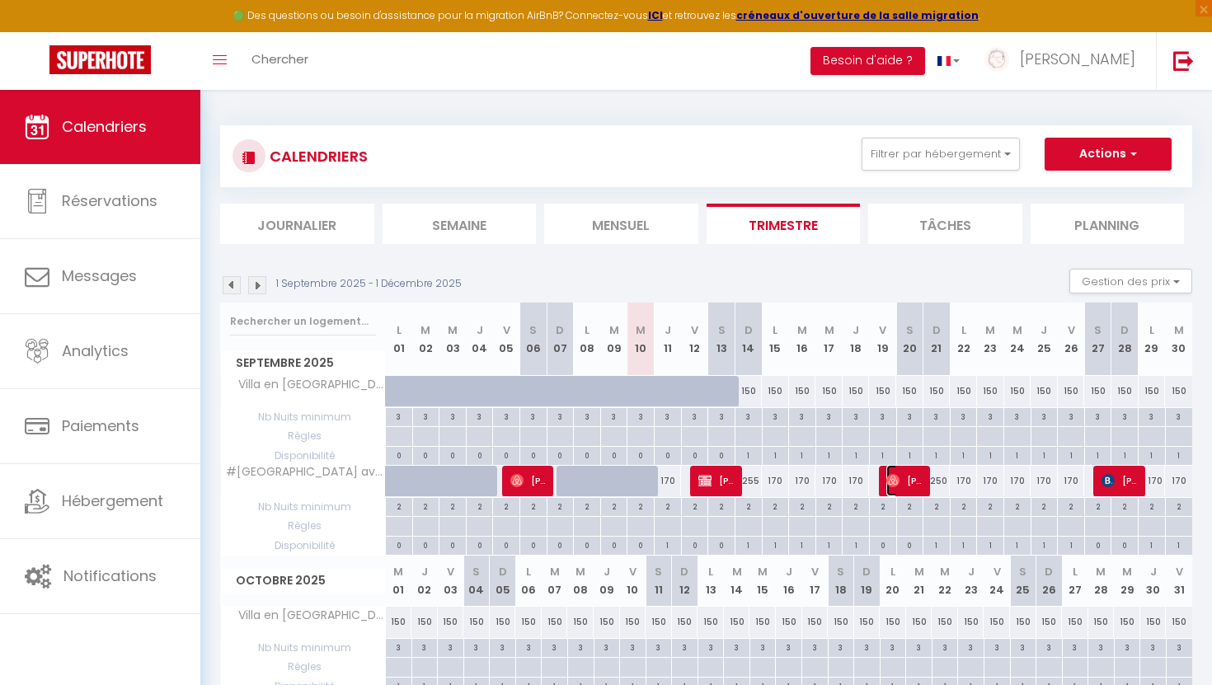
click at [903, 484] on span "[PERSON_NAME]" at bounding box center [904, 480] width 36 height 31
select select "OK"
select select "1"
select select "0"
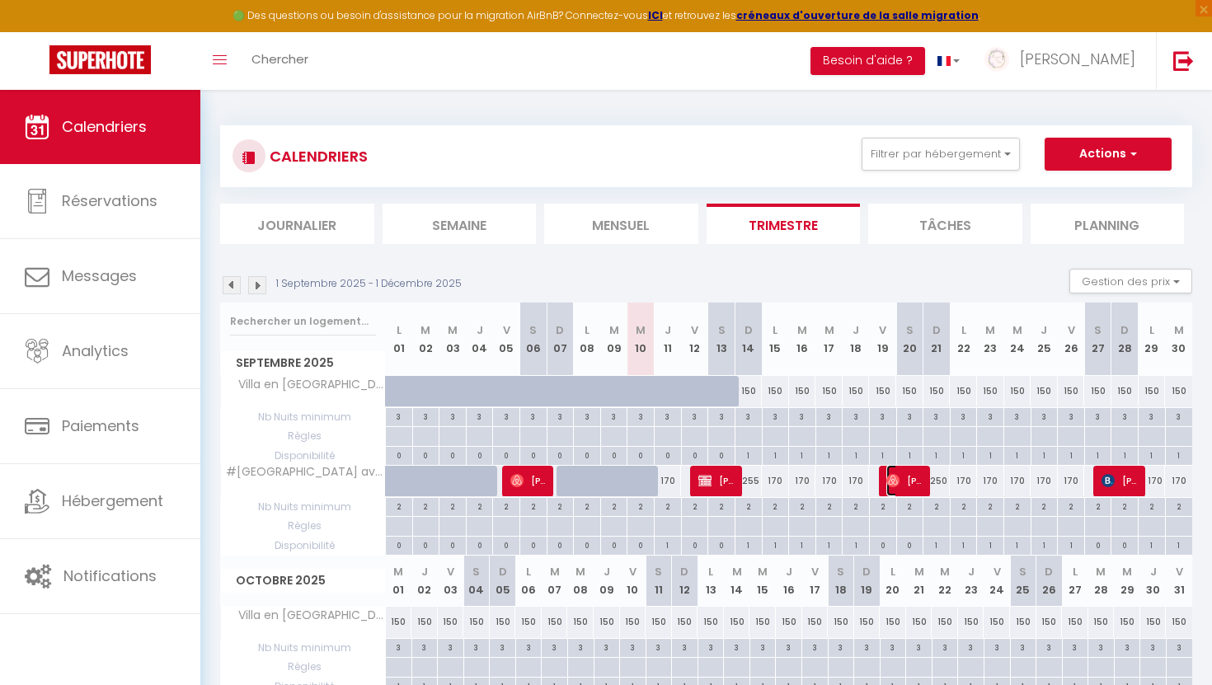
select select "1"
select select
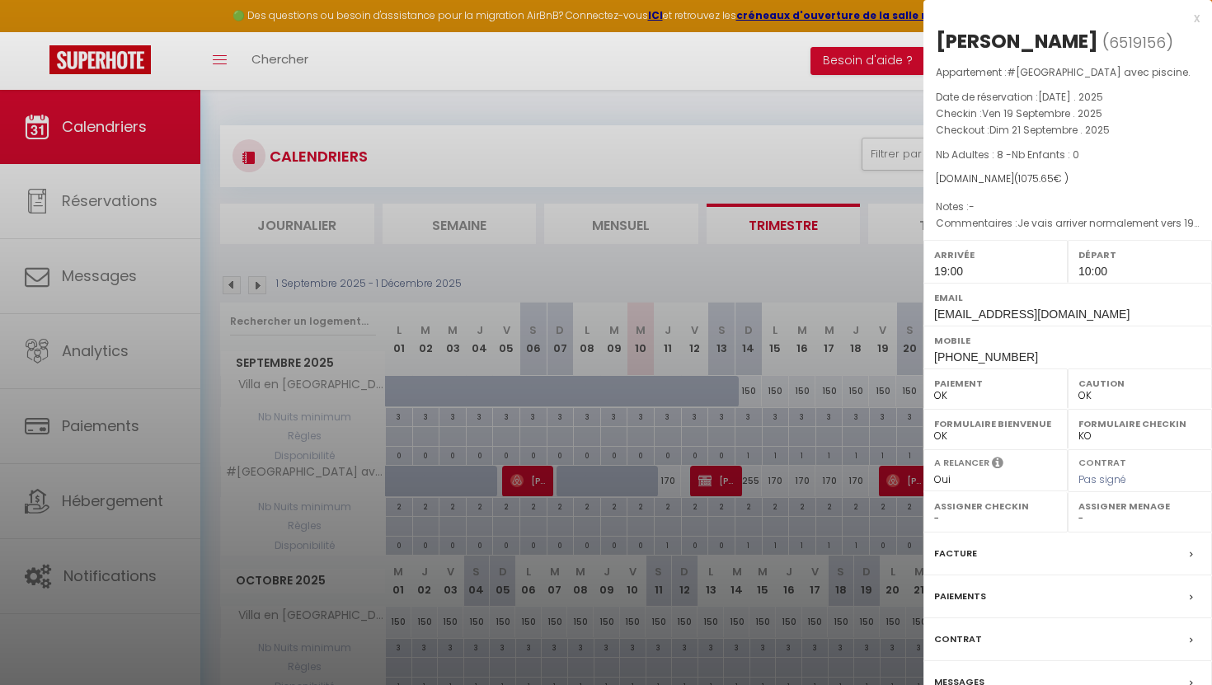
click at [955, 680] on div "Messages" at bounding box center [1067, 682] width 288 height 43
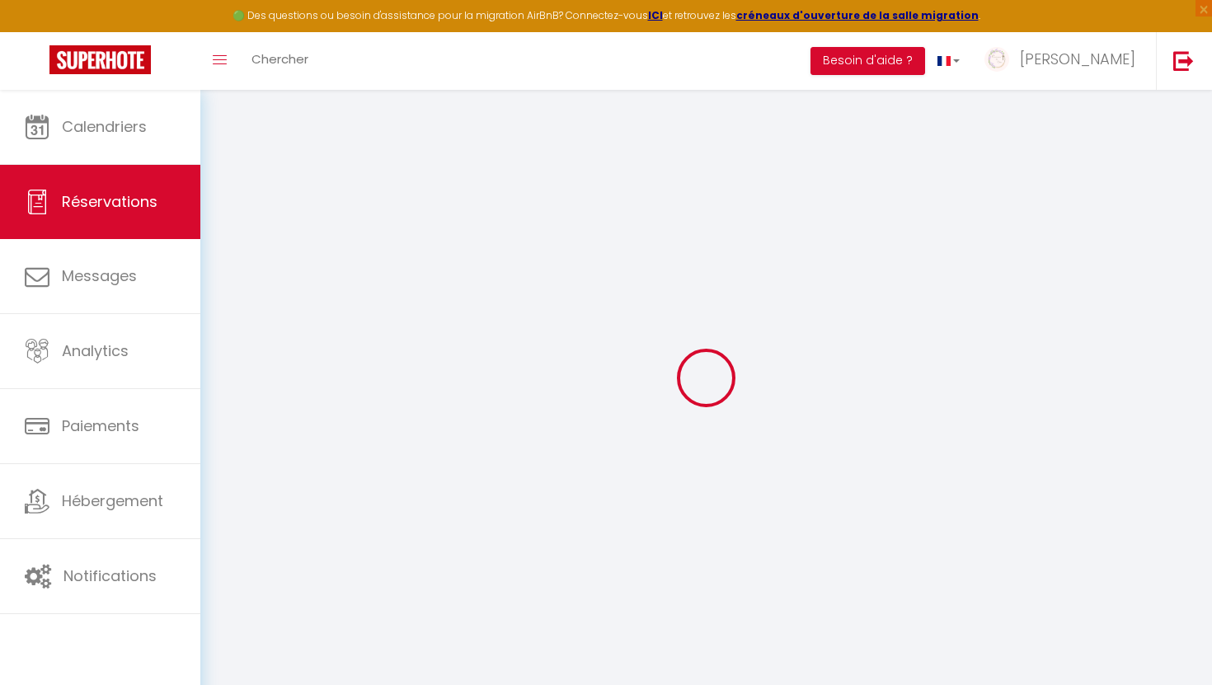
select select
checkbox input "false"
select select
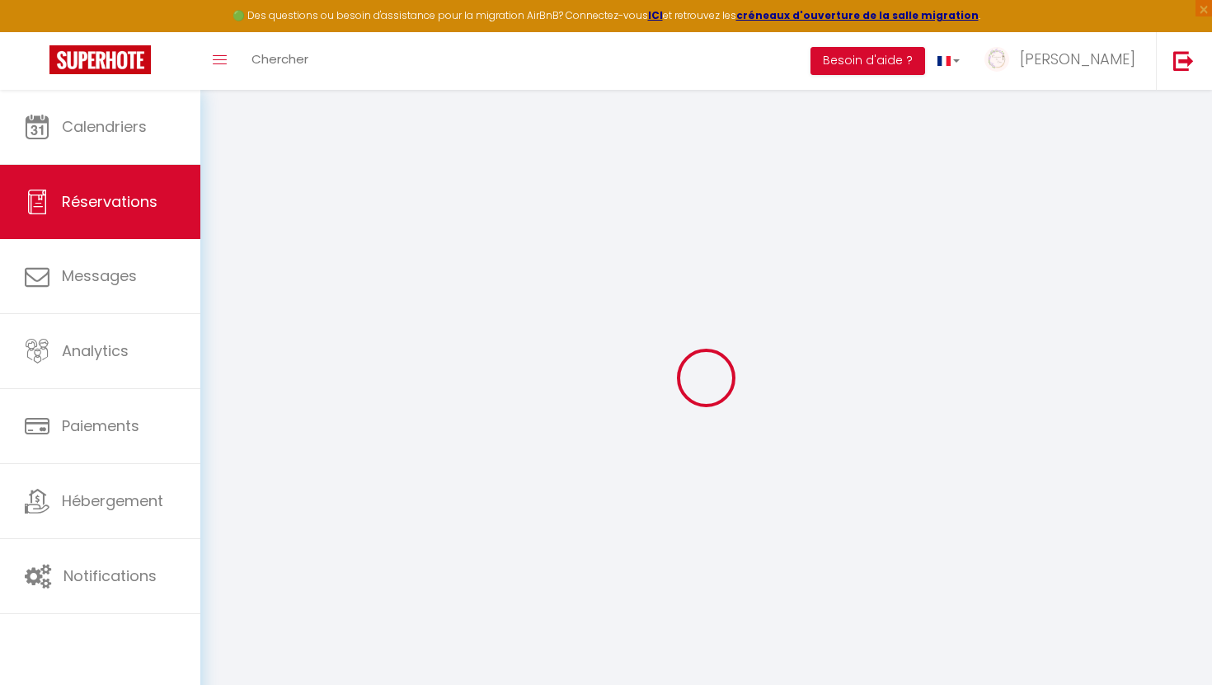
select select
checkbox input "false"
type textarea "Je vais arriver normalement vers 19h sauf retard d’avion je vous tiendrai au co…"
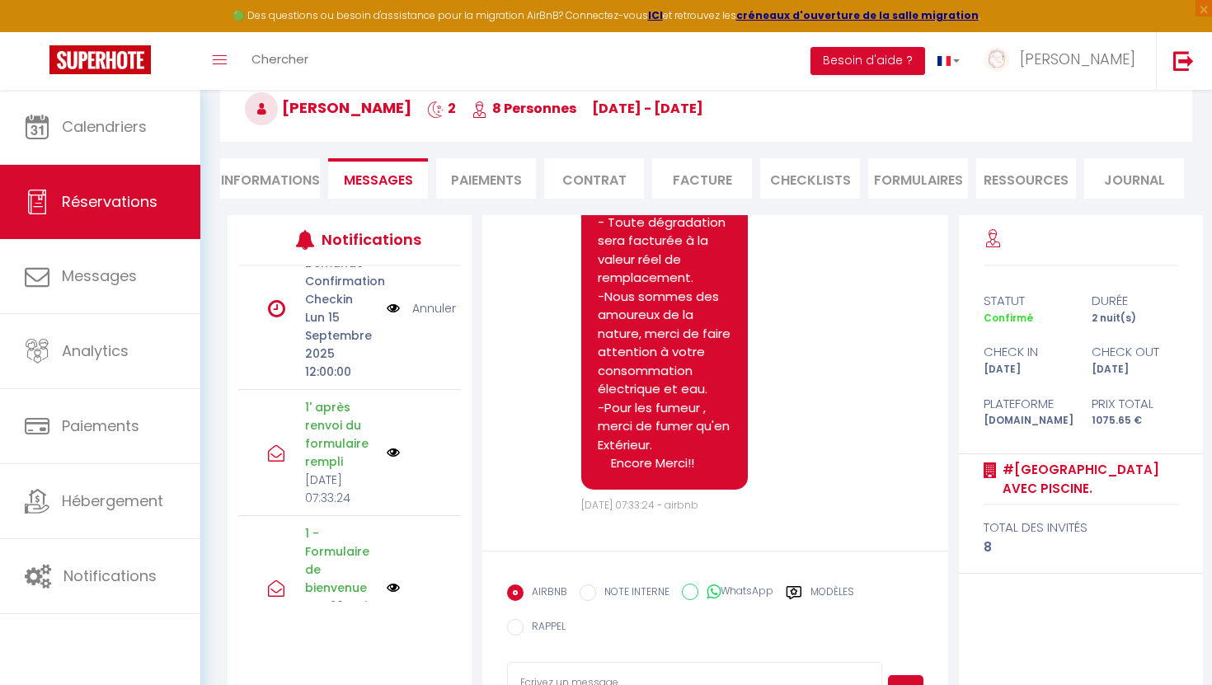
scroll to position [610, 0]
click at [266, 182] on li "Informations" at bounding box center [270, 178] width 100 height 40
select select
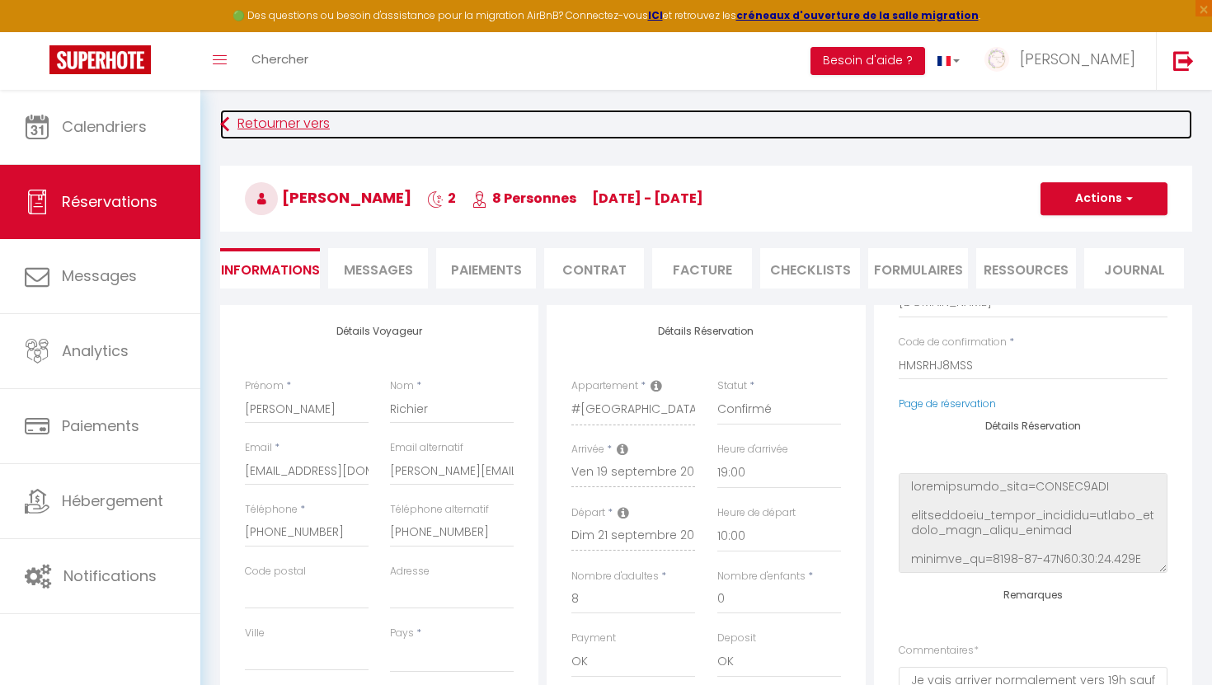
click at [233, 125] on link "Retourner vers" at bounding box center [706, 125] width 972 height 30
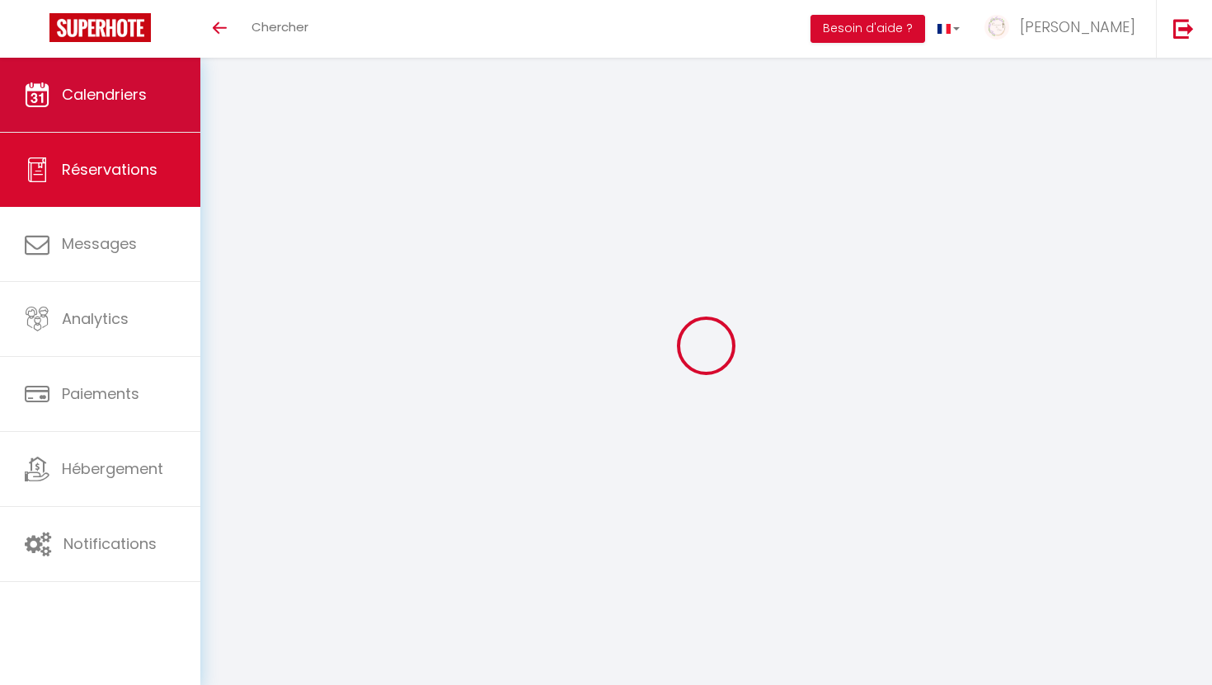
select select
checkbox input "false"
select select
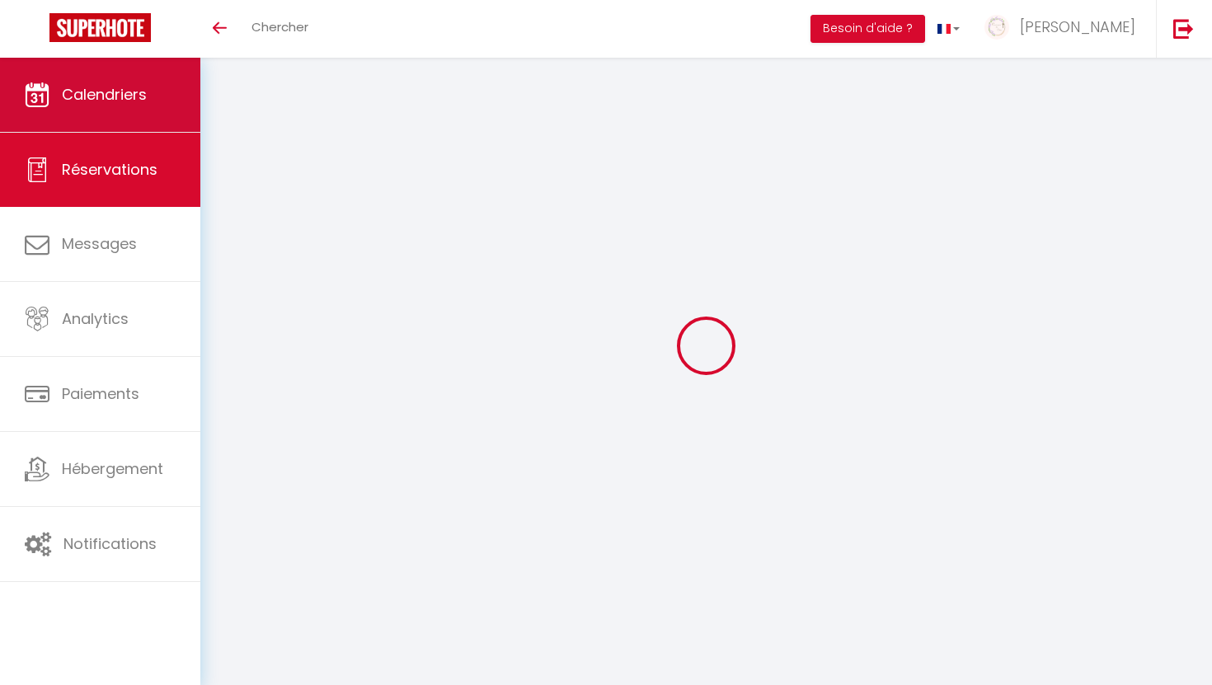
select select
checkbox input "false"
type textarea "Je vais arriver normalement vers 19h sauf retard d’avion je vous tiendrai au co…"
select select
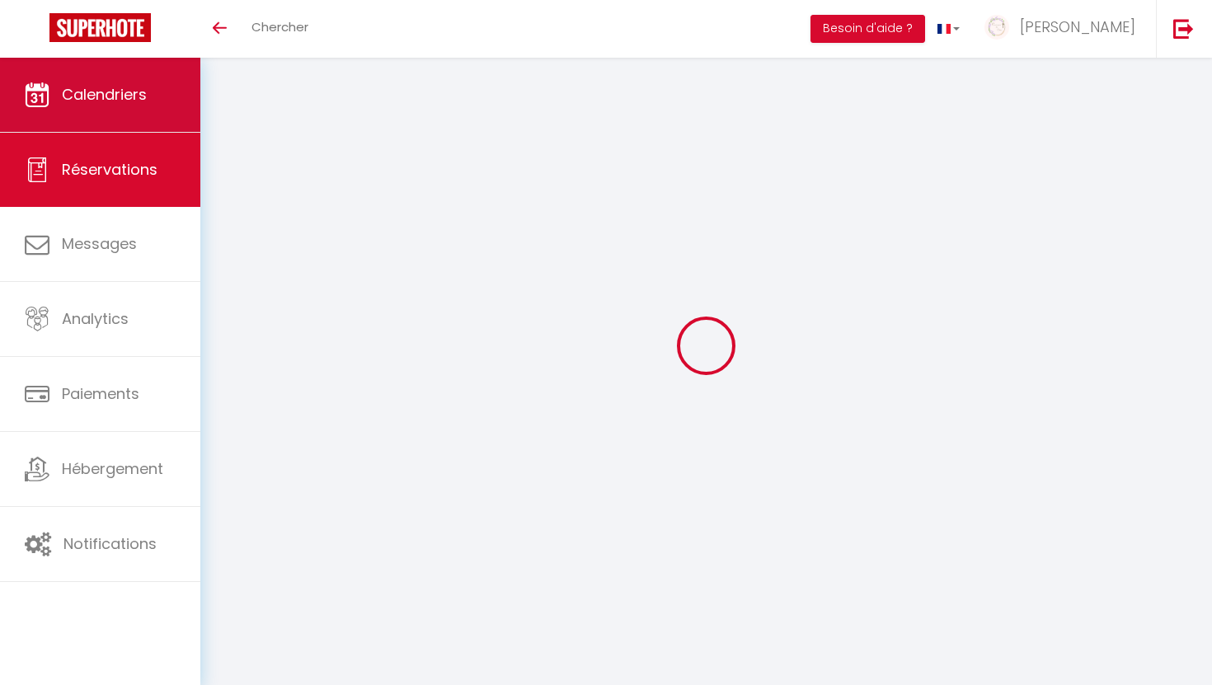
select select
checkbox input "false"
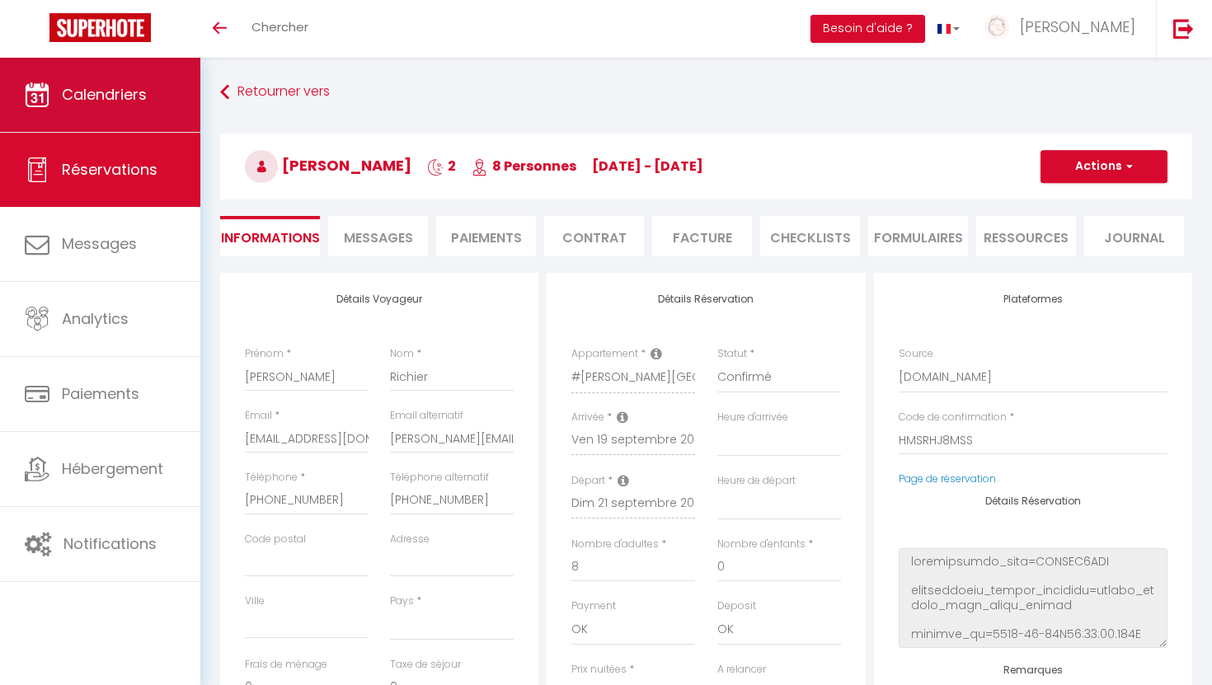
click at [118, 91] on span "Calendriers" at bounding box center [104, 94] width 85 height 21
